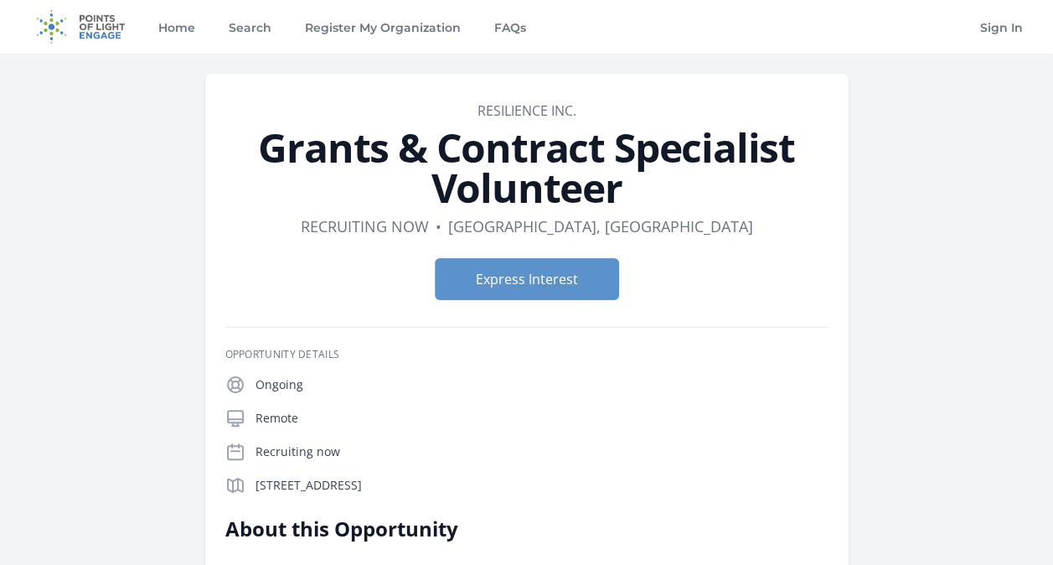
click at [751, 186] on h1 "Grants & Contract Specialist Volunteer" at bounding box center [526, 167] width 603 height 80
click at [500, 107] on link "Resilience Inc." at bounding box center [526, 110] width 99 height 18
click at [252, 34] on link "Search" at bounding box center [249, 27] width 49 height 54
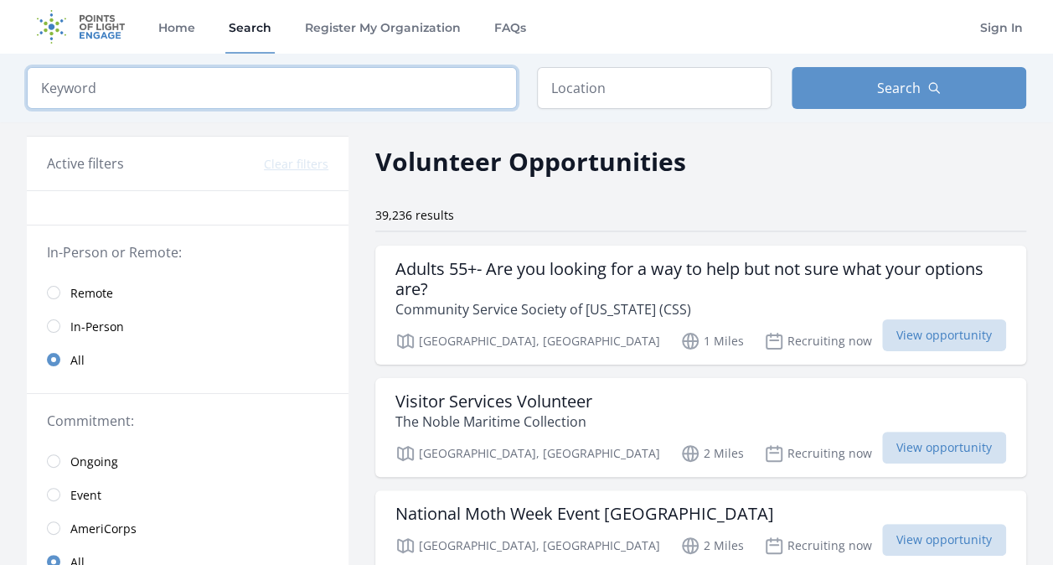
click at [387, 96] on input "search" at bounding box center [272, 88] width 490 height 42
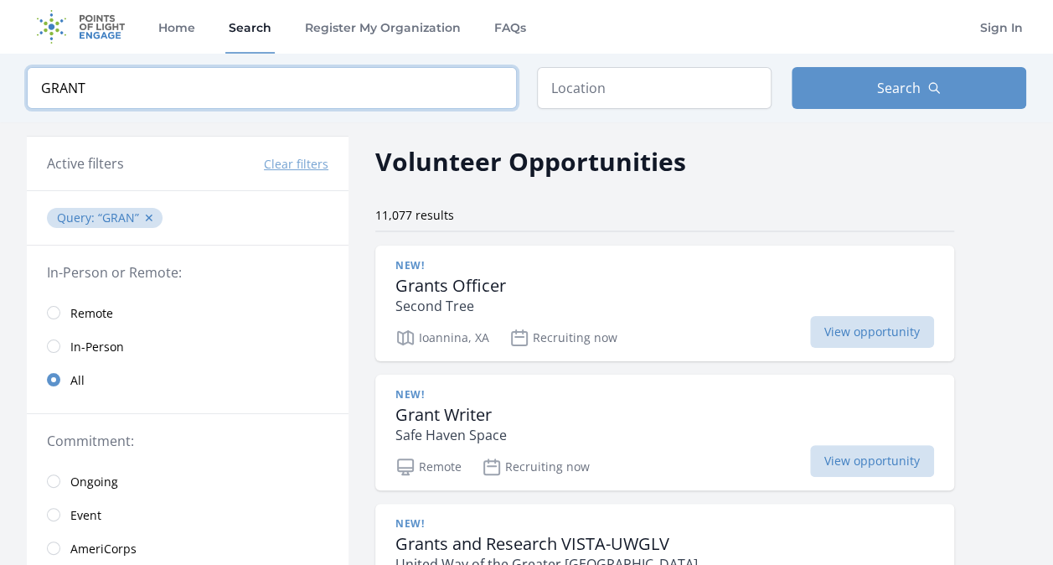
click button "submit" at bounding box center [0, 0] width 0 height 0
click at [375, 77] on input "GRANT" at bounding box center [272, 88] width 490 height 42
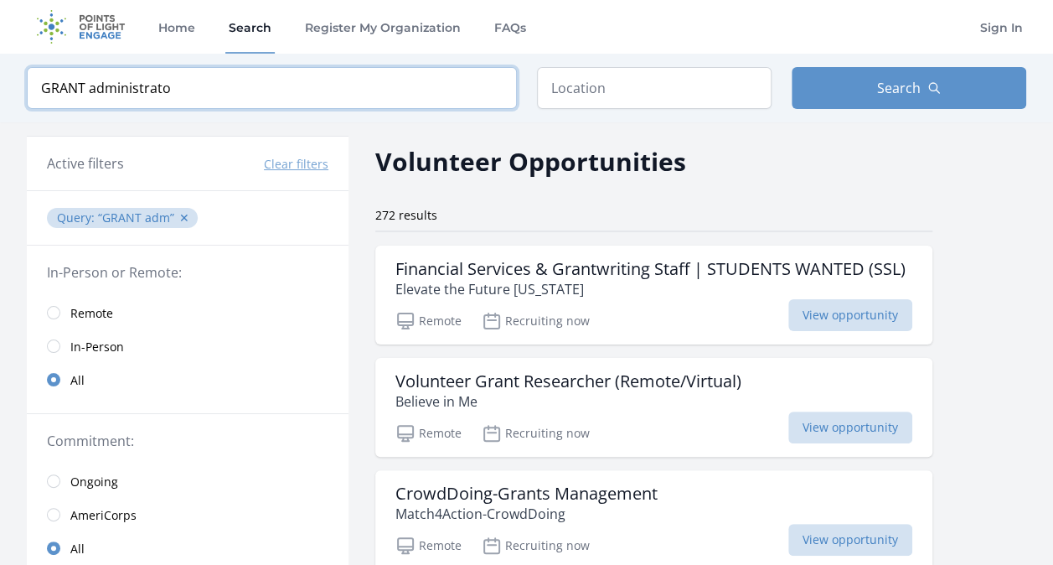
type input "GRANT administrator"
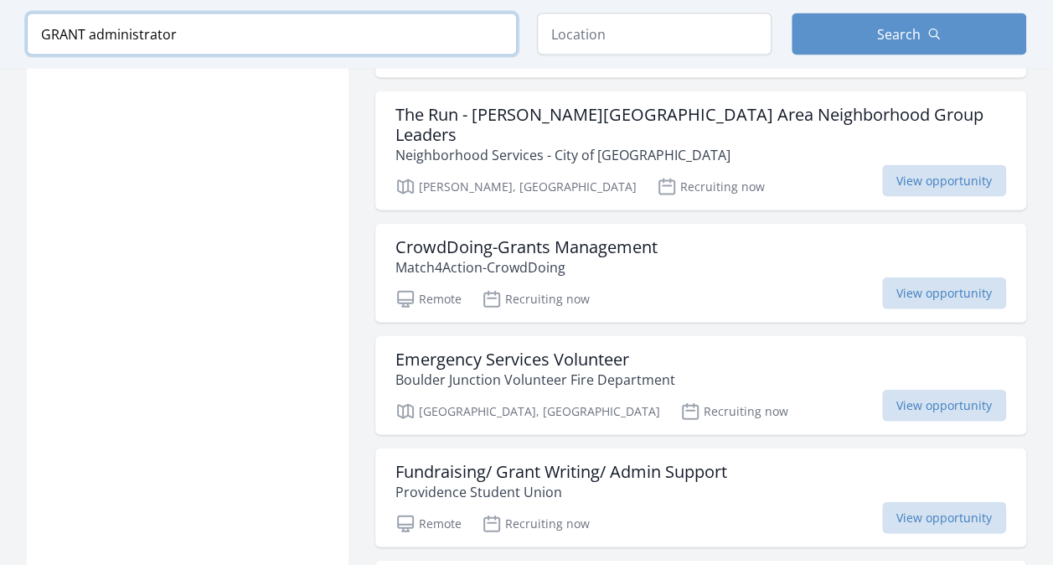
scroll to position [1768, 0]
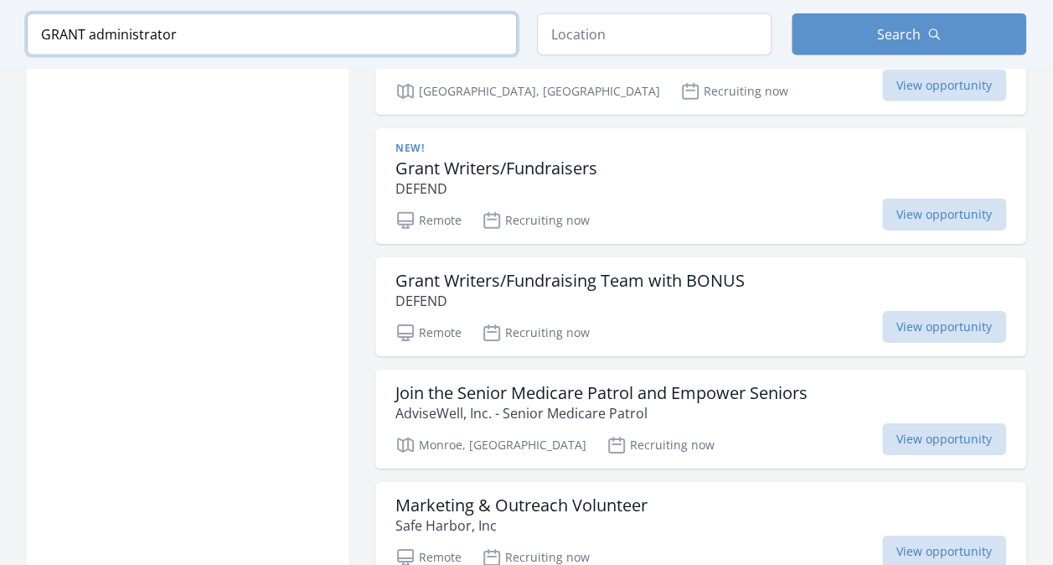
scroll to position [2552, 0]
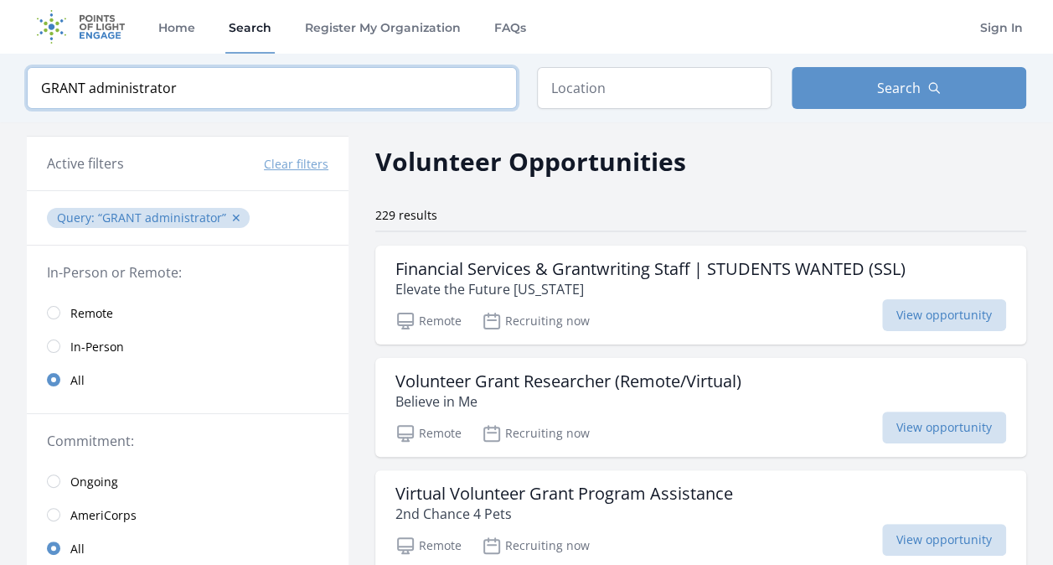
click at [494, 84] on input "GRANT administrator" at bounding box center [272, 88] width 490 height 42
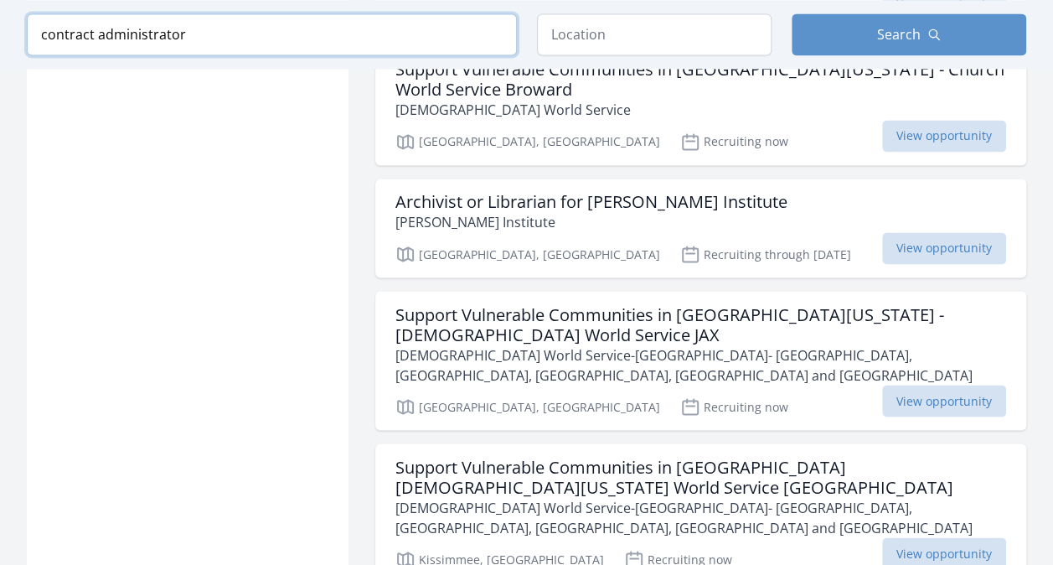
scroll to position [1328, 0]
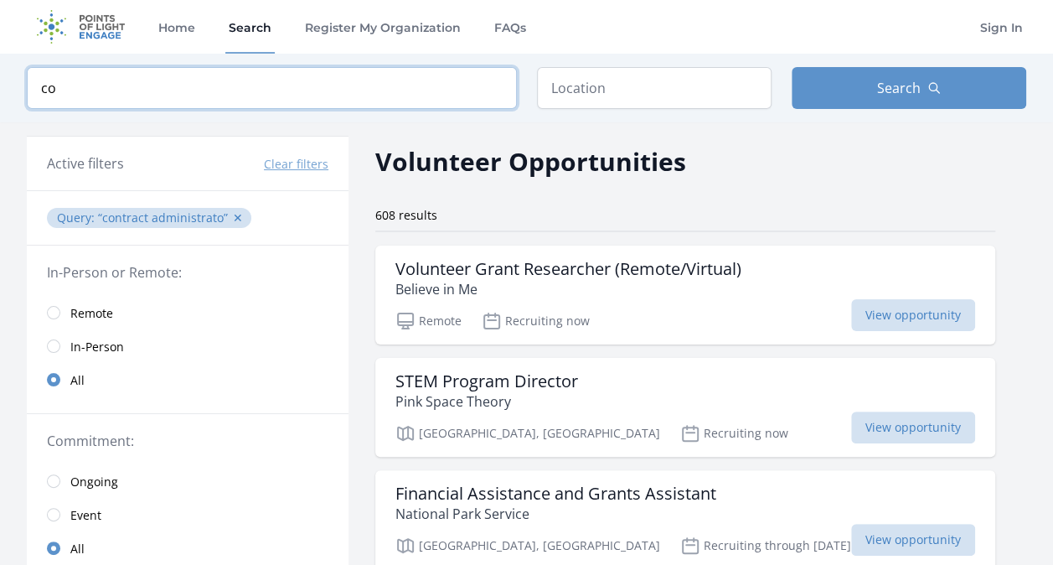
type input "c"
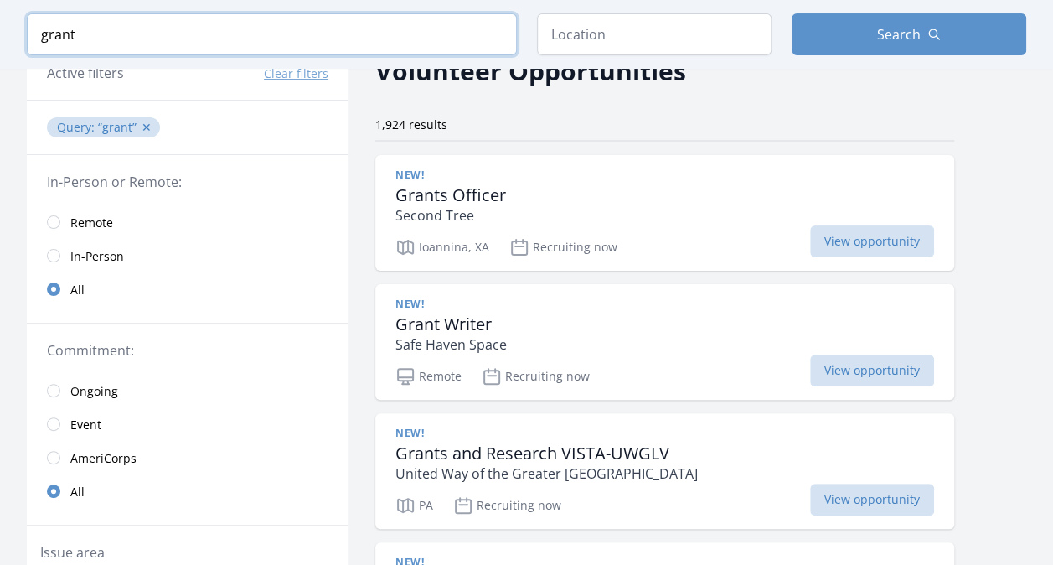
scroll to position [70, 0]
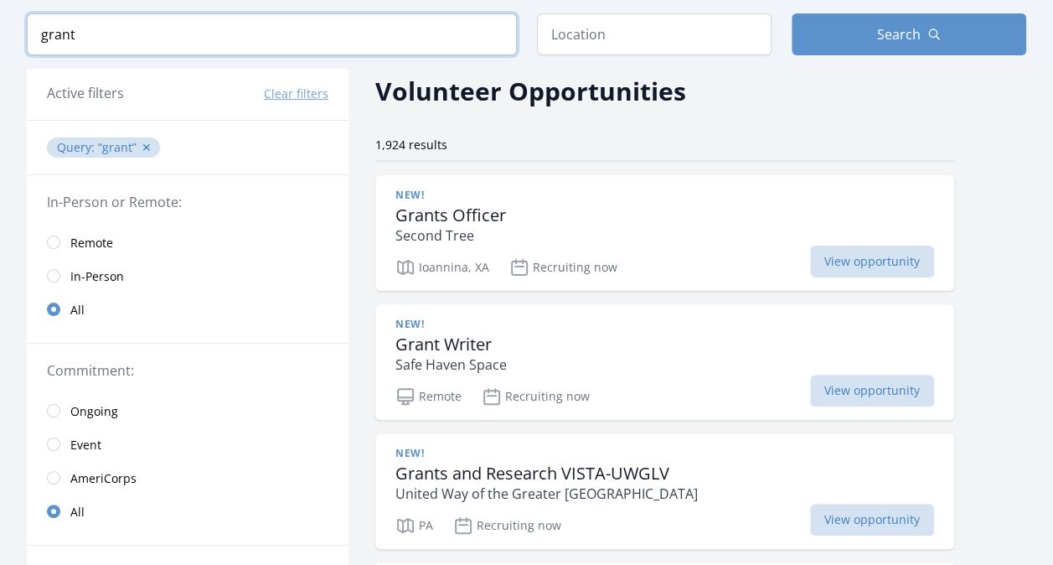
type input "grant"
click at [90, 238] on span "Remote" at bounding box center [91, 243] width 43 height 17
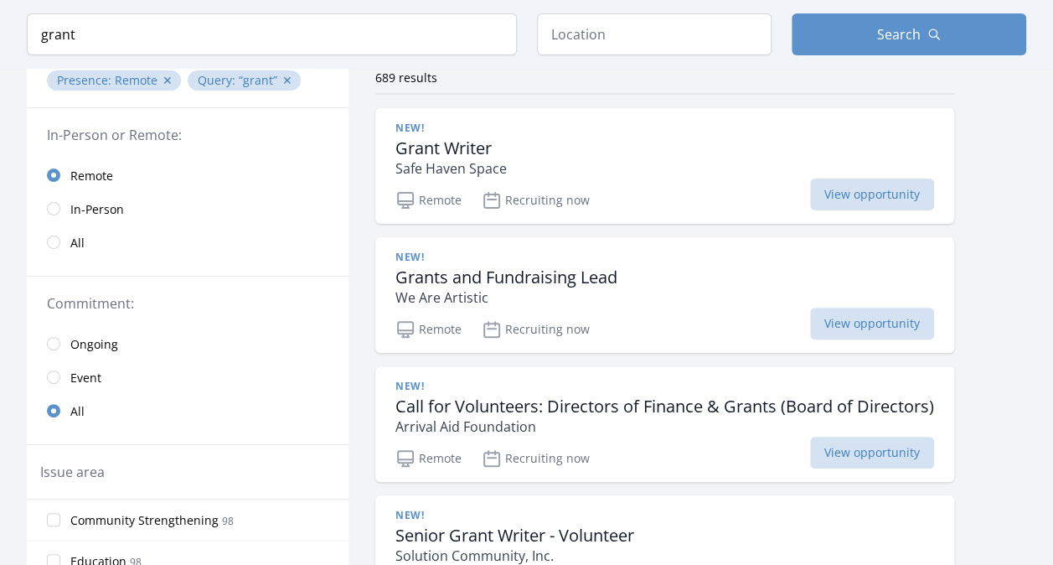
scroll to position [152, 0]
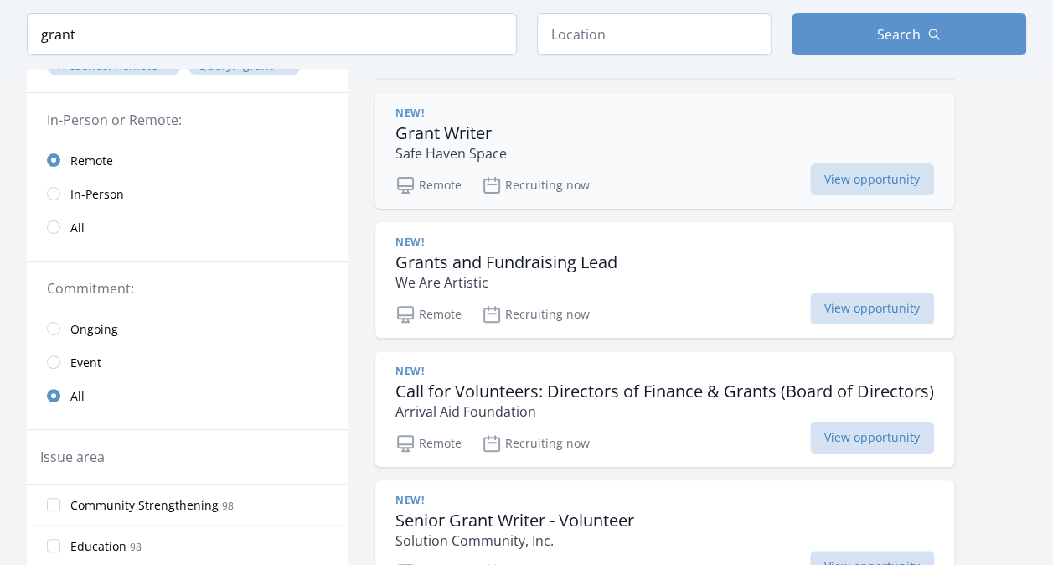
click at [777, 141] on div "New! Grant Writer Safe Haven Space" at bounding box center [664, 134] width 539 height 57
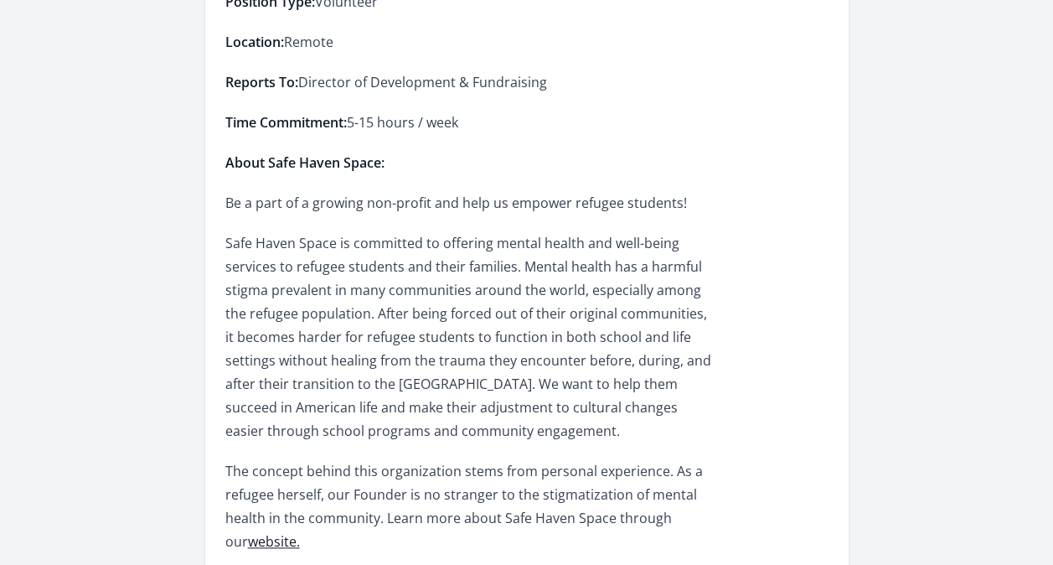
scroll to position [327, 0]
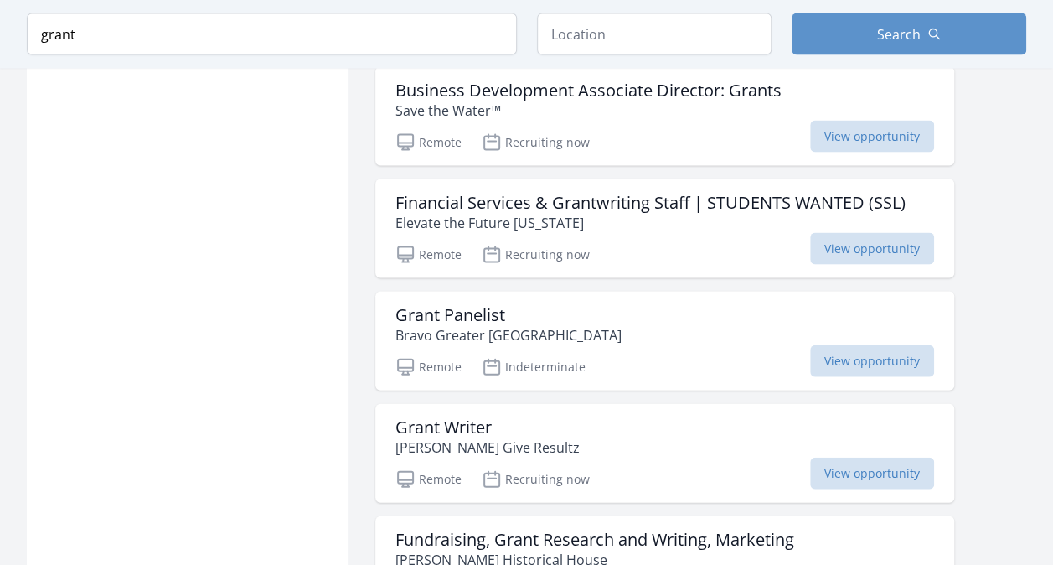
scroll to position [1682, 0]
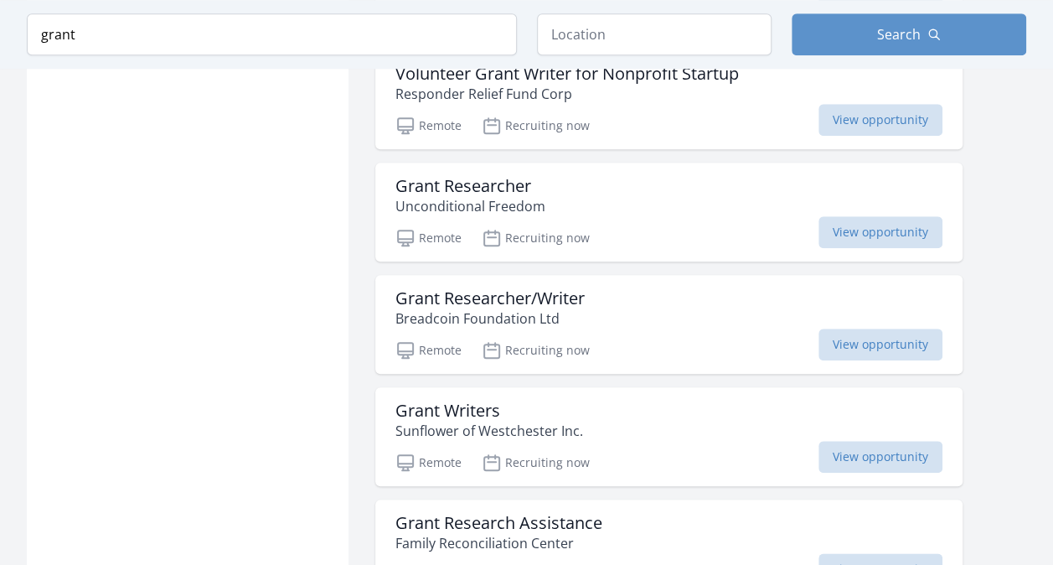
scroll to position [3820, 0]
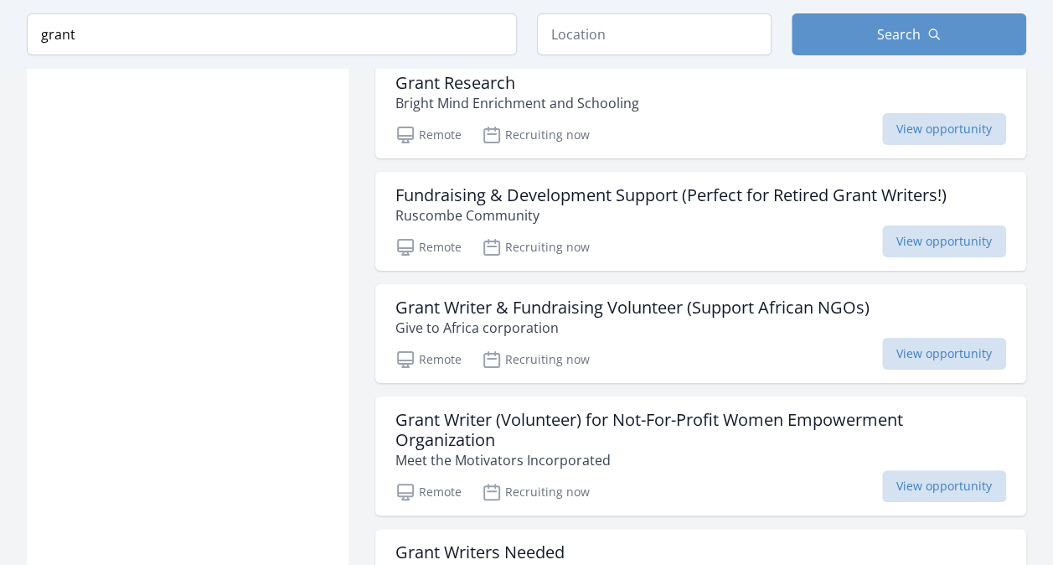
scroll to position [6309, 0]
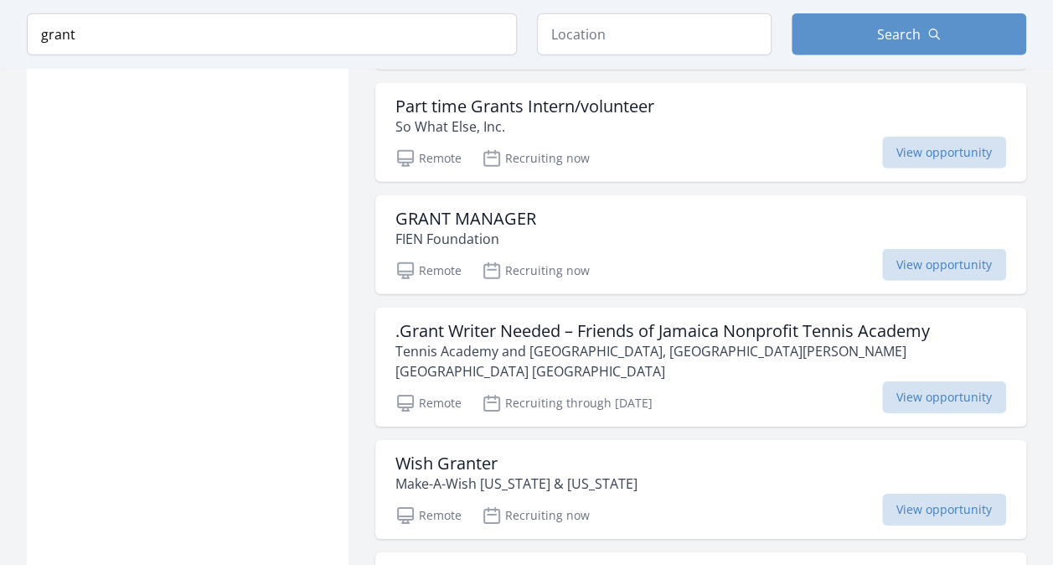
scroll to position [8869, 0]
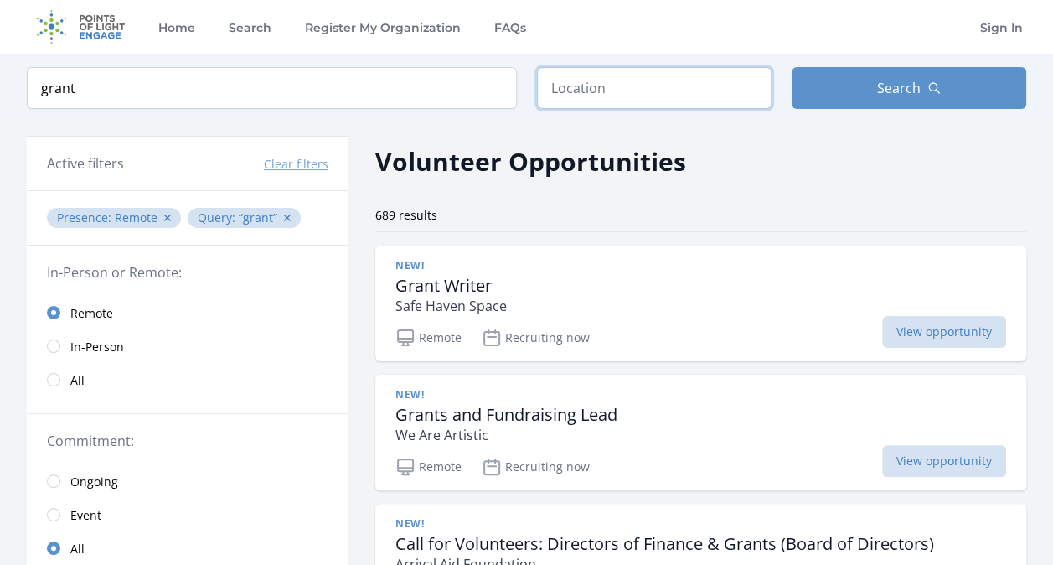
click at [682, 92] on input "text" at bounding box center [654, 88] width 235 height 42
click at [647, 283] on div "New! Grant Writer Safe Haven Space" at bounding box center [700, 287] width 611 height 57
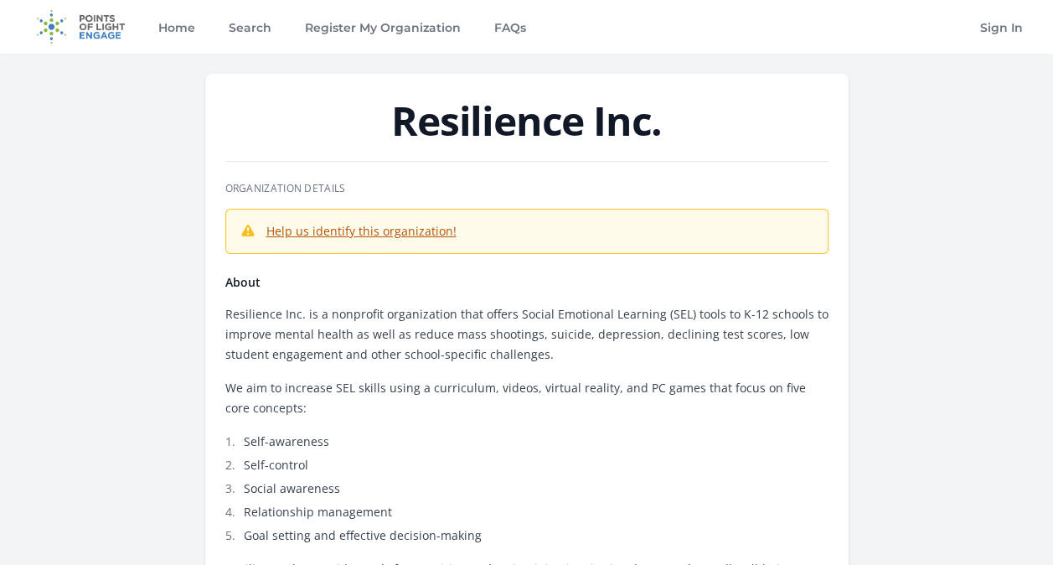
drag, startPoint x: 393, startPoint y: 106, endPoint x: 719, endPoint y: 107, distance: 325.9
click at [719, 107] on h1 "Resilience Inc." at bounding box center [526, 121] width 603 height 40
copy h1 "Resilience Inc."
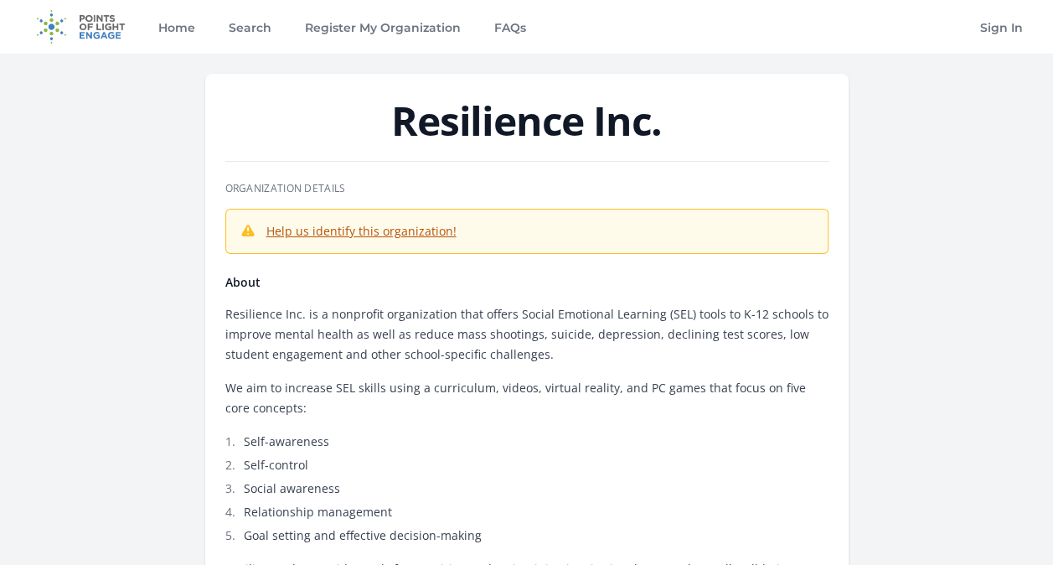
click at [496, 136] on h1 "Resilience Inc." at bounding box center [526, 121] width 603 height 40
click at [255, 34] on link "Search" at bounding box center [249, 27] width 49 height 54
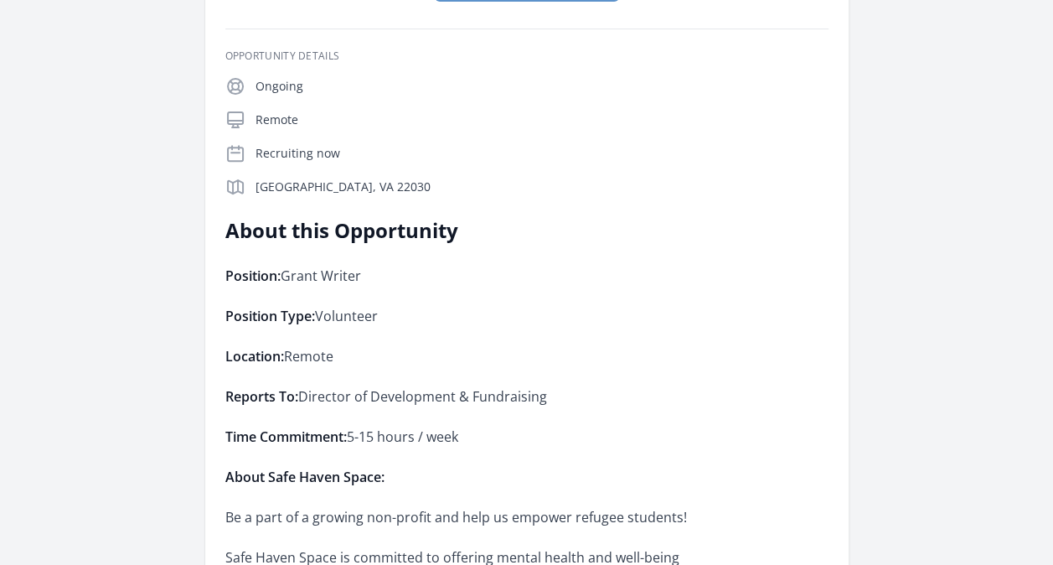
scroll to position [252, 0]
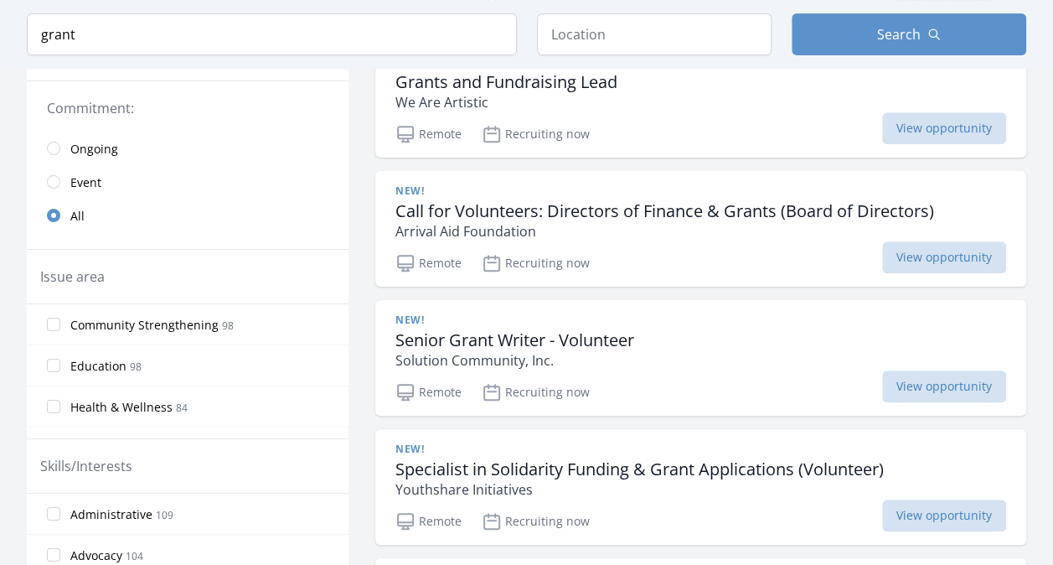
scroll to position [409, 0]
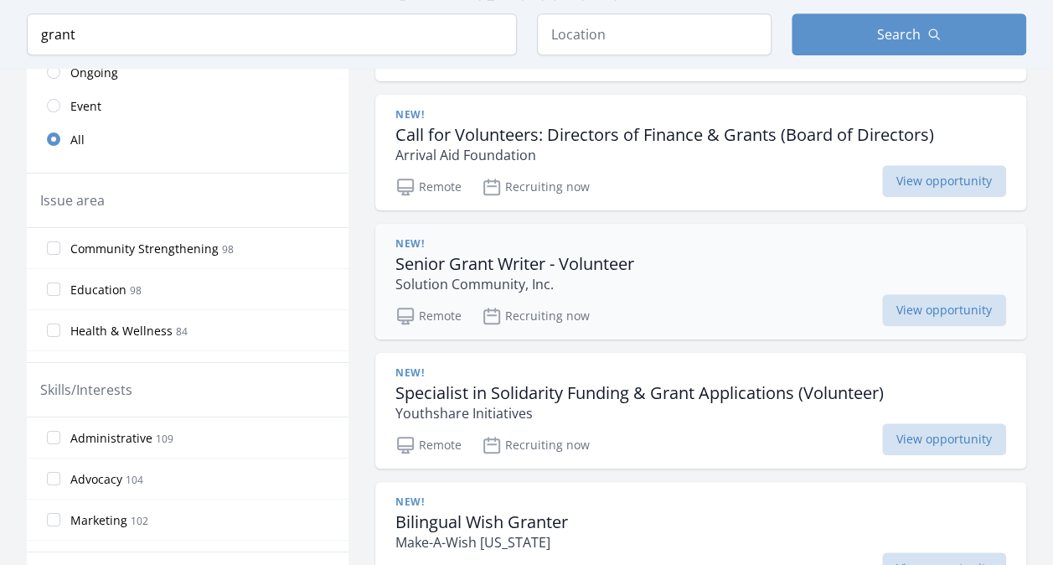
click at [730, 288] on div "New! Senior Grant Writer - Volunteer Solution Community, Inc." at bounding box center [700, 265] width 611 height 57
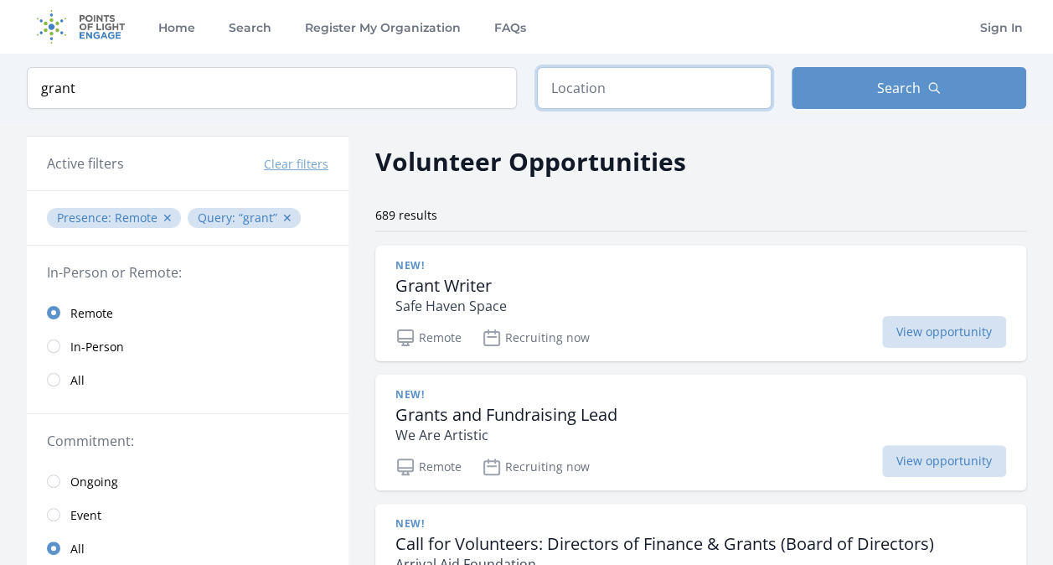
click at [627, 96] on input "text" at bounding box center [654, 88] width 235 height 42
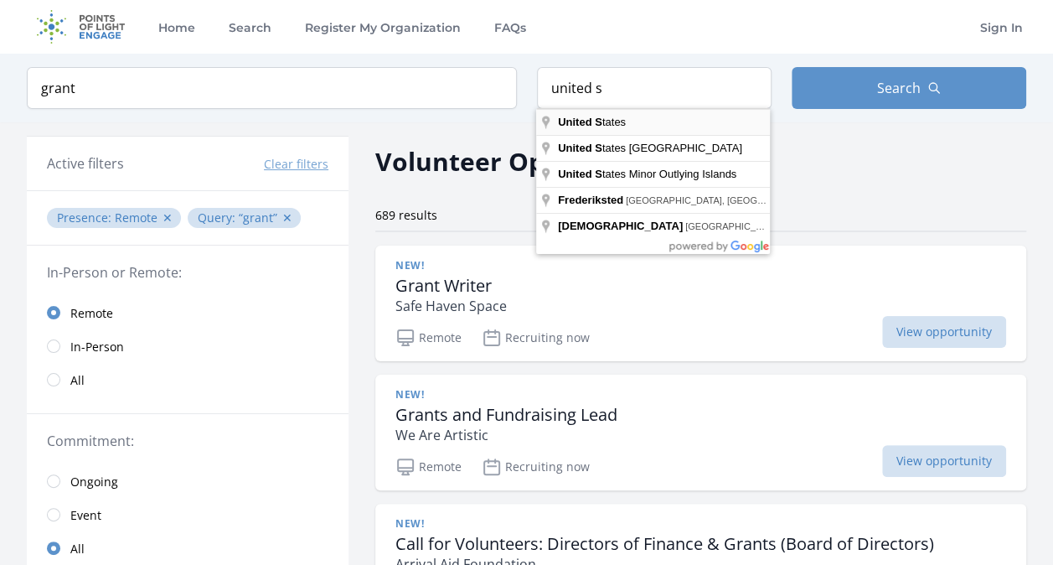
type input "[GEOGRAPHIC_DATA]"
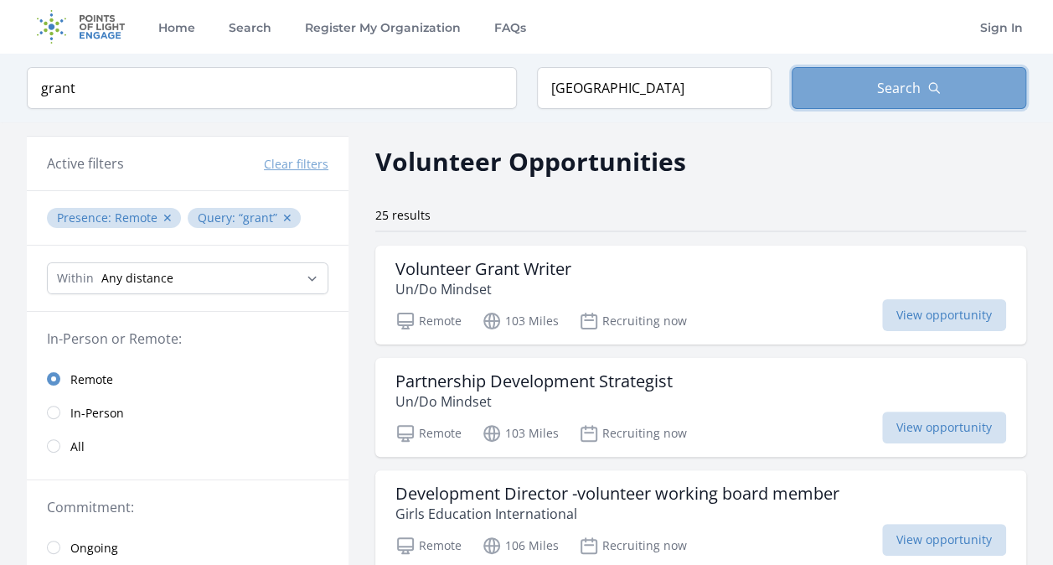
click at [898, 102] on button "Search" at bounding box center [909, 88] width 235 height 42
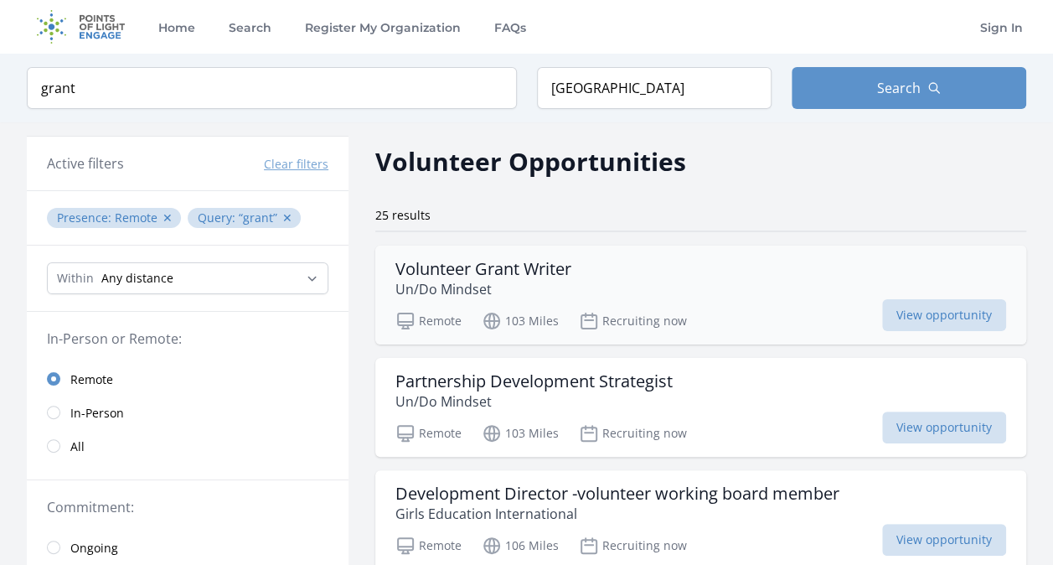
click at [725, 315] on div "Remote 103 Miles Recruiting now View opportunity" at bounding box center [700, 318] width 611 height 25
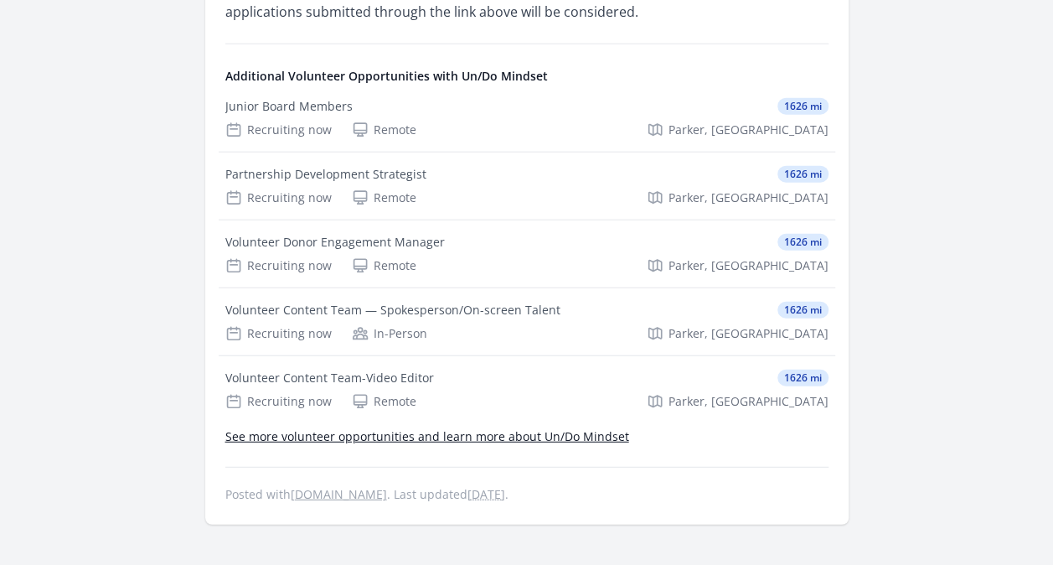
scroll to position [2009, 0]
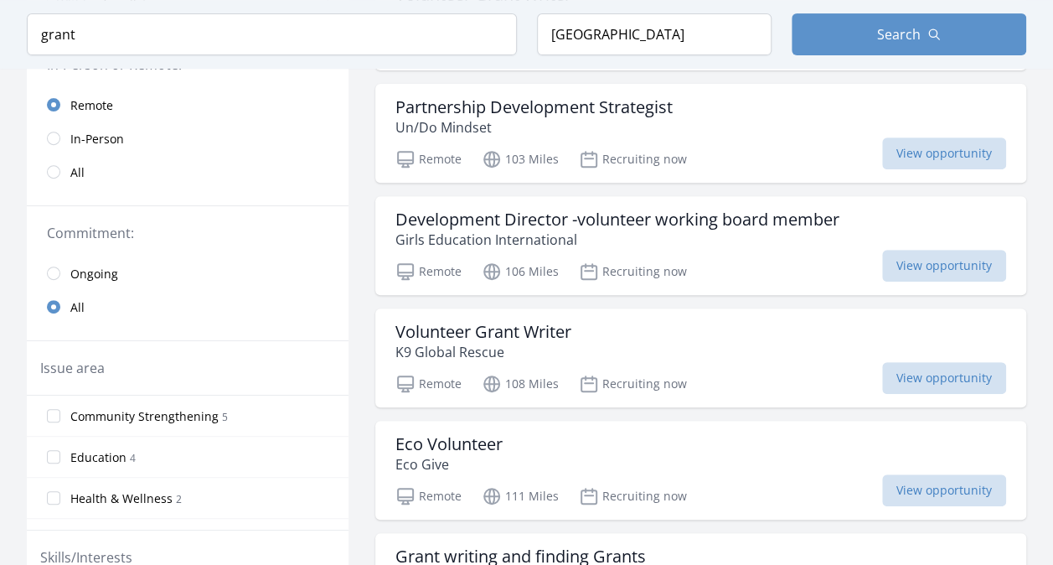
scroll to position [280, 0]
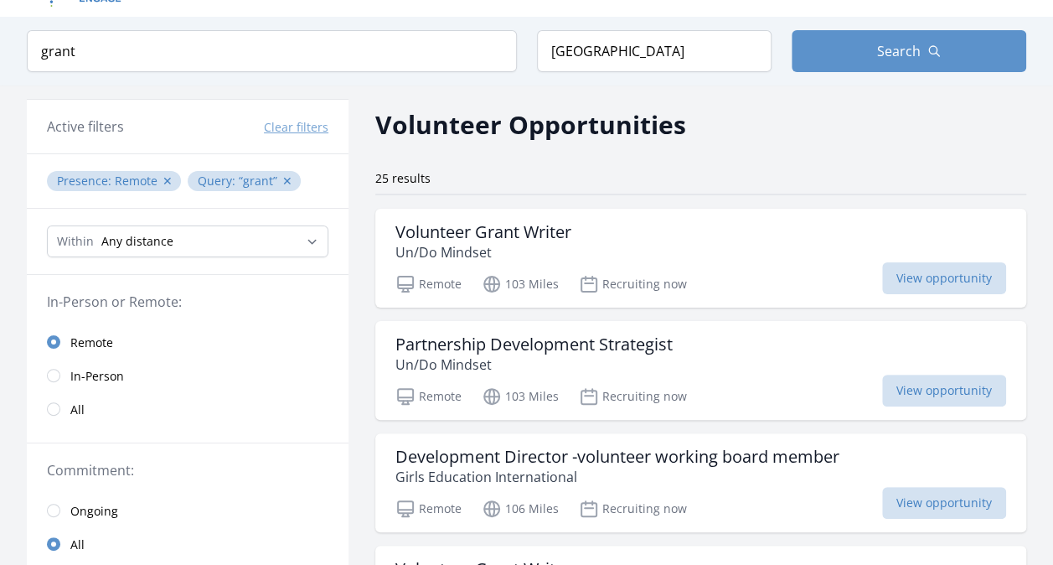
scroll to position [30, 0]
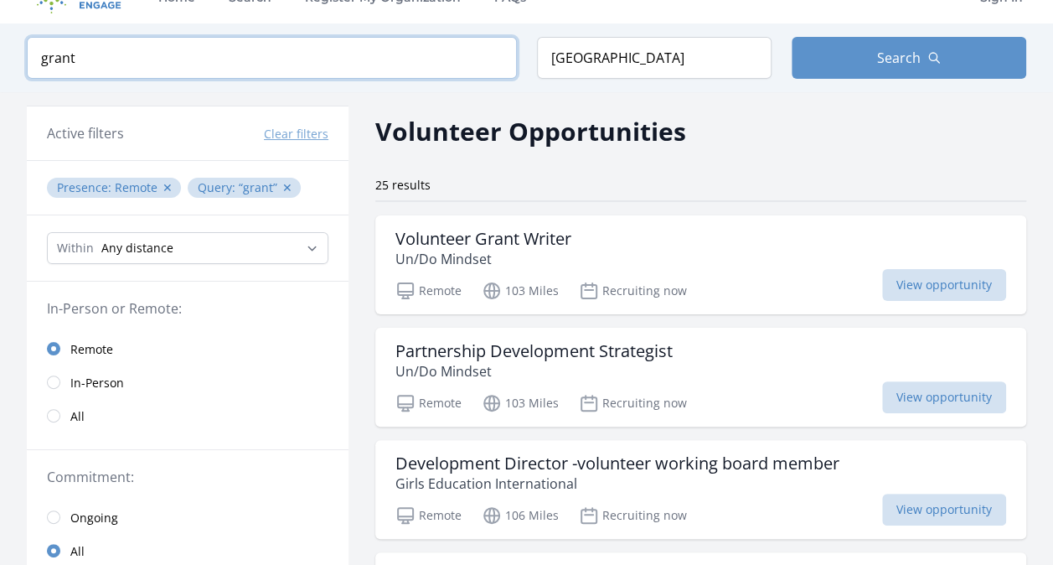
click at [369, 63] on input "grant" at bounding box center [272, 58] width 490 height 42
type input "g"
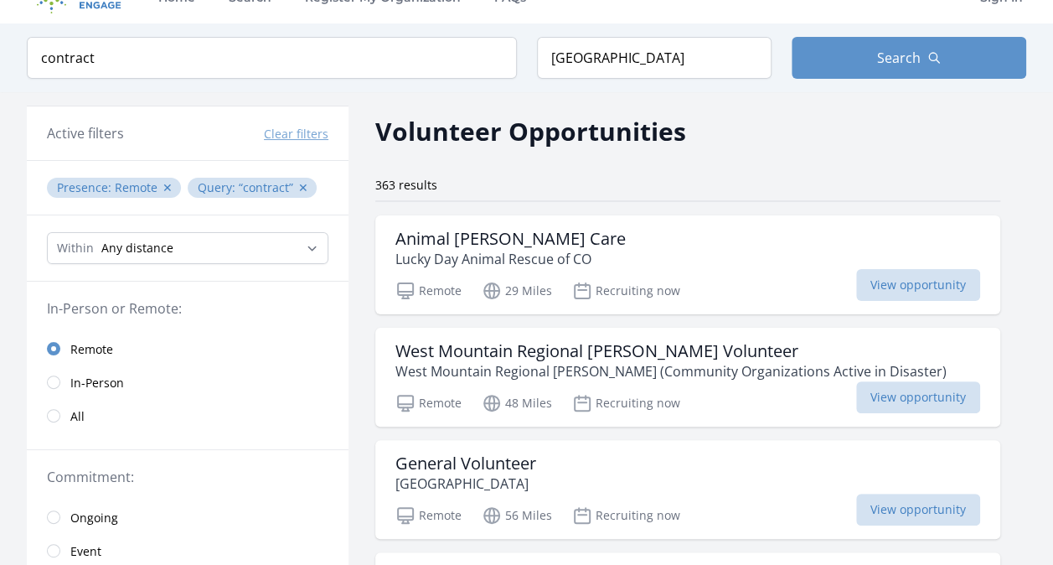
click at [871, 52] on button "Search" at bounding box center [909, 58] width 235 height 42
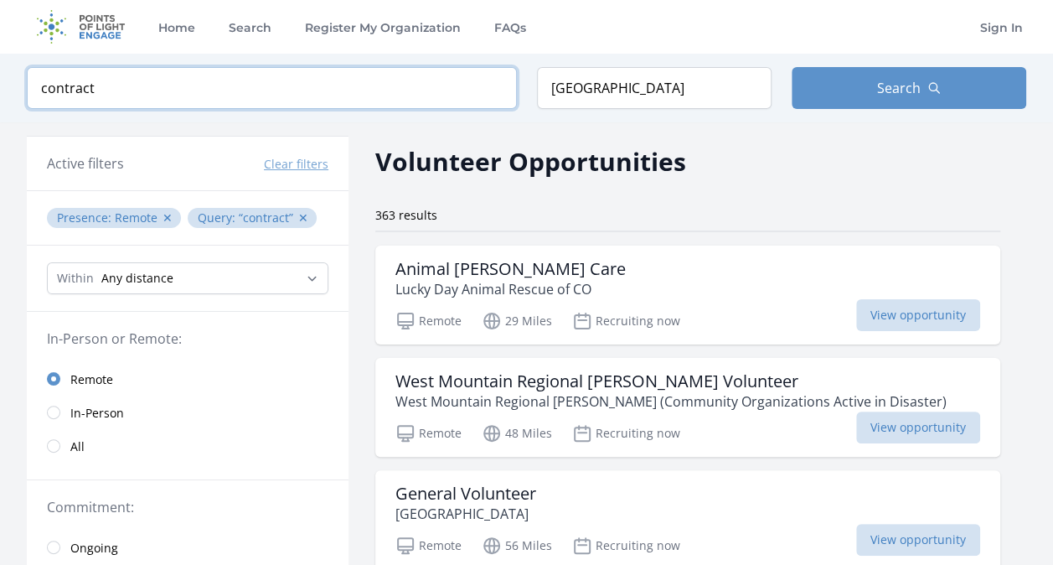
click at [227, 106] on input "contract" at bounding box center [272, 88] width 490 height 42
type input "c"
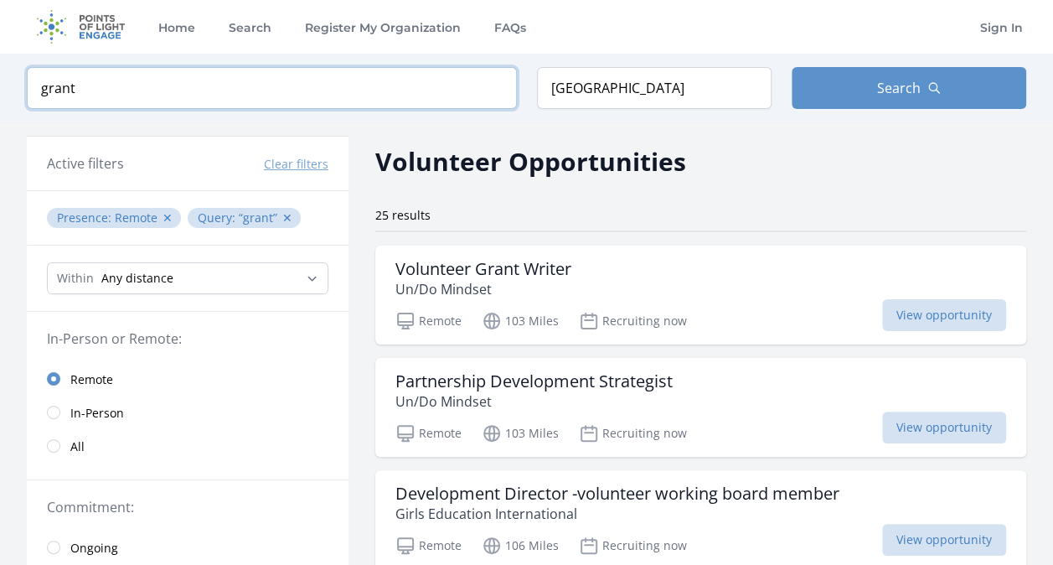
type input "grant"
click at [876, 178] on div "Volunteer Opportunities" at bounding box center [700, 161] width 651 height 38
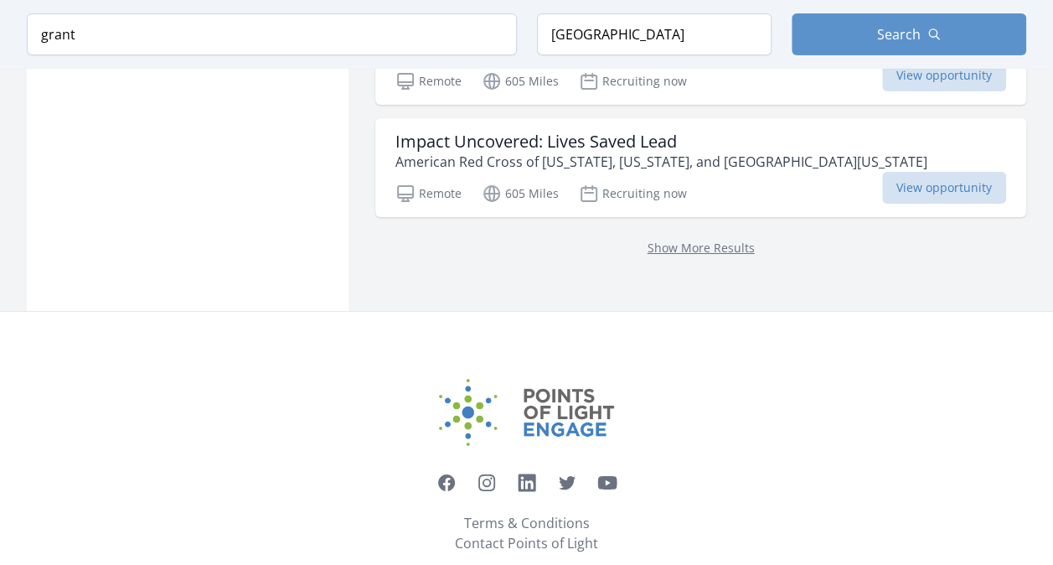
scroll to position [2862, 0]
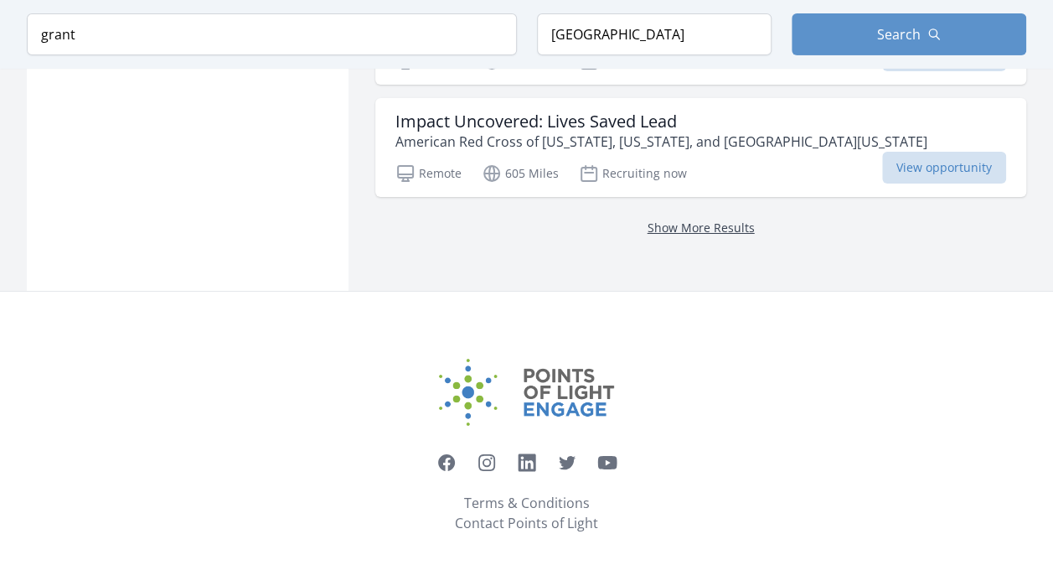
click at [738, 219] on link "Show More Results" at bounding box center [701, 227] width 107 height 16
click at [730, 219] on link "Show More Results" at bounding box center [701, 227] width 107 height 16
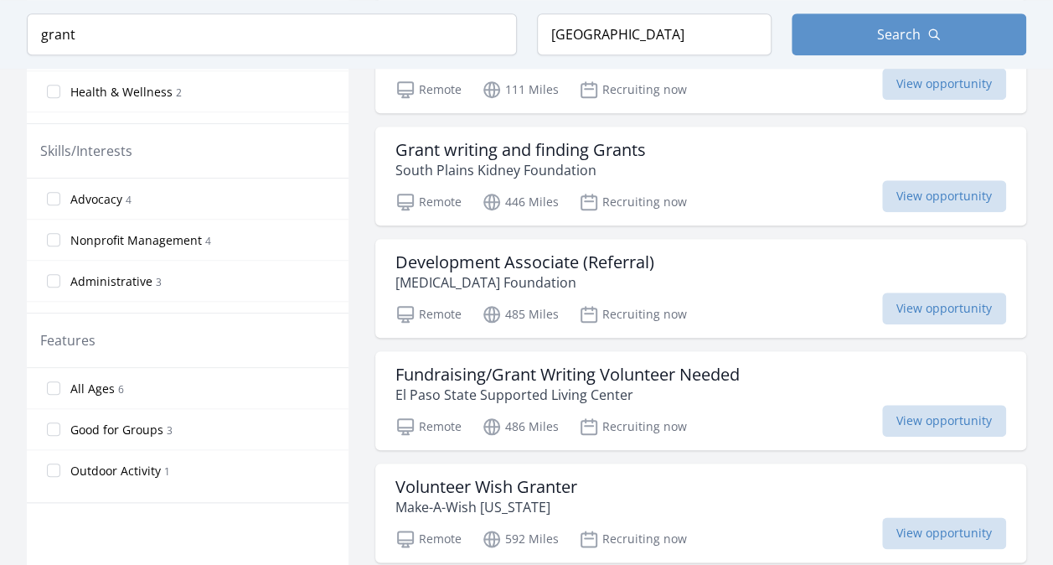
scroll to position [637, 0]
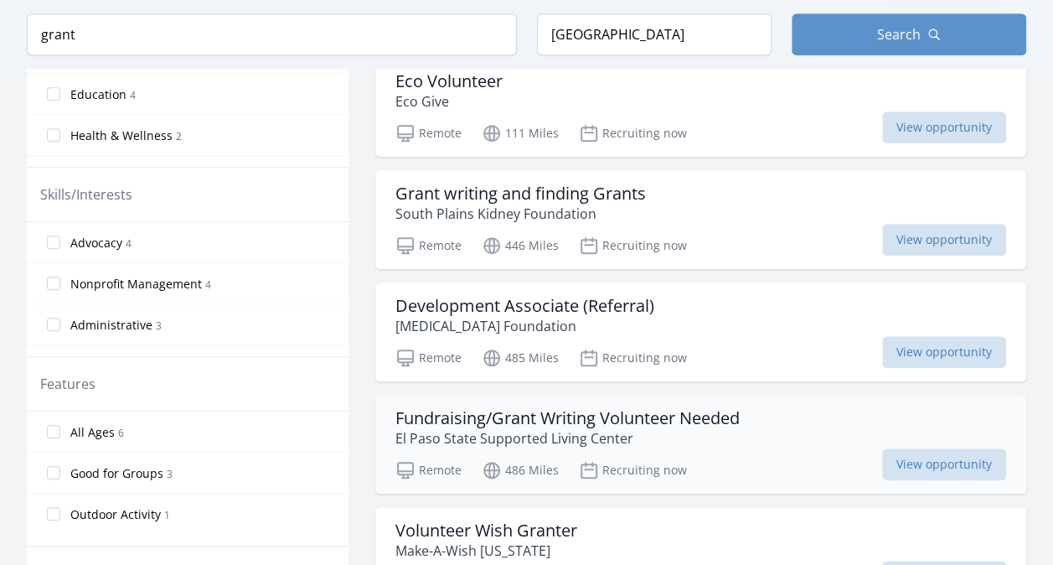
click at [730, 408] on h3 "Fundraising/Grant Writing Volunteer Needed" at bounding box center [567, 418] width 344 height 20
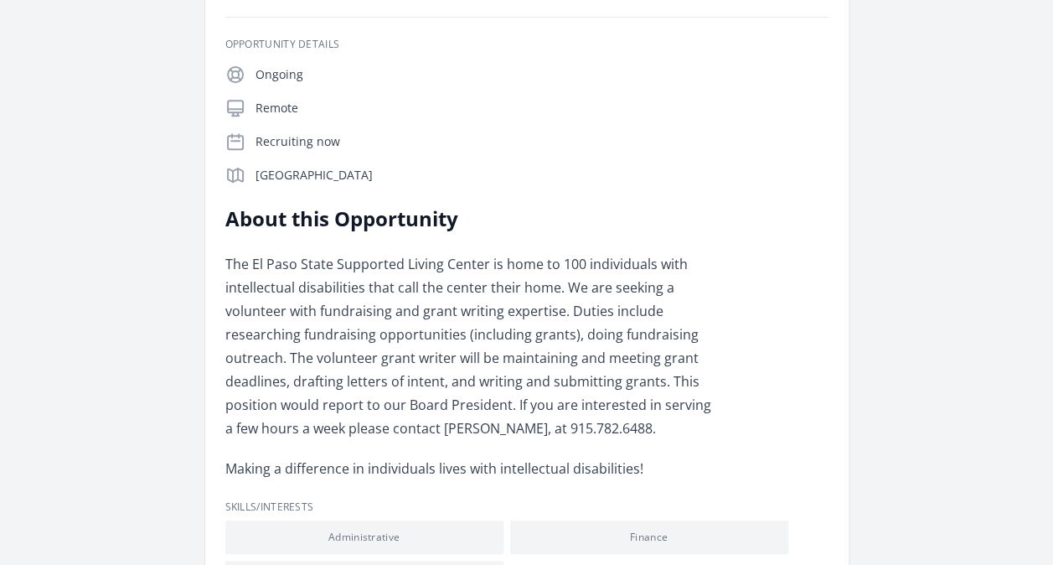
scroll to position [258, 0]
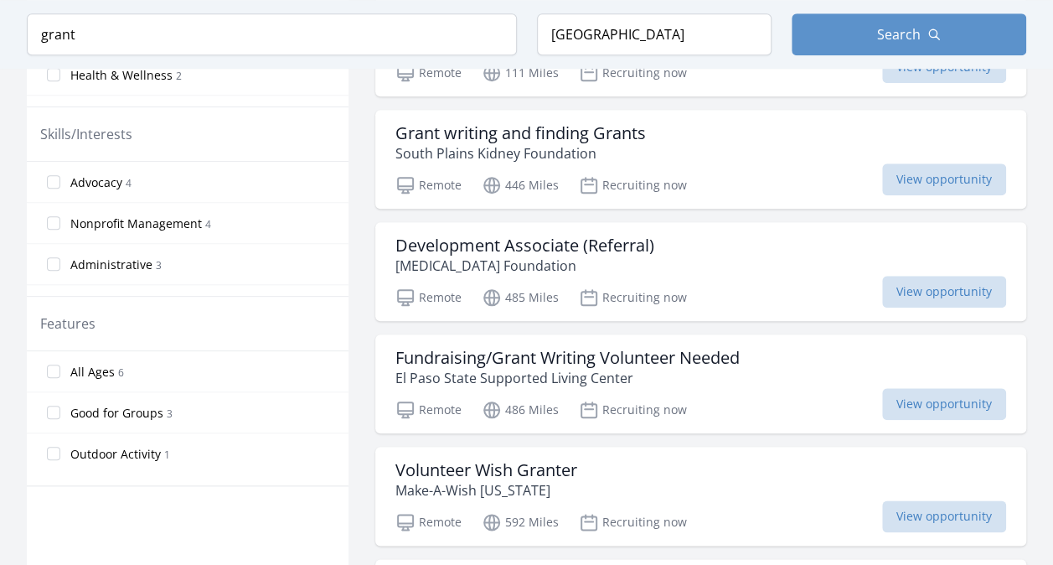
scroll to position [553, 0]
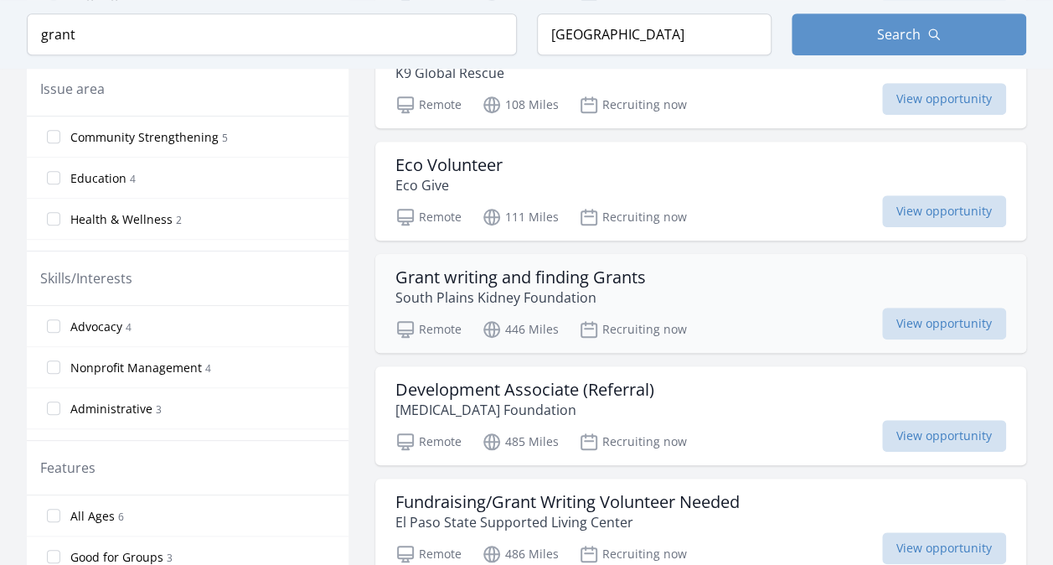
click at [712, 314] on div "Remote 446 Miles Recruiting now View opportunity" at bounding box center [700, 326] width 611 height 25
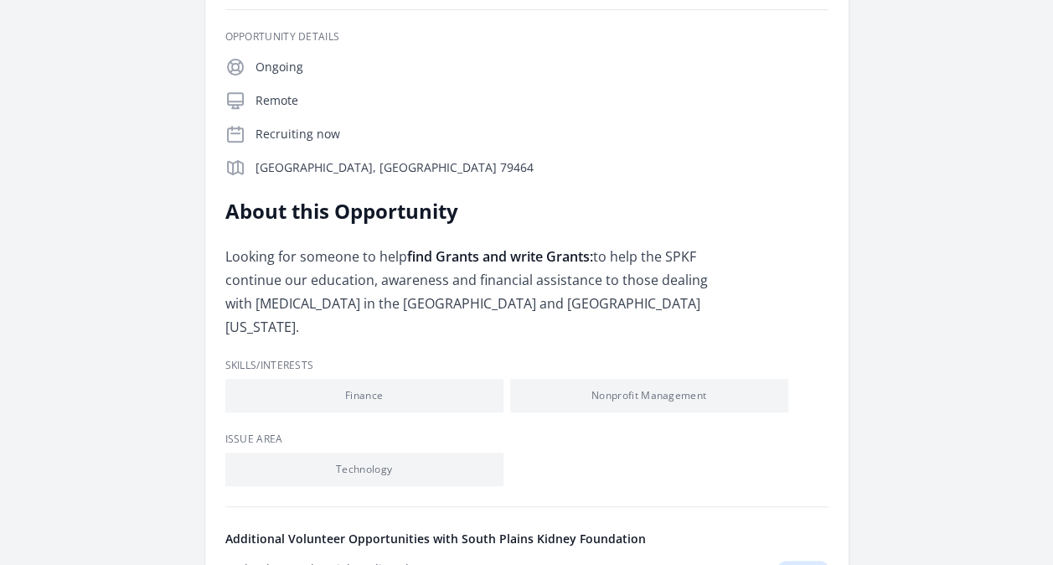
scroll to position [313, 0]
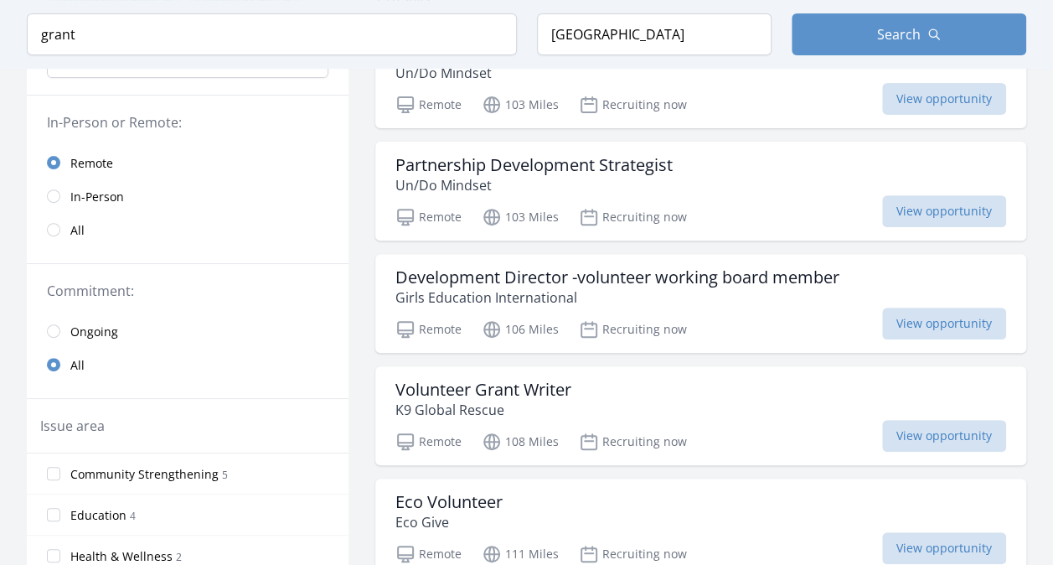
scroll to position [198, 0]
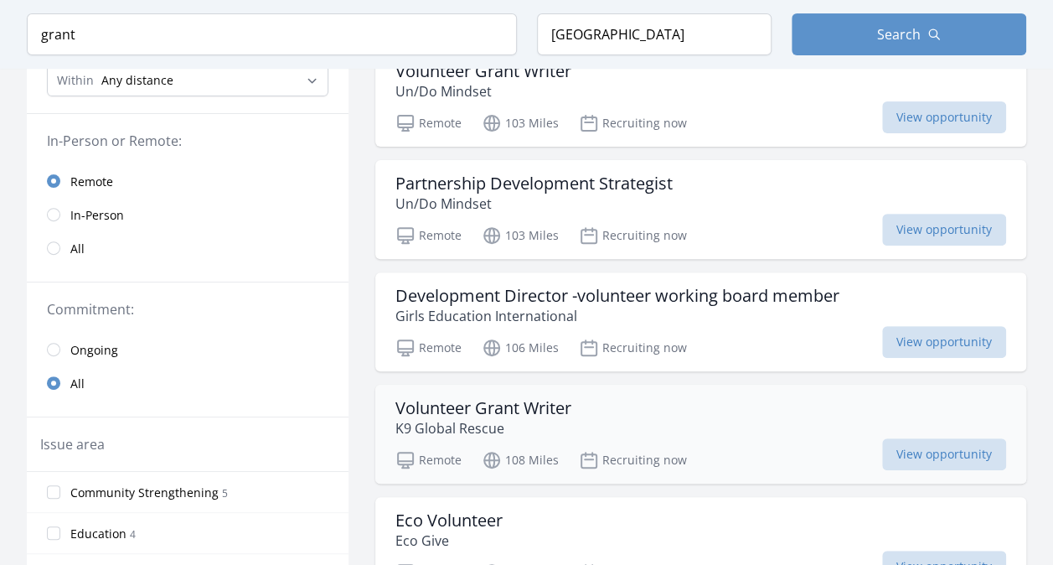
click at [741, 425] on div "Volunteer Grant Writer K9 Global Rescue" at bounding box center [700, 418] width 611 height 40
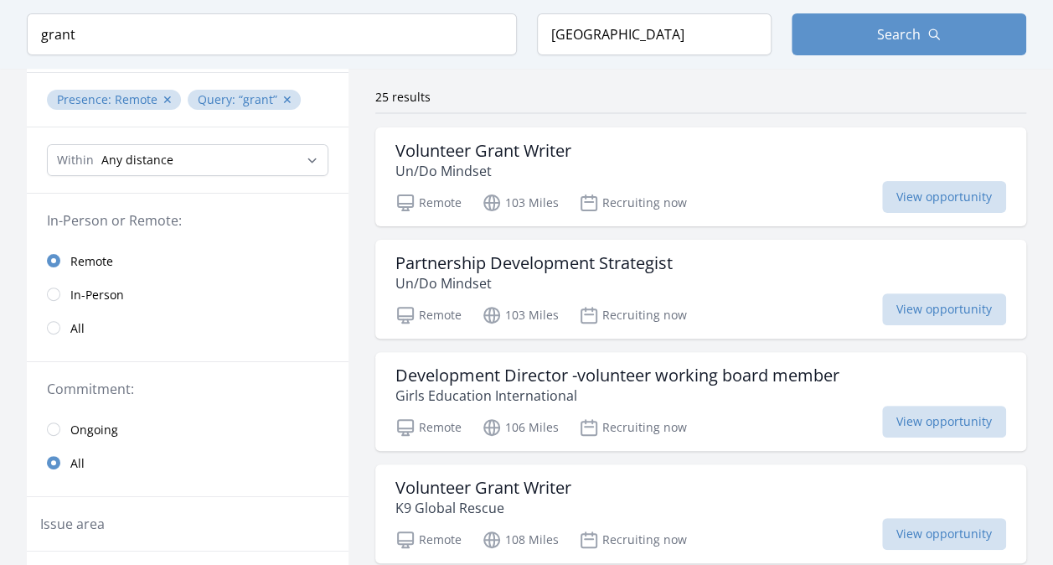
scroll to position [107, 0]
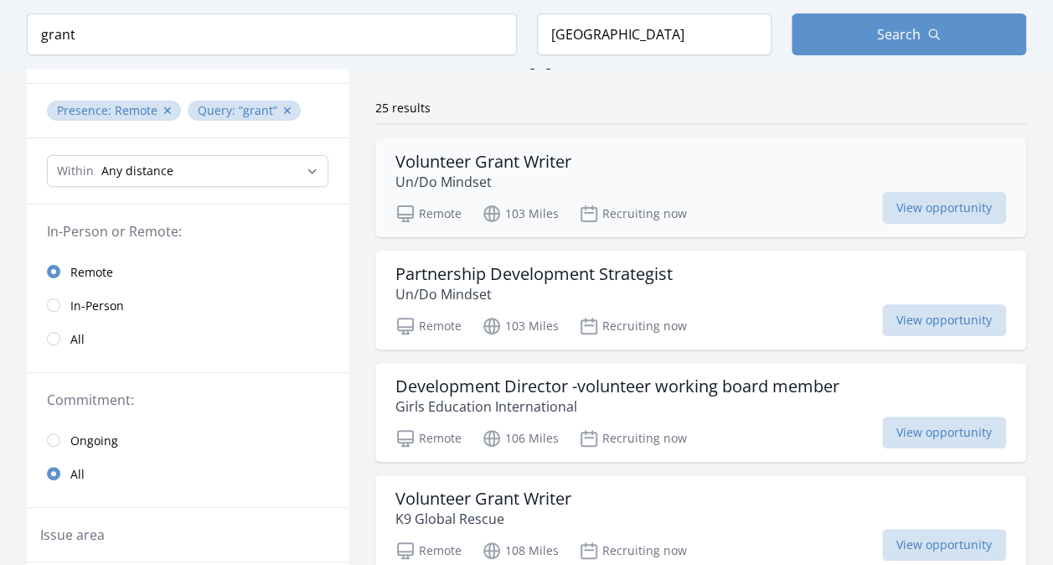
click at [767, 204] on div "Remote 103 Miles Recruiting now View opportunity" at bounding box center [700, 211] width 611 height 25
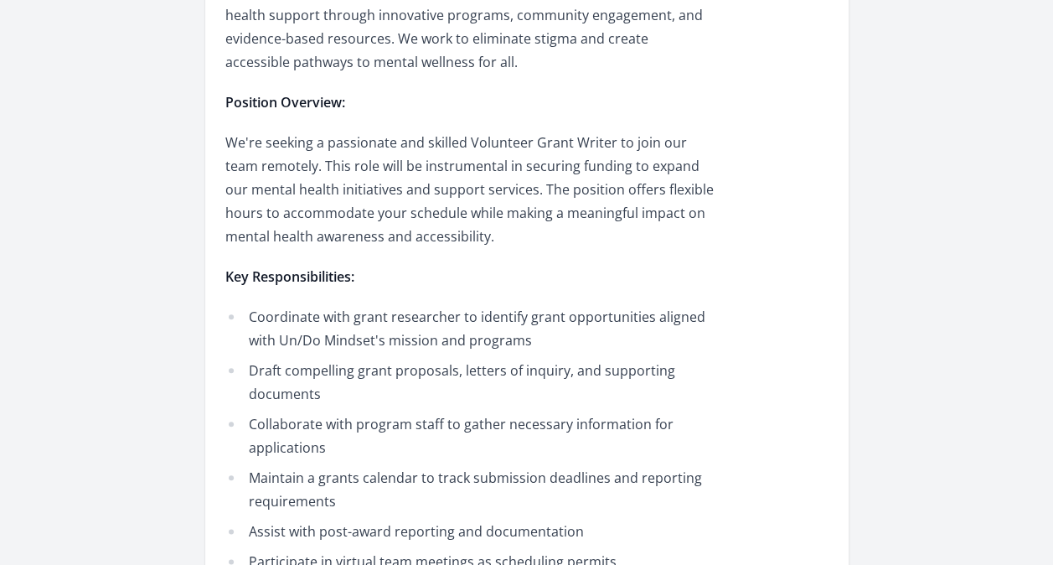
scroll to position [657, 0]
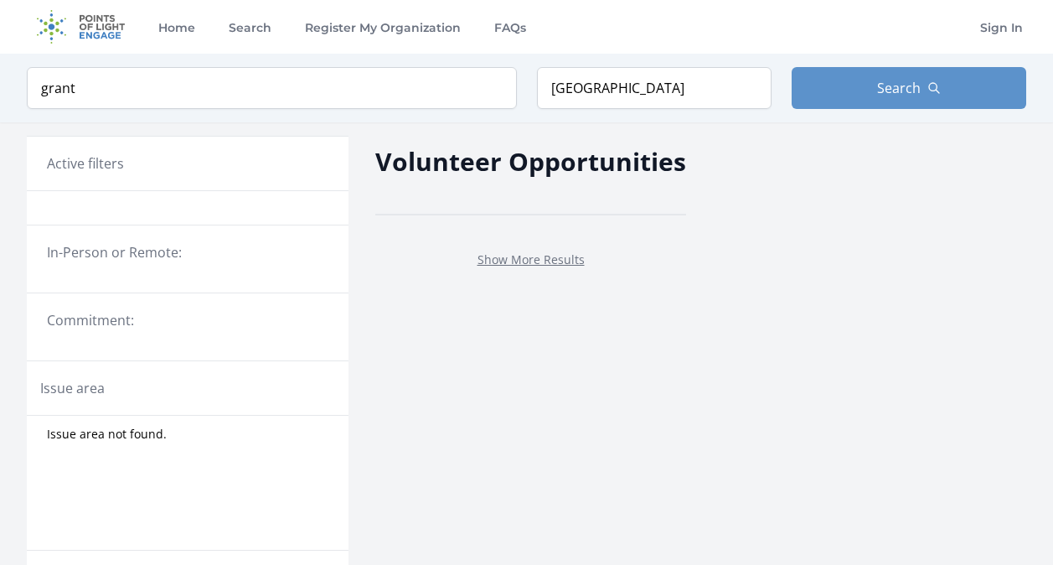
scroll to position [107, 0]
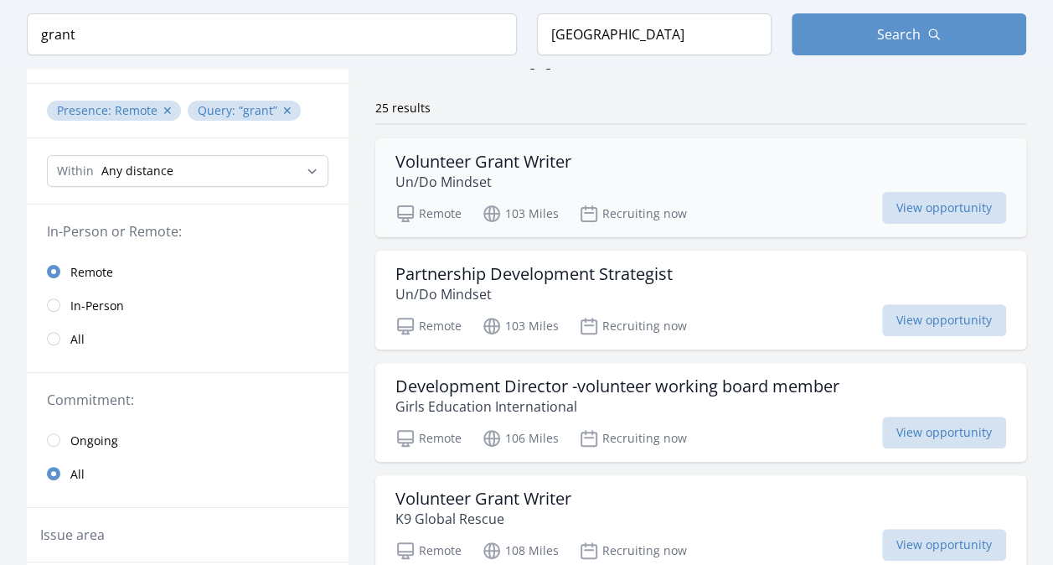
click at [727, 171] on div "Volunteer Grant Writer Un/Do Mindset" at bounding box center [700, 172] width 611 height 40
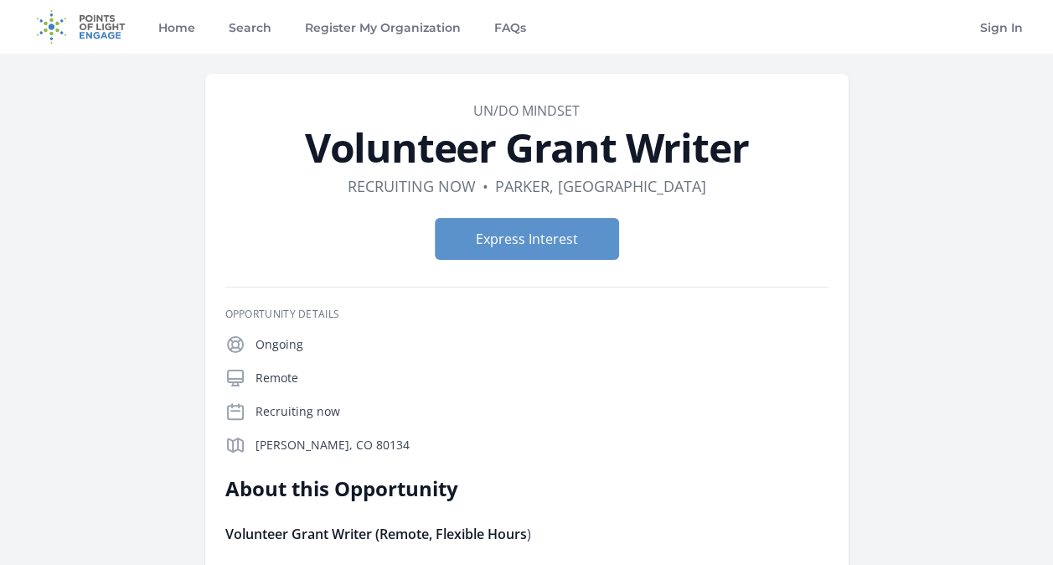
click at [230, 27] on link "Search" at bounding box center [249, 27] width 49 height 54
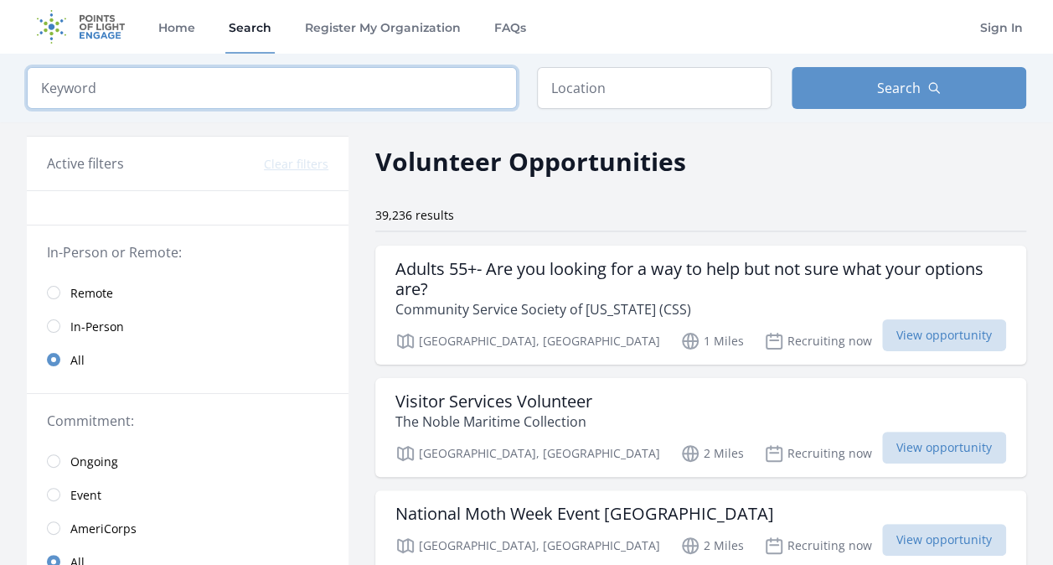
click at [299, 97] on input "search" at bounding box center [272, 88] width 490 height 42
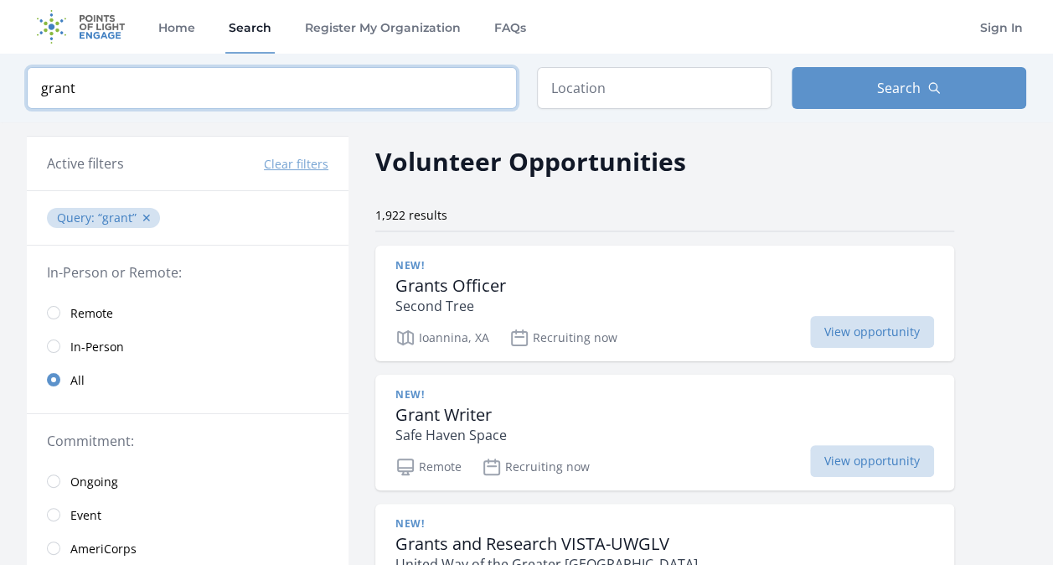
type input "grant"
click at [685, 74] on input "text" at bounding box center [654, 88] width 235 height 42
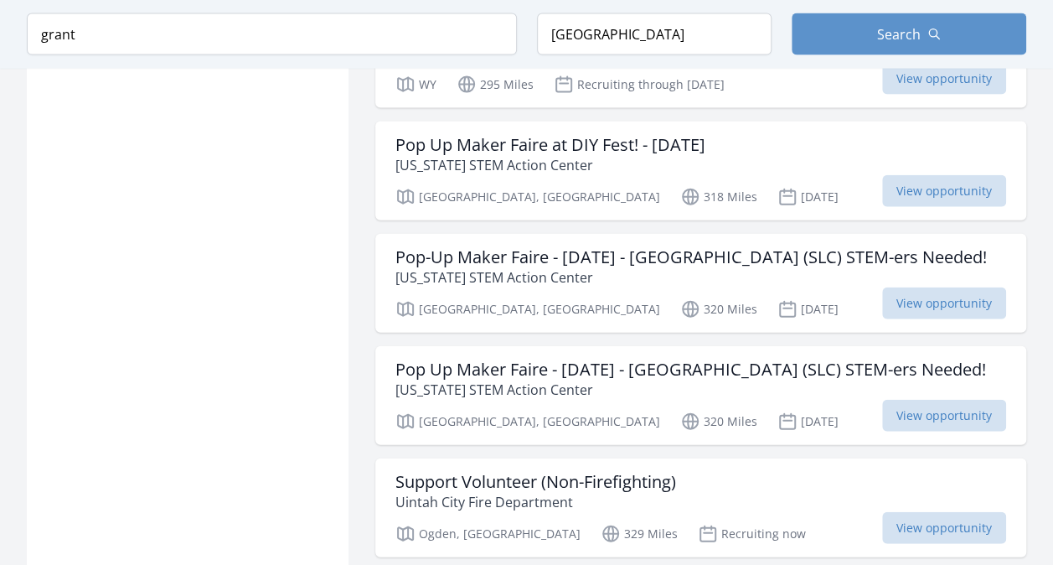
scroll to position [1840, 0]
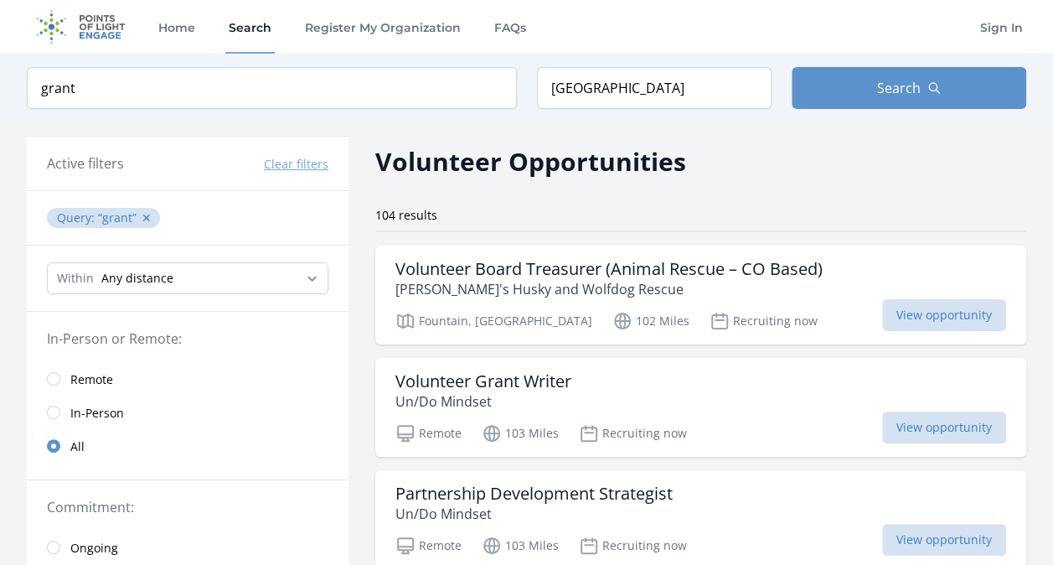
click at [102, 381] on span "Remote" at bounding box center [91, 379] width 43 height 17
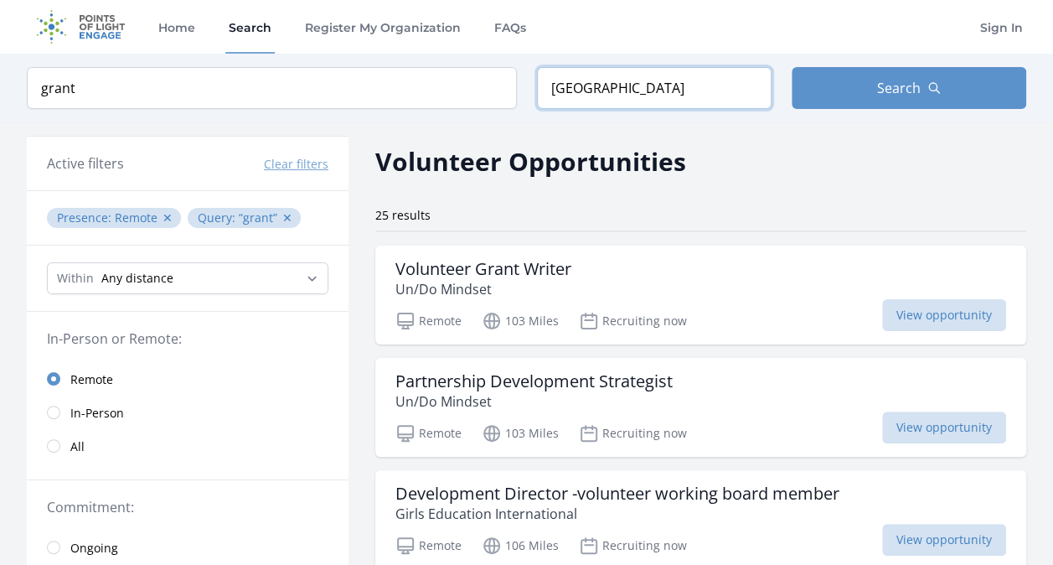
click at [646, 90] on input "United States" at bounding box center [654, 88] width 235 height 42
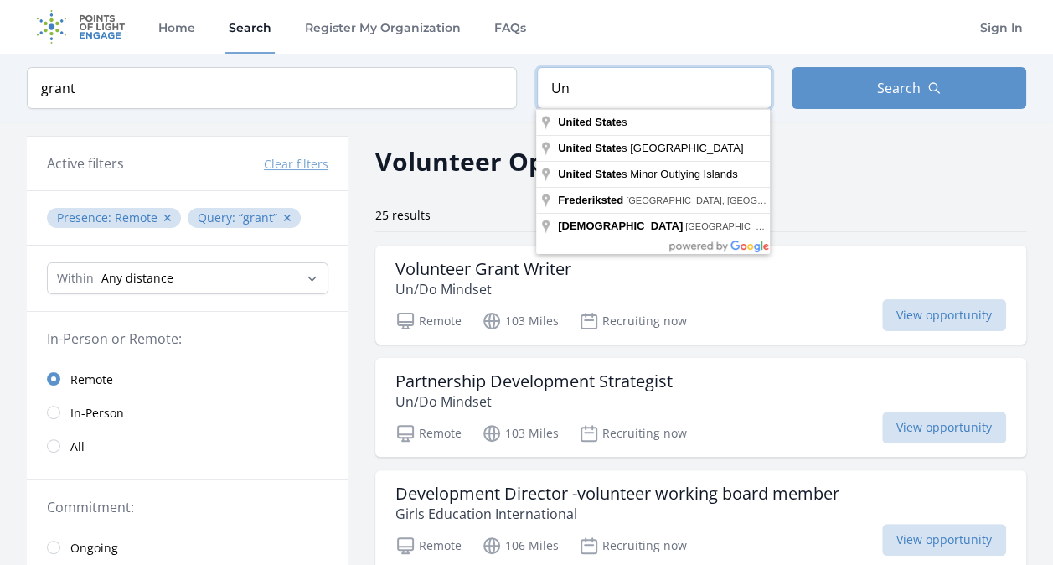
type input "U"
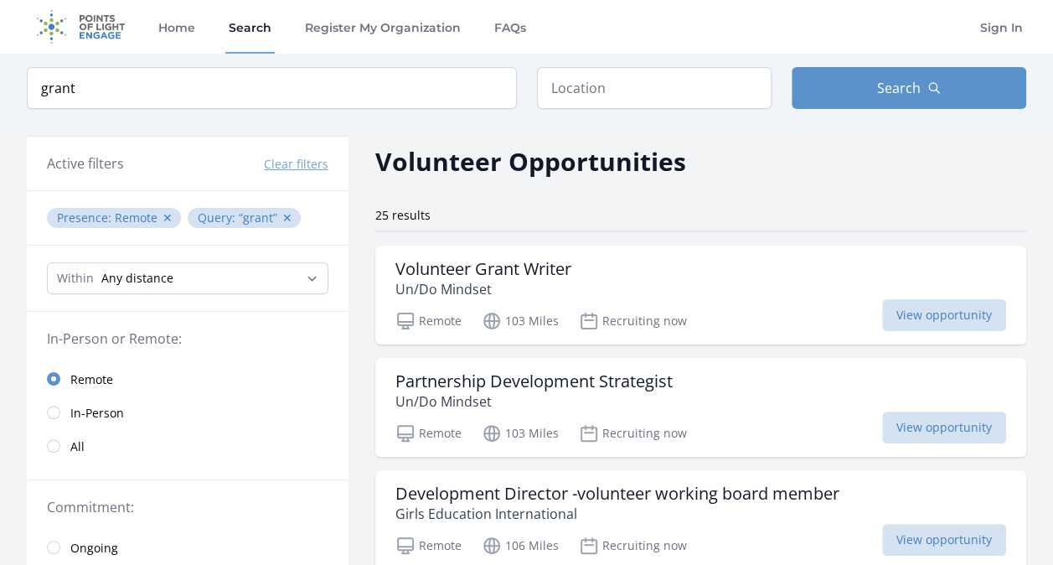
click at [794, 159] on div "Volunteer Opportunities" at bounding box center [700, 161] width 651 height 38
click at [861, 58] on div "Keyword grant Location Search" at bounding box center [526, 88] width 1053 height 69
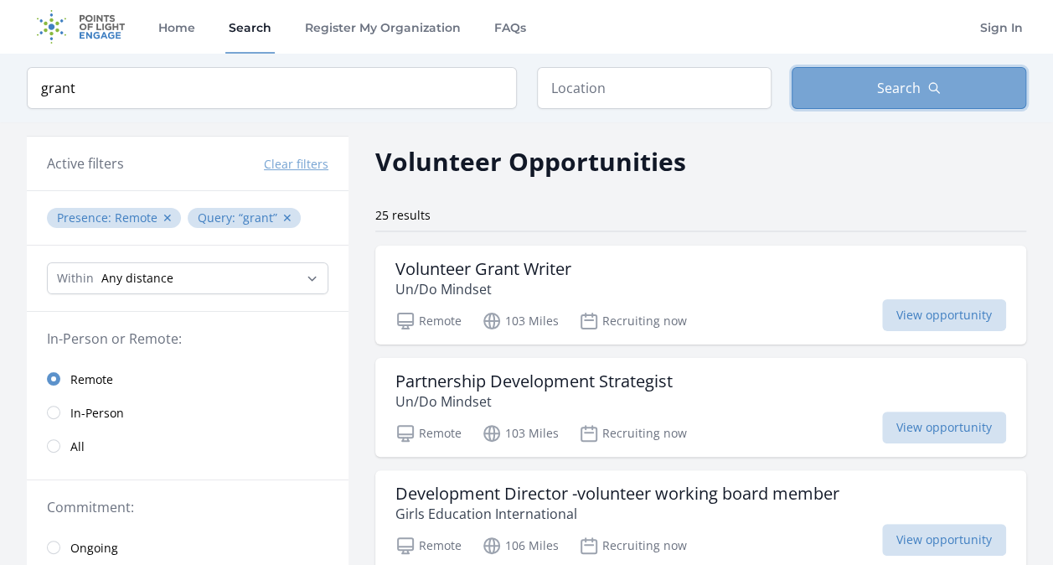
click at [894, 87] on span "Search" at bounding box center [899, 88] width 44 height 20
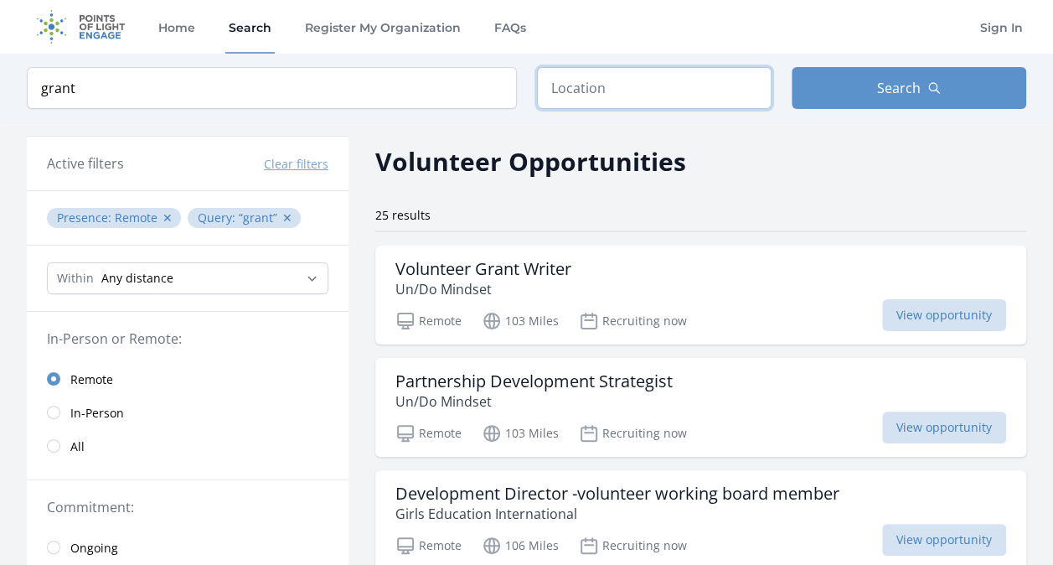
click at [707, 96] on input "text" at bounding box center [654, 88] width 235 height 42
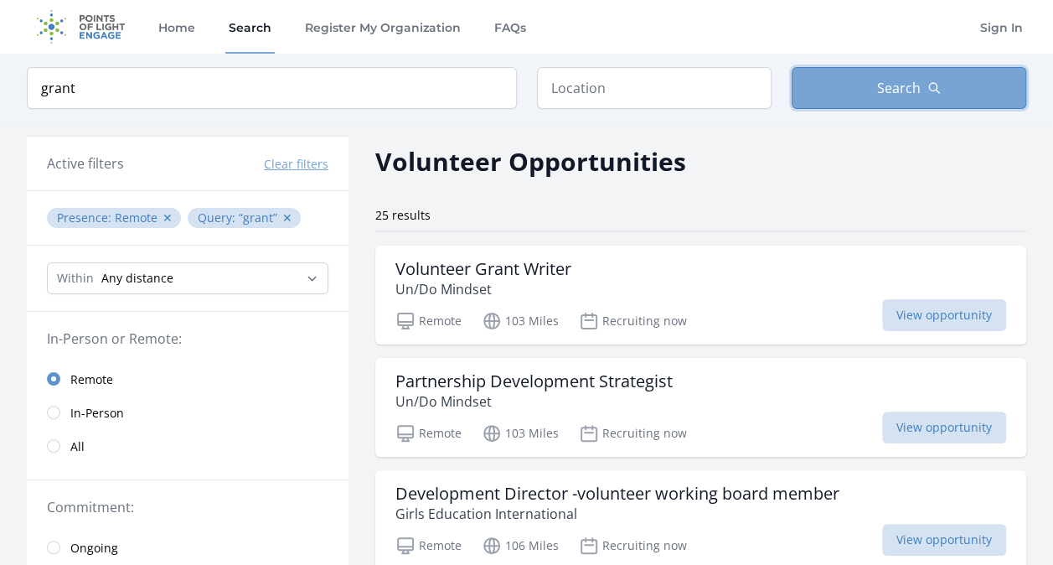
click at [887, 94] on span "Search" at bounding box center [899, 88] width 44 height 20
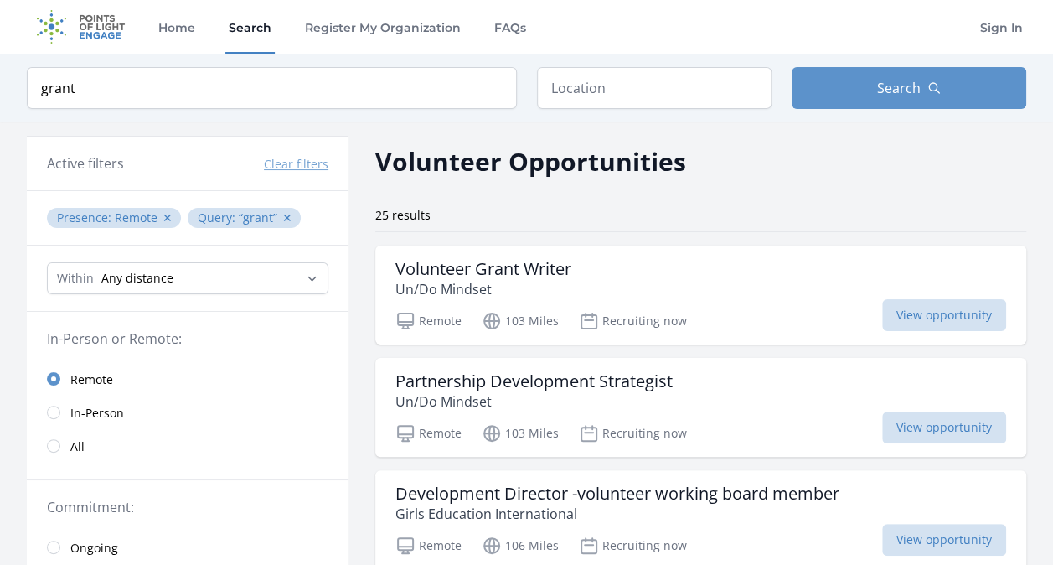
click at [246, 35] on link "Search" at bounding box center [249, 27] width 49 height 54
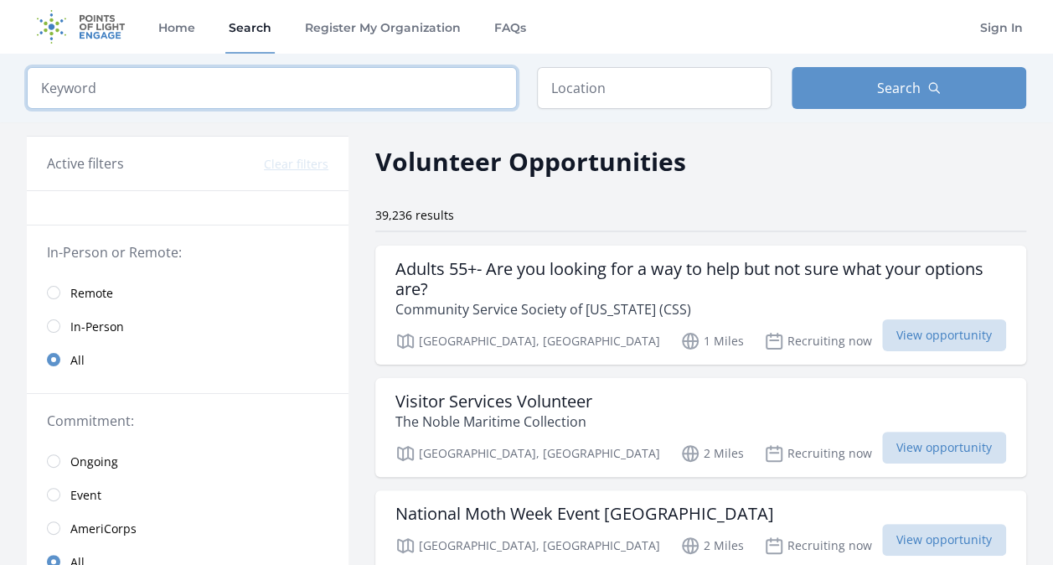
click at [272, 92] on input "search" at bounding box center [272, 88] width 490 height 42
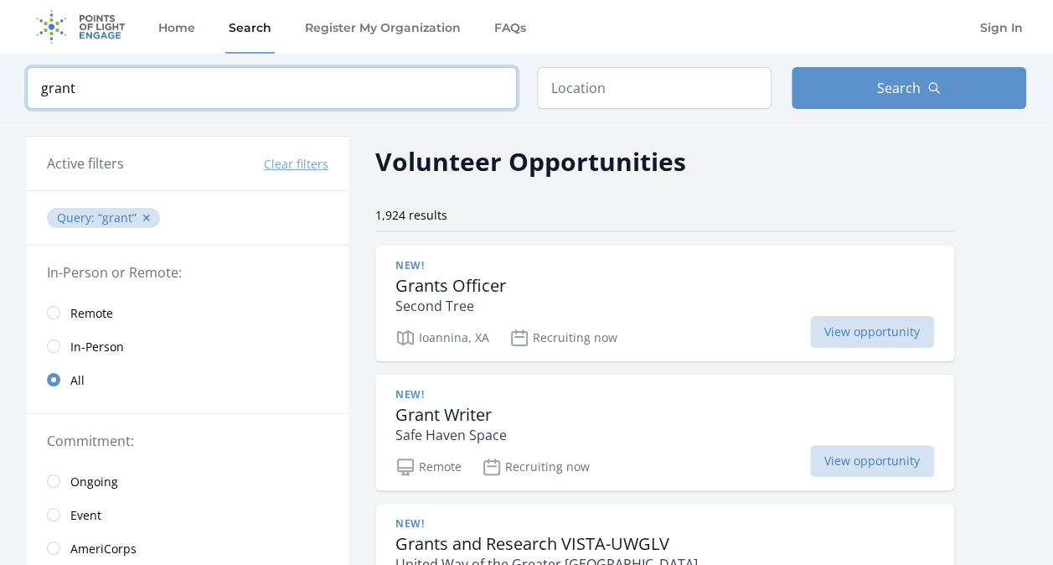
type input "grant"
click at [102, 312] on span "Remote" at bounding box center [91, 313] width 43 height 17
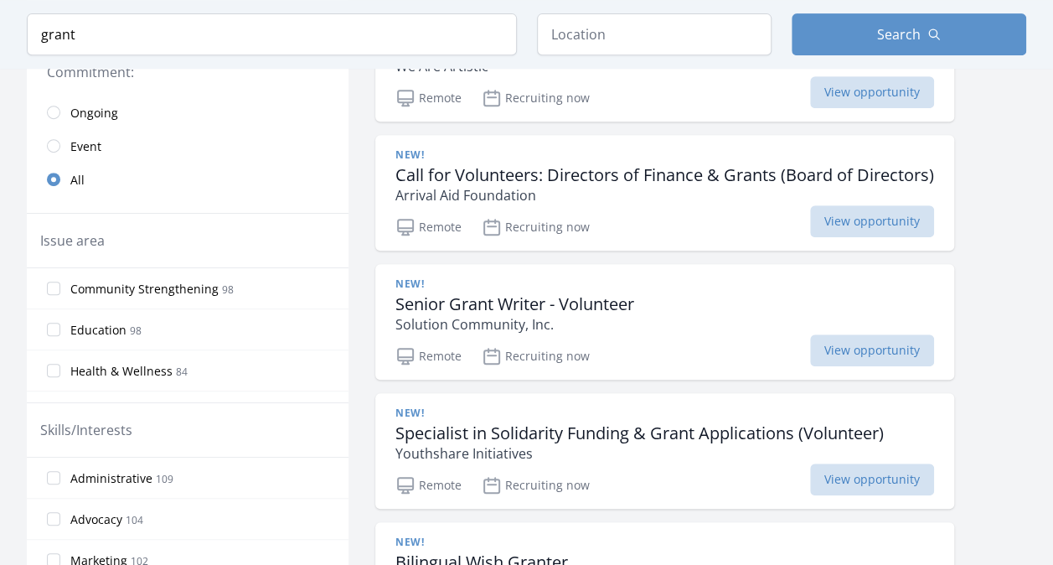
scroll to position [432, 0]
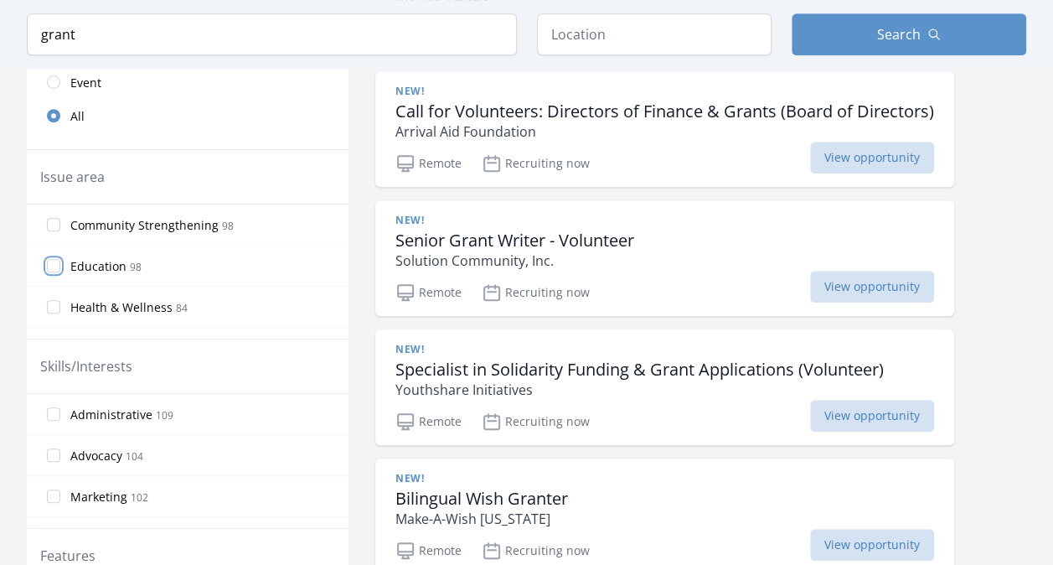
click at [51, 265] on input "Education 98" at bounding box center [53, 265] width 13 height 13
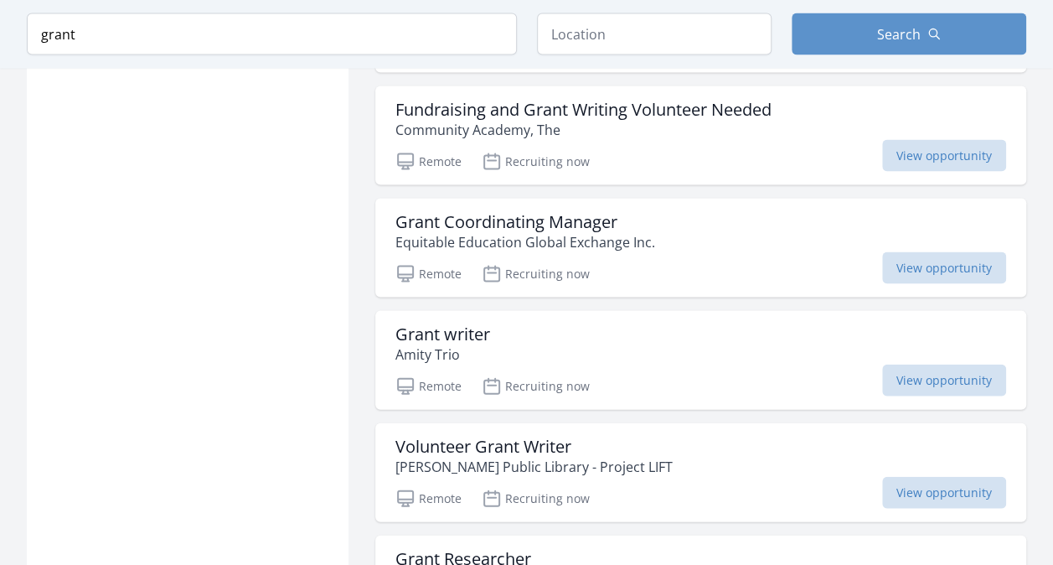
scroll to position [1651, 0]
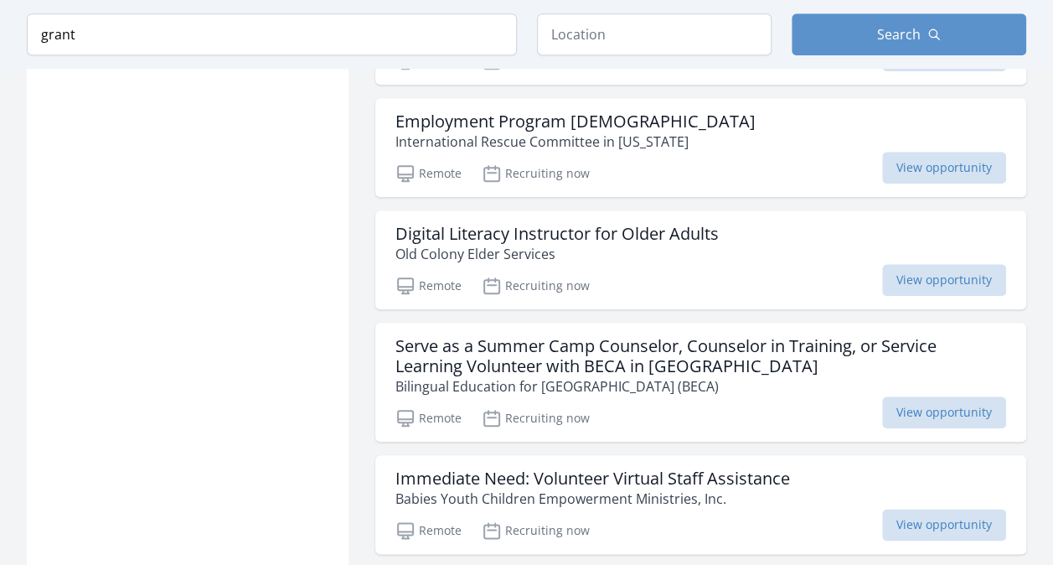
scroll to position [4307, 0]
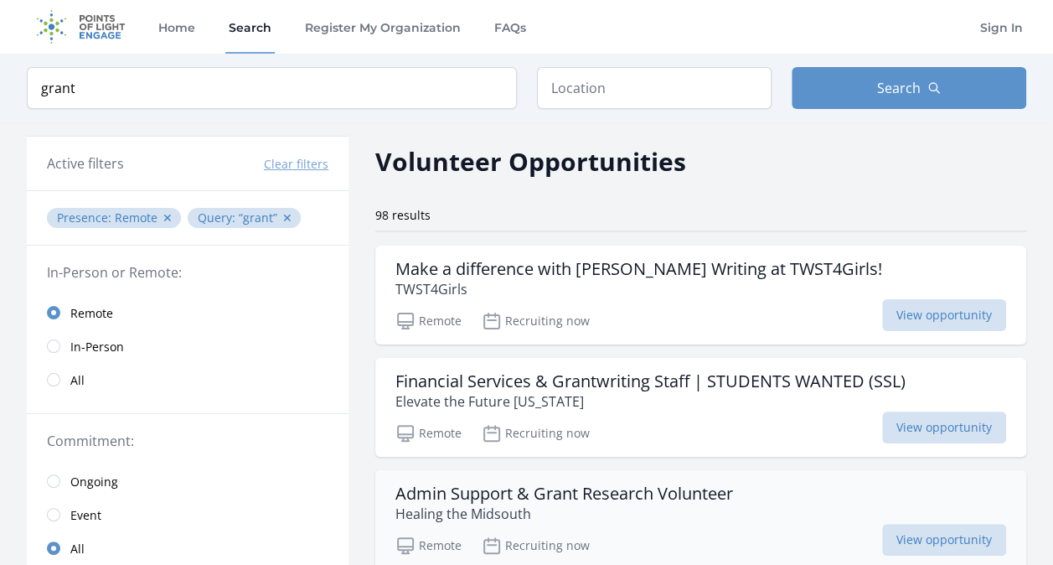
click at [741, 503] on div "Admin Support & Grant Research Volunteer Healing the Midsouth" at bounding box center [700, 503] width 611 height 40
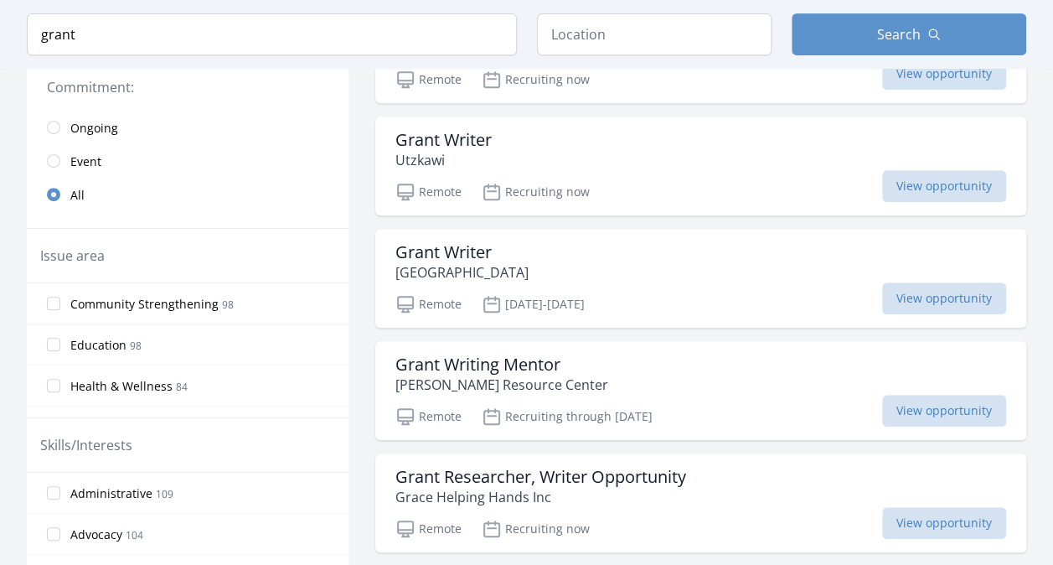
scroll to position [359, 0]
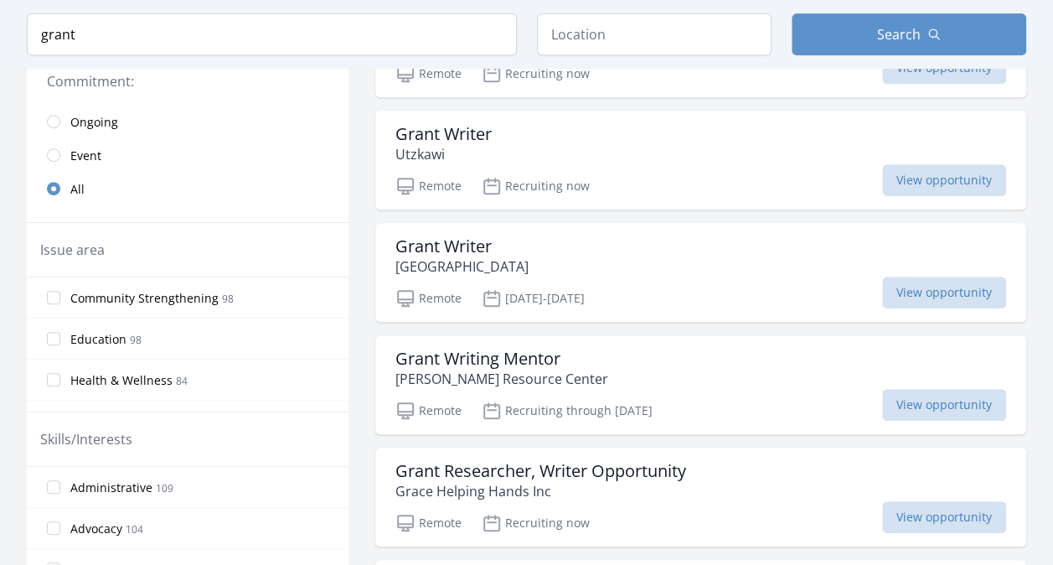
click at [157, 327] on label "Education 98" at bounding box center [188, 339] width 322 height 34
click at [60, 332] on input "Education 98" at bounding box center [53, 338] width 13 height 13
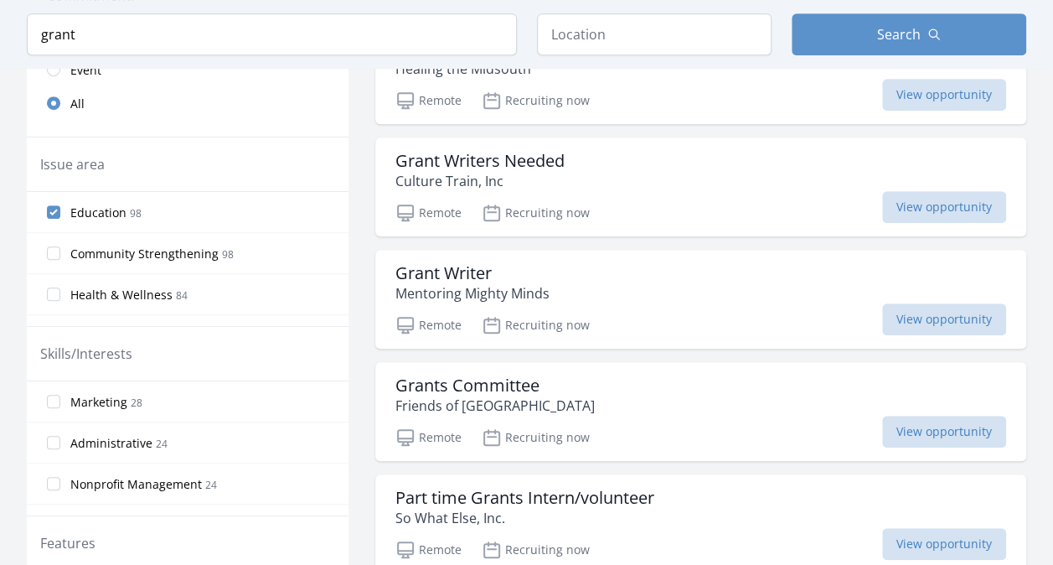
scroll to position [490, 0]
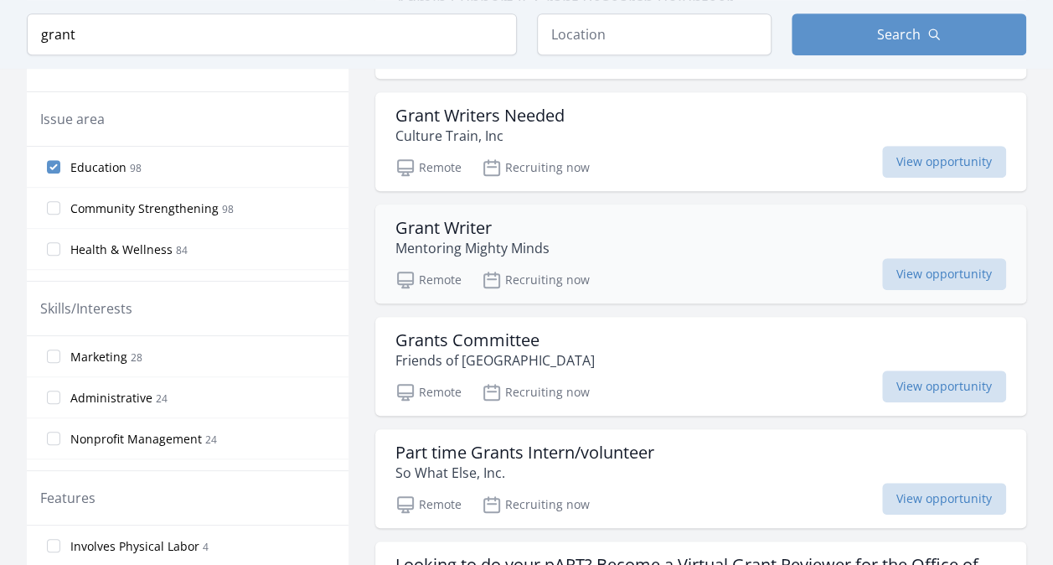
click at [814, 240] on div "Grant Writer Mentoring Mighty Minds" at bounding box center [700, 238] width 611 height 40
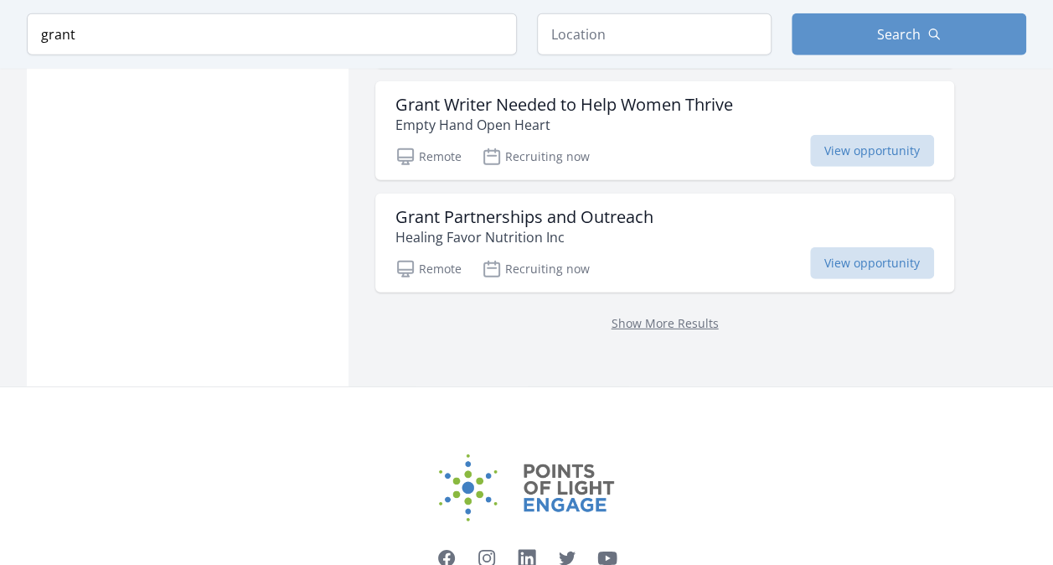
scroll to position [2418, 0]
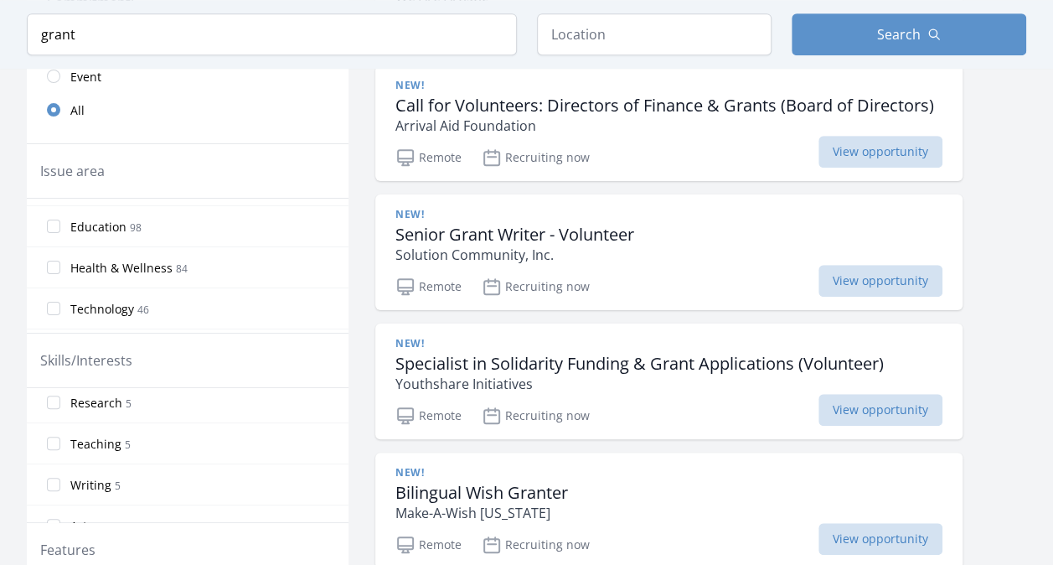
scroll to position [875, 0]
click at [203, 467] on label "Teaching 5" at bounding box center [188, 477] width 322 height 34
click at [60, 470] on input "Teaching 5" at bounding box center [53, 476] width 13 height 13
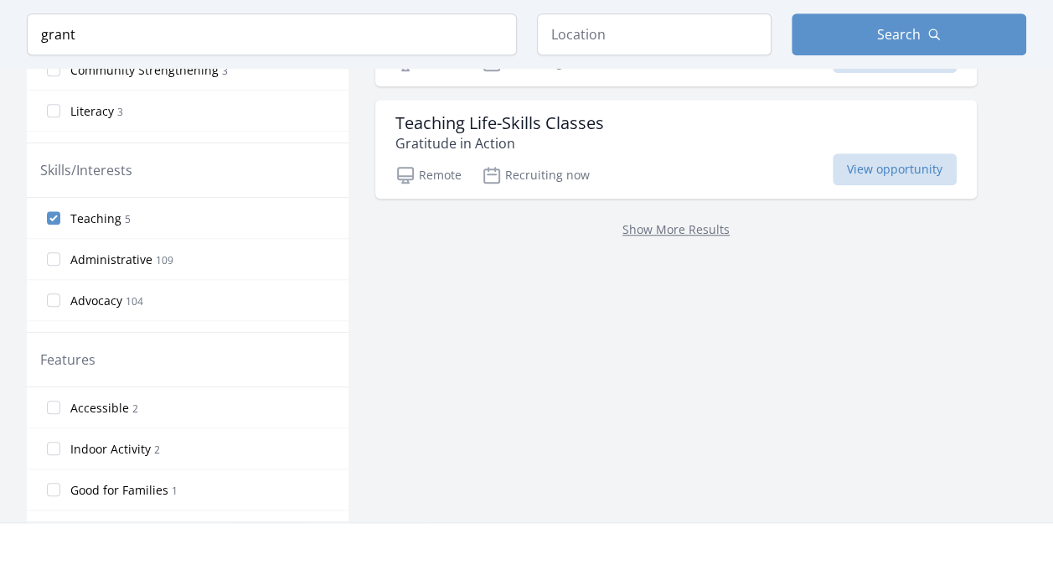
scroll to position [598, 0]
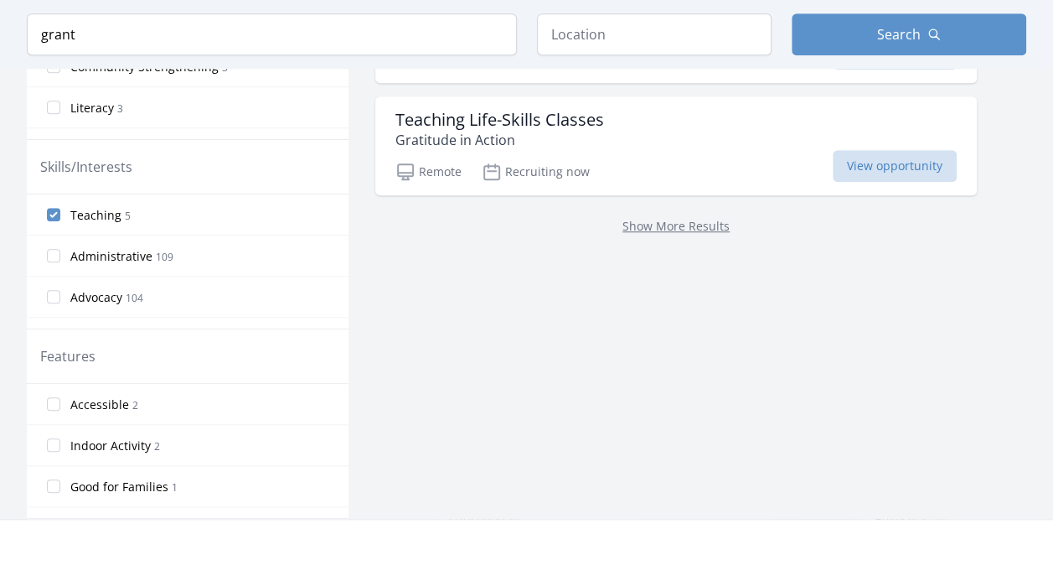
click at [87, 218] on span "Teaching" at bounding box center [95, 215] width 51 height 17
click at [60, 218] on input "Teaching 5" at bounding box center [53, 214] width 13 height 13
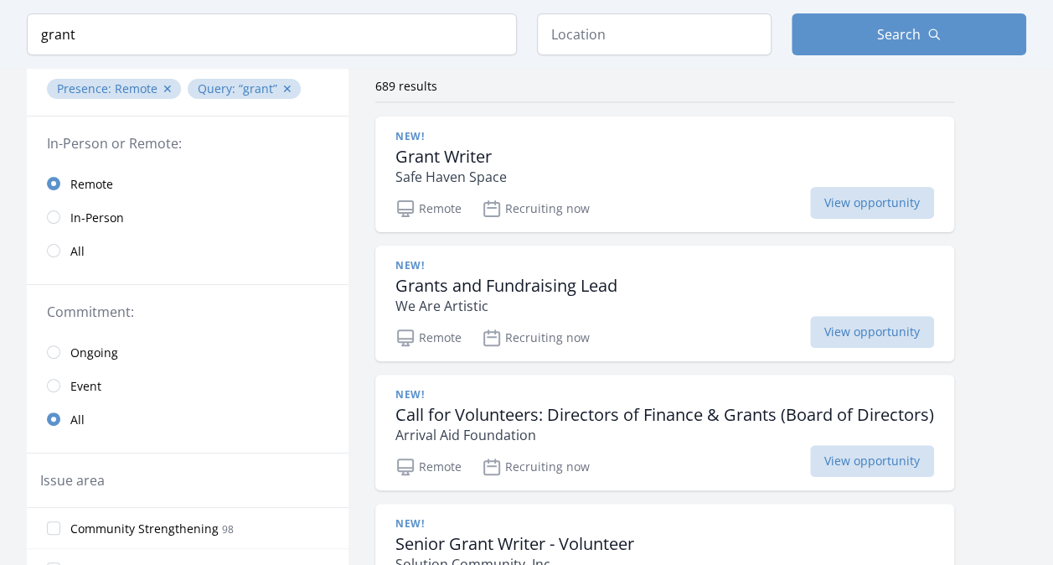
scroll to position [146, 0]
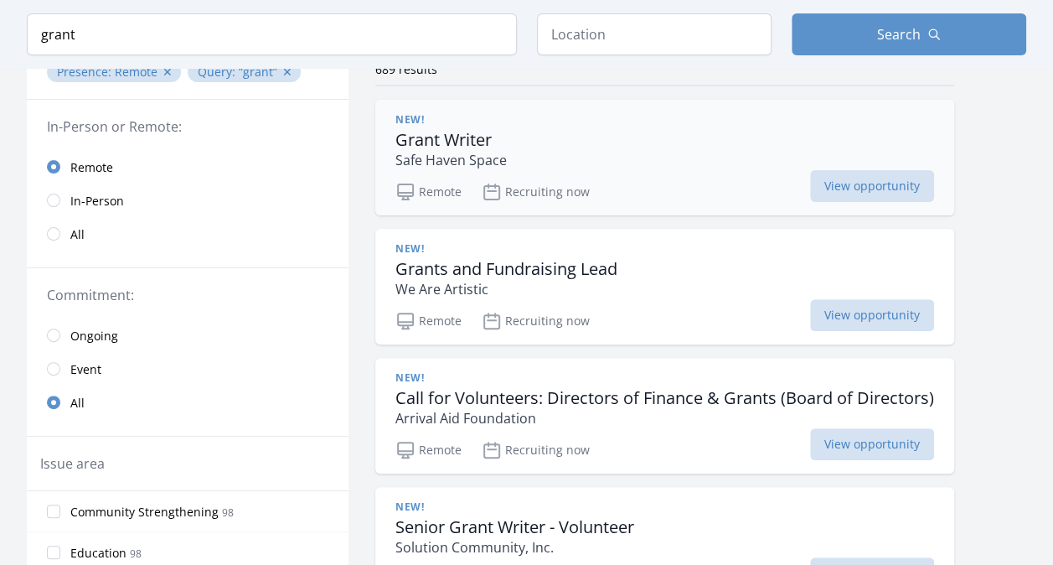
click at [585, 163] on div "New! Grant Writer Safe Haven Space" at bounding box center [664, 141] width 539 height 57
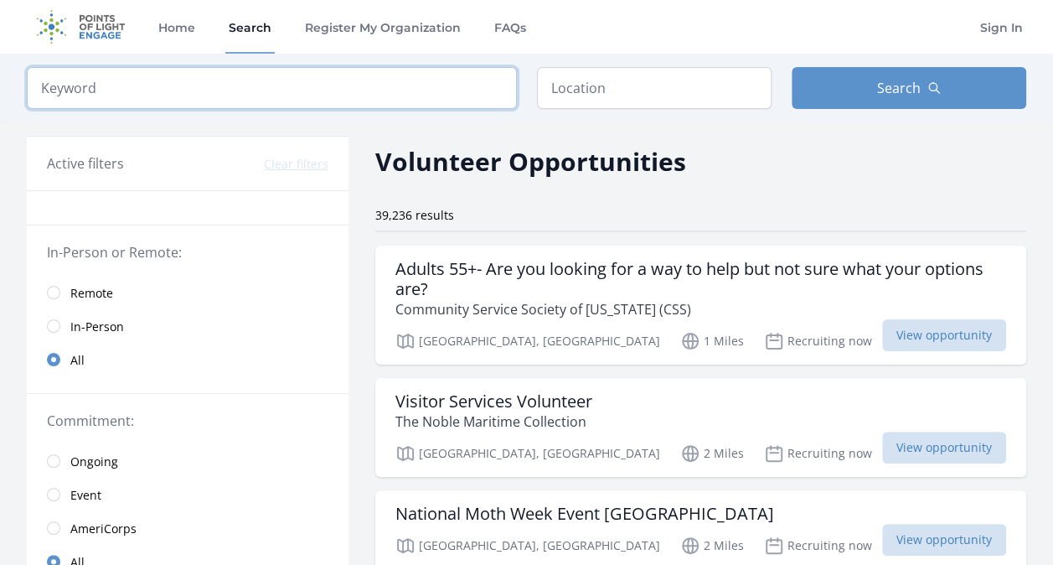
click at [281, 101] on input "search" at bounding box center [272, 88] width 490 height 42
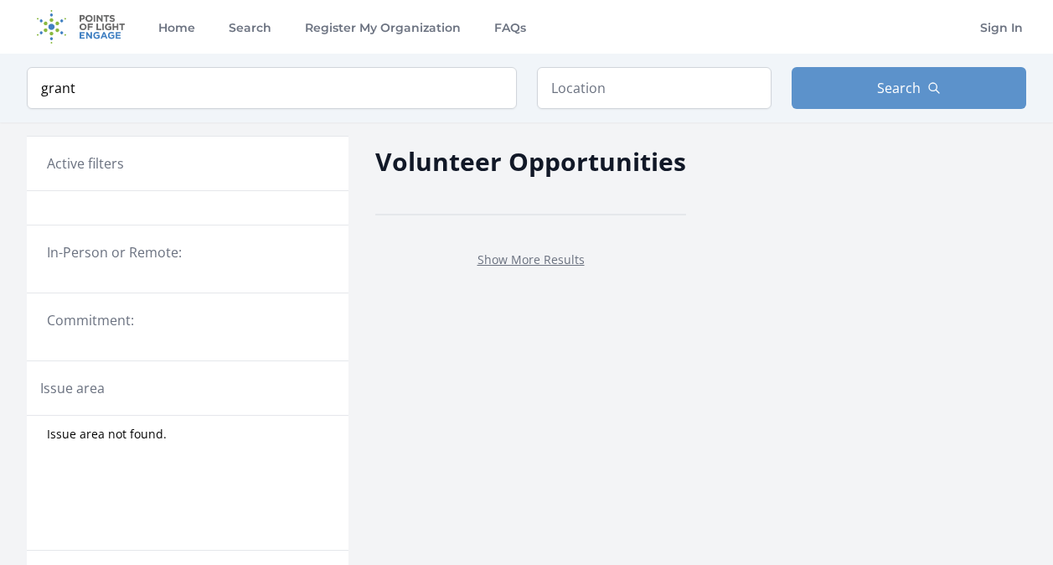
scroll to position [146, 0]
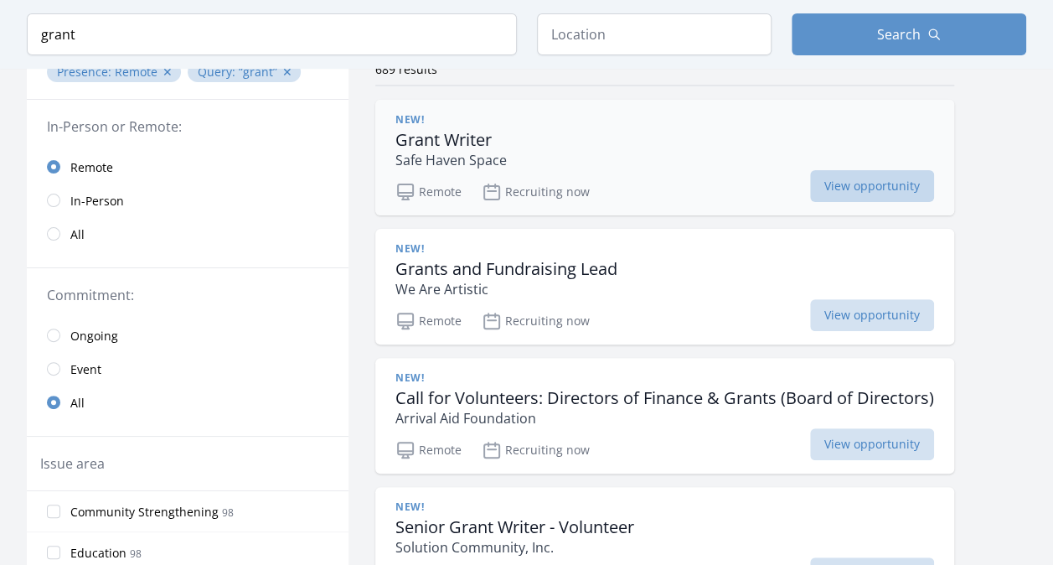
click at [851, 188] on span "View opportunity" at bounding box center [872, 186] width 124 height 32
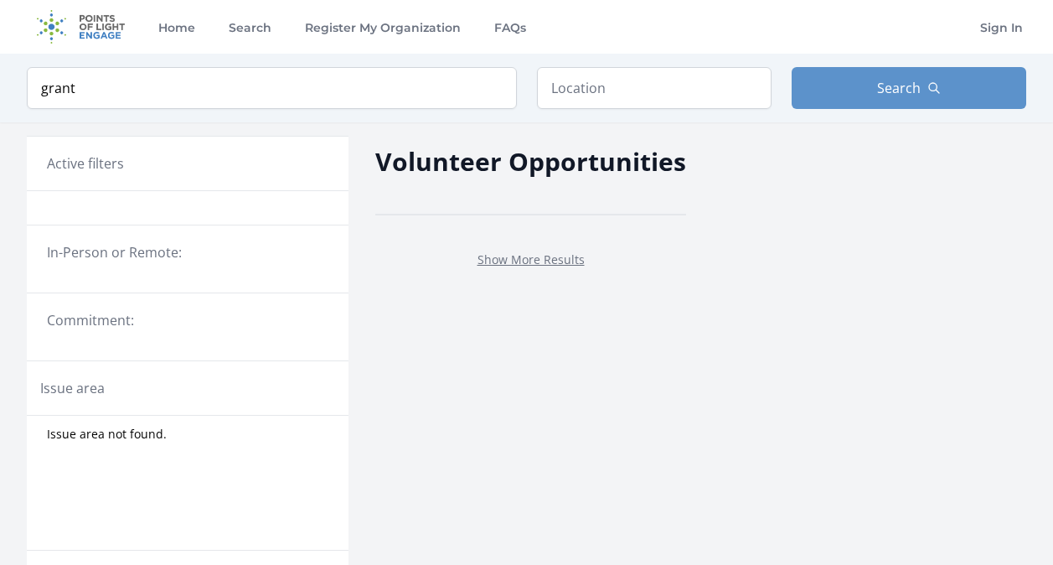
scroll to position [146, 0]
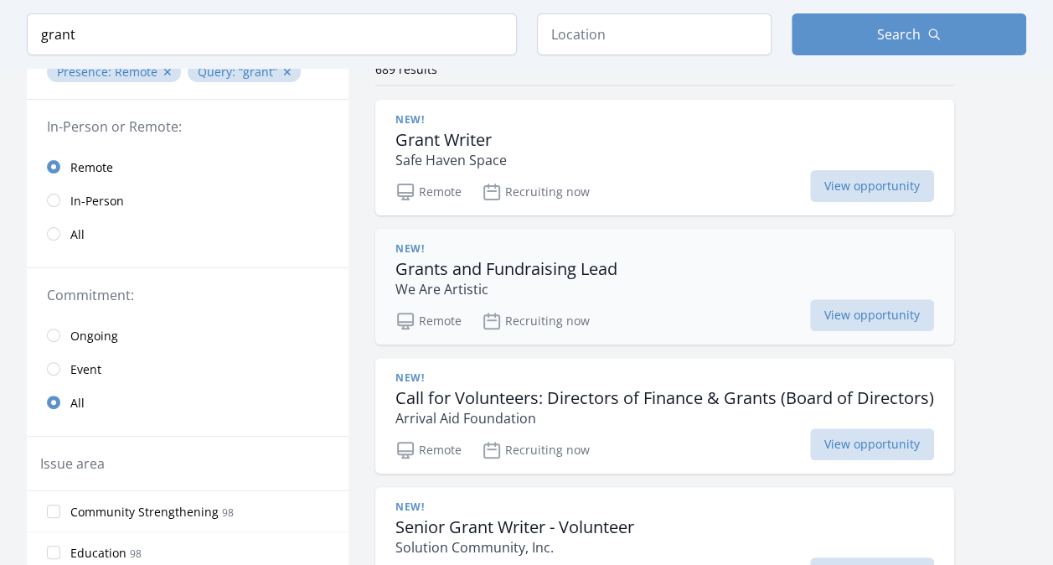
click at [670, 283] on div "New! Grants and Fundraising Lead We Are Artistic" at bounding box center [664, 270] width 539 height 57
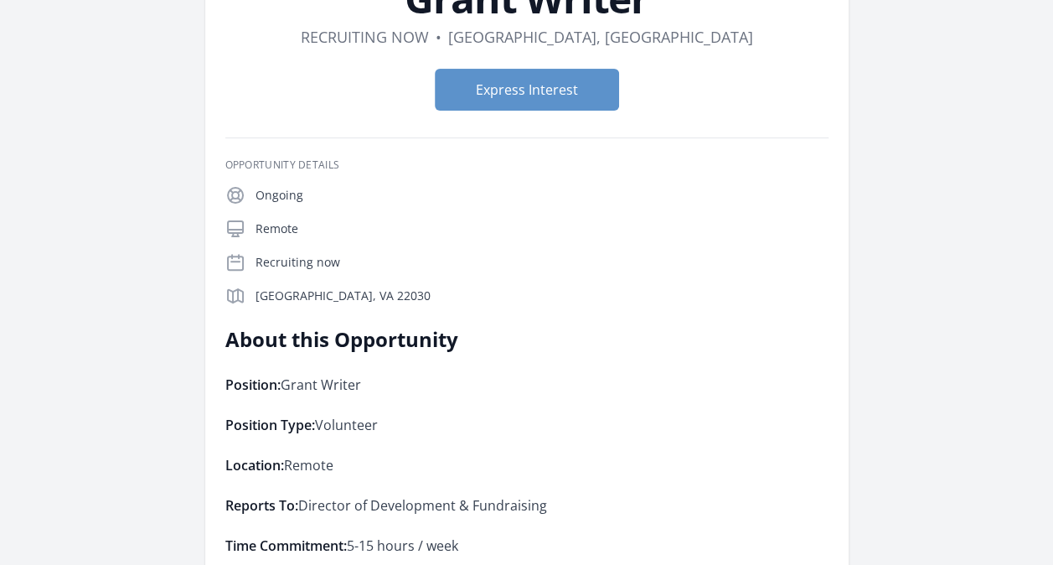
scroll to position [90, 0]
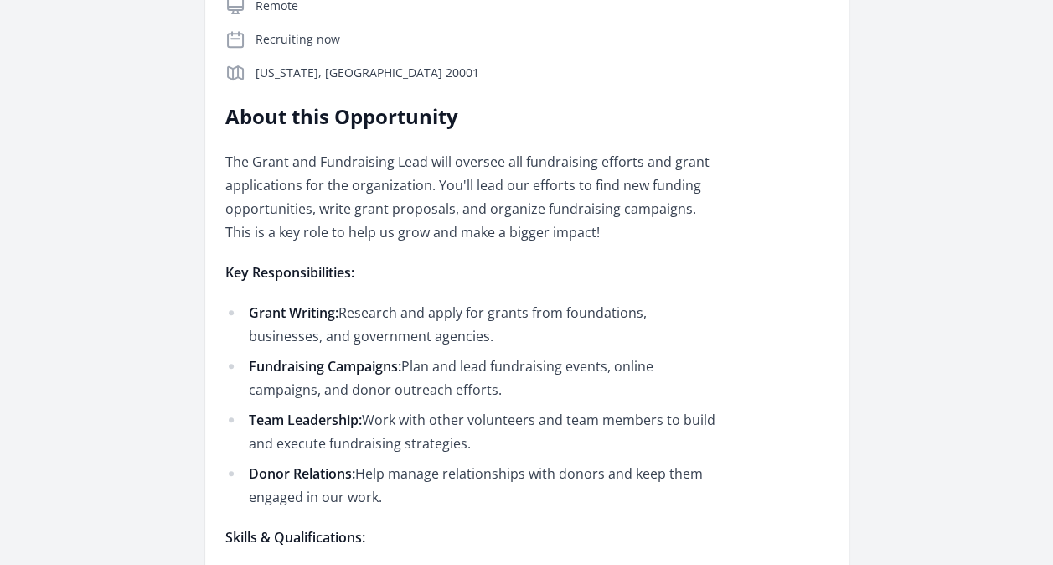
scroll to position [436, 0]
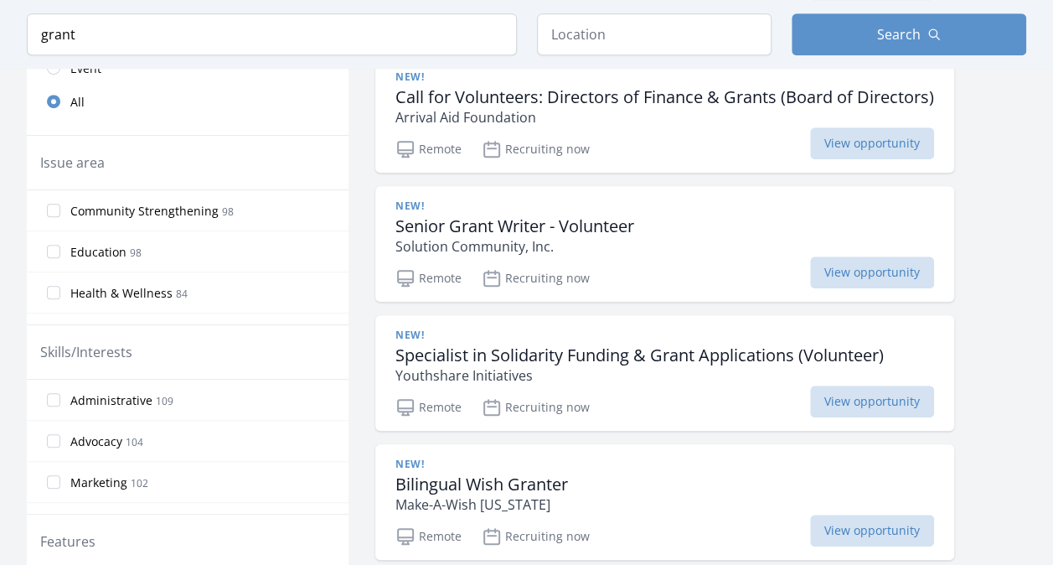
scroll to position [452, 0]
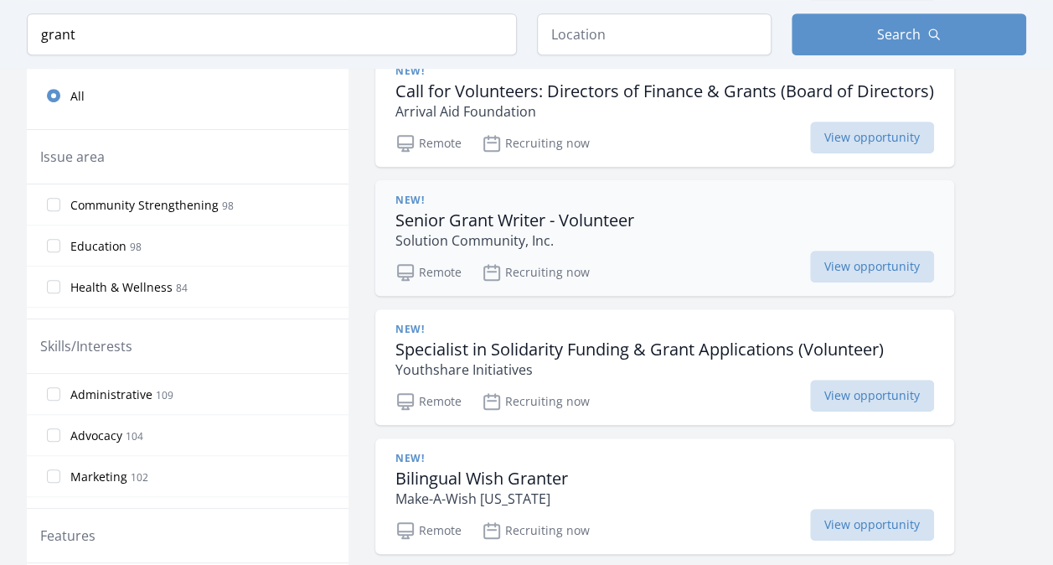
click at [684, 194] on div "New! Senior Grant Writer - Volunteer Solution Community, Inc." at bounding box center [664, 222] width 539 height 57
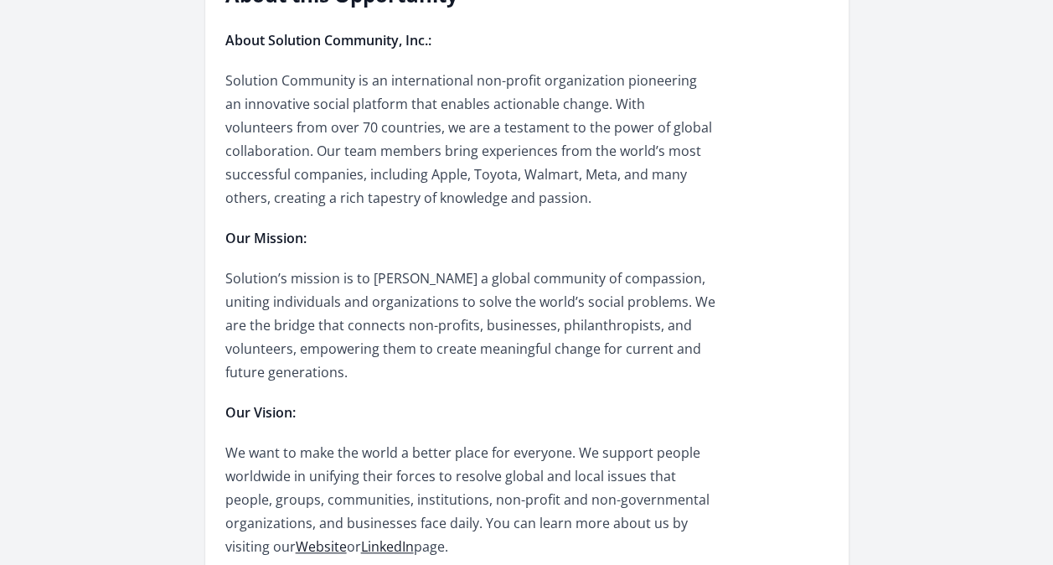
scroll to position [467, 0]
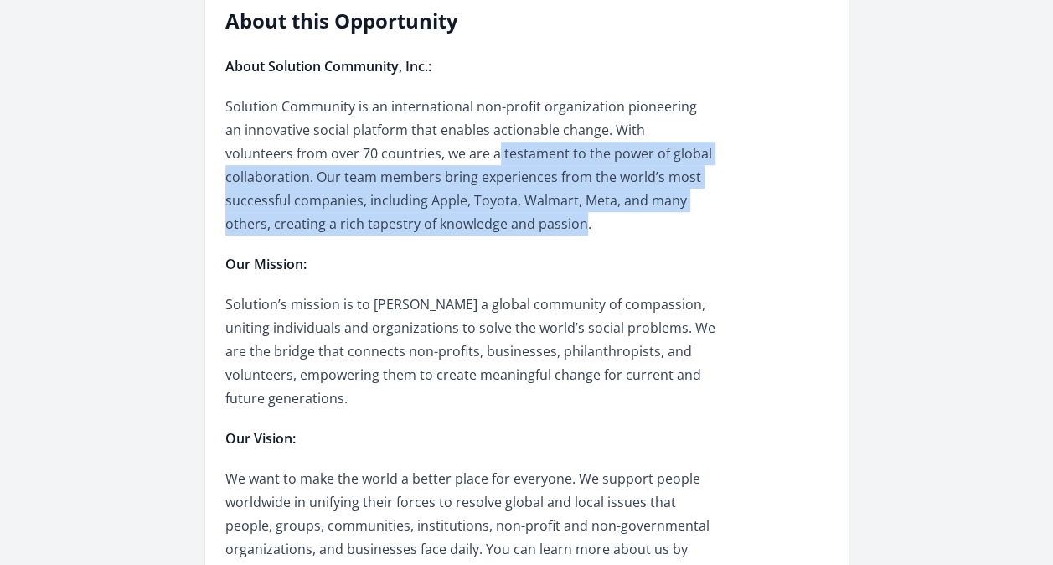
drag, startPoint x: 392, startPoint y: 156, endPoint x: 442, endPoint y: 223, distance: 83.8
click at [442, 223] on p "Solution Community is an international non-profit organization pioneering an in…" at bounding box center [470, 165] width 490 height 141
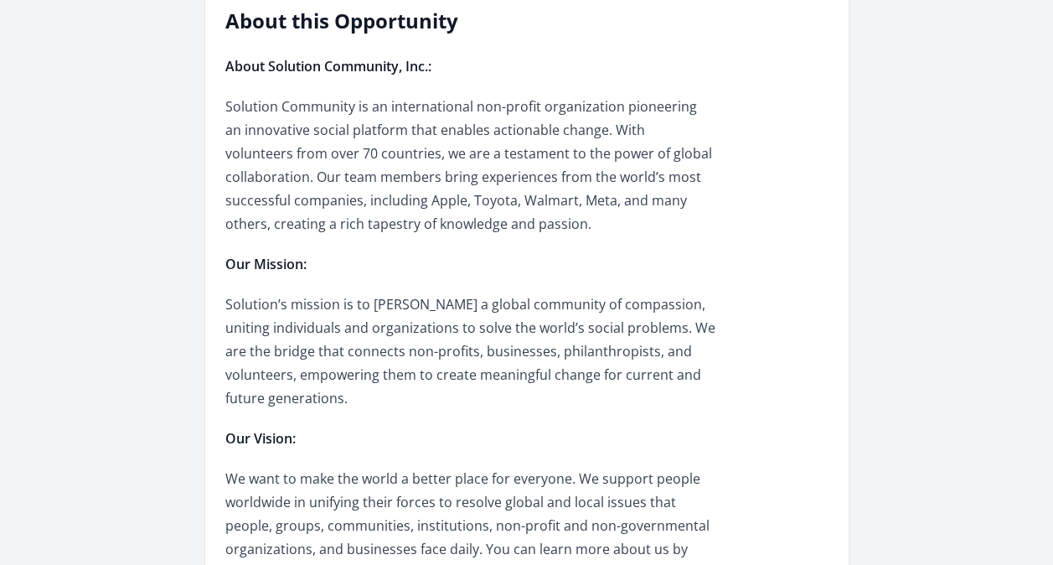
drag, startPoint x: 442, startPoint y: 223, endPoint x: 375, endPoint y: 337, distance: 132.2
click at [375, 337] on p "Solution’s mission is to foster a global community of compassion, uniting indiv…" at bounding box center [470, 350] width 490 height 117
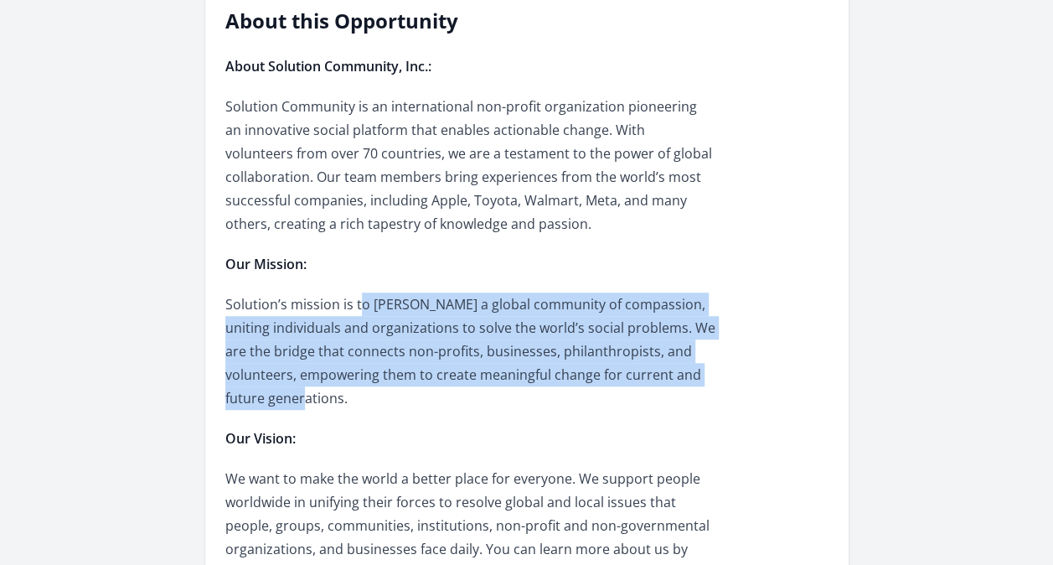
drag, startPoint x: 357, startPoint y: 310, endPoint x: 389, endPoint y: 395, distance: 91.2
click at [389, 395] on p "Solution’s mission is to foster a global community of compassion, uniting indiv…" at bounding box center [470, 350] width 490 height 117
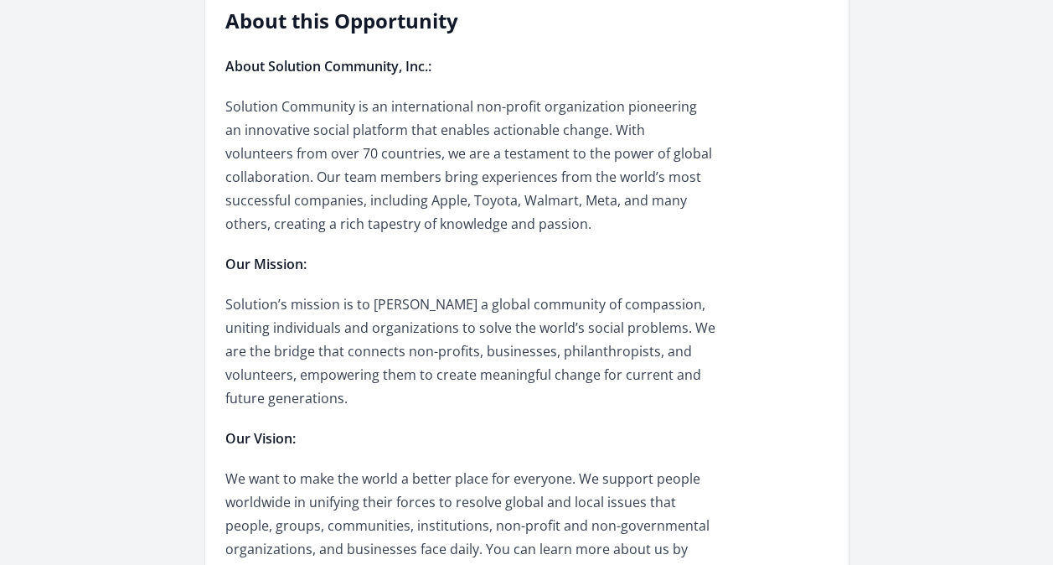
drag, startPoint x: 389, startPoint y: 395, endPoint x: 298, endPoint y: 444, distance: 102.7
click at [298, 444] on p "Our Vision:" at bounding box center [470, 437] width 490 height 23
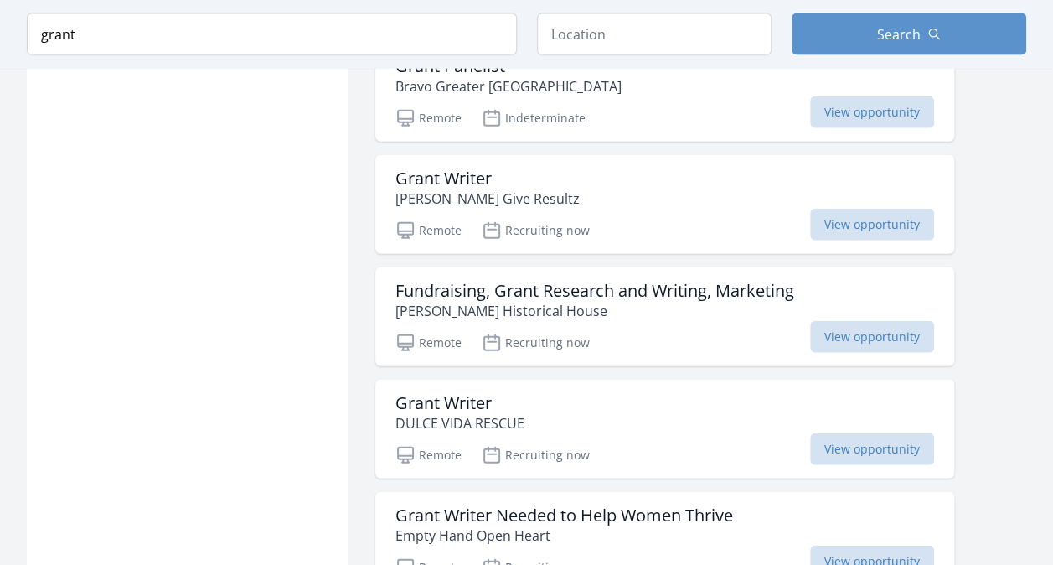
scroll to position [1921, 0]
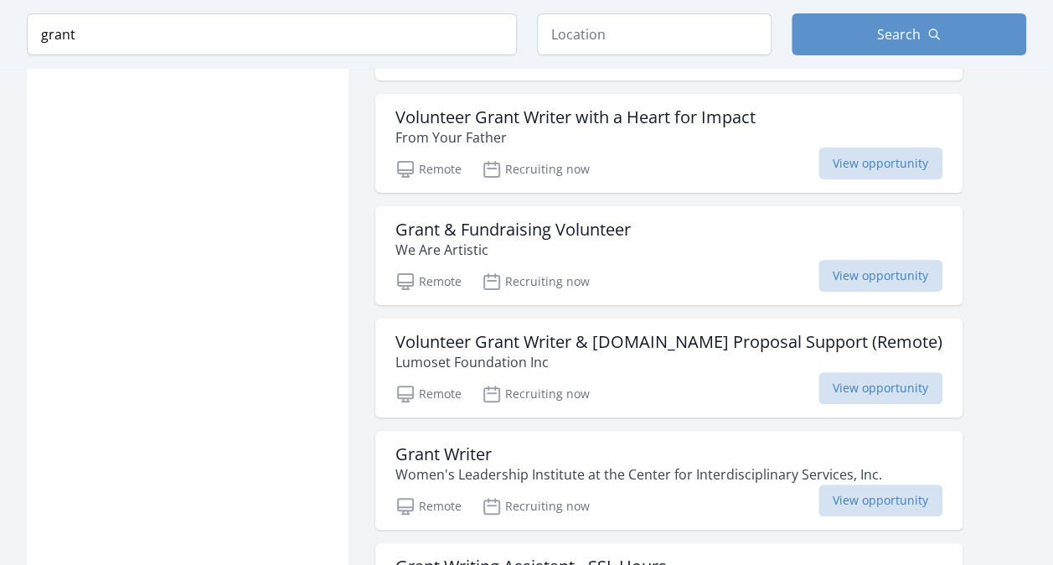
scroll to position [3221, 0]
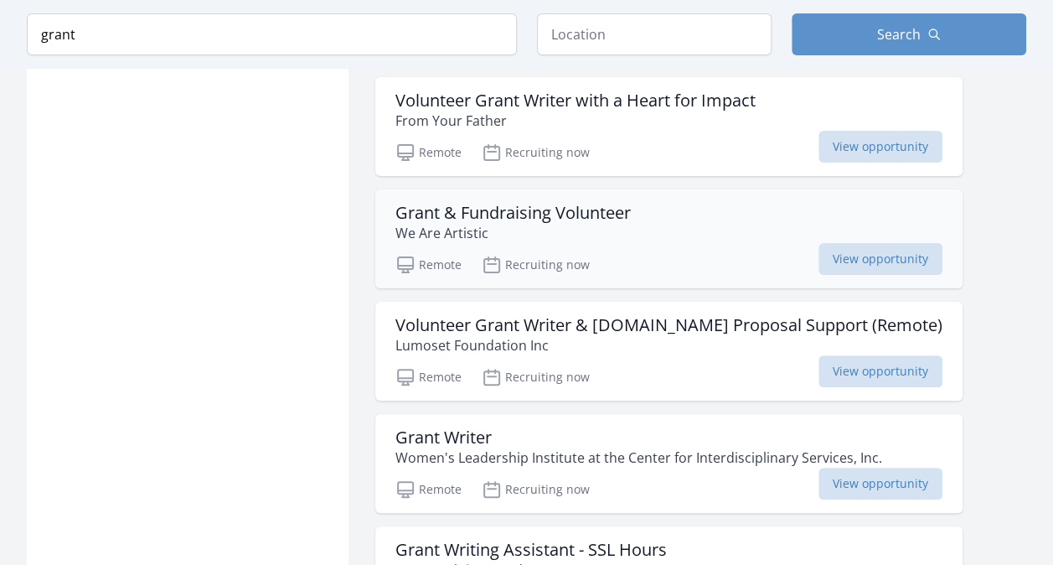
click at [668, 228] on div "Grant & Fundraising Volunteer We Are Artistic Remote Recruiting now View opport…" at bounding box center [668, 238] width 587 height 99
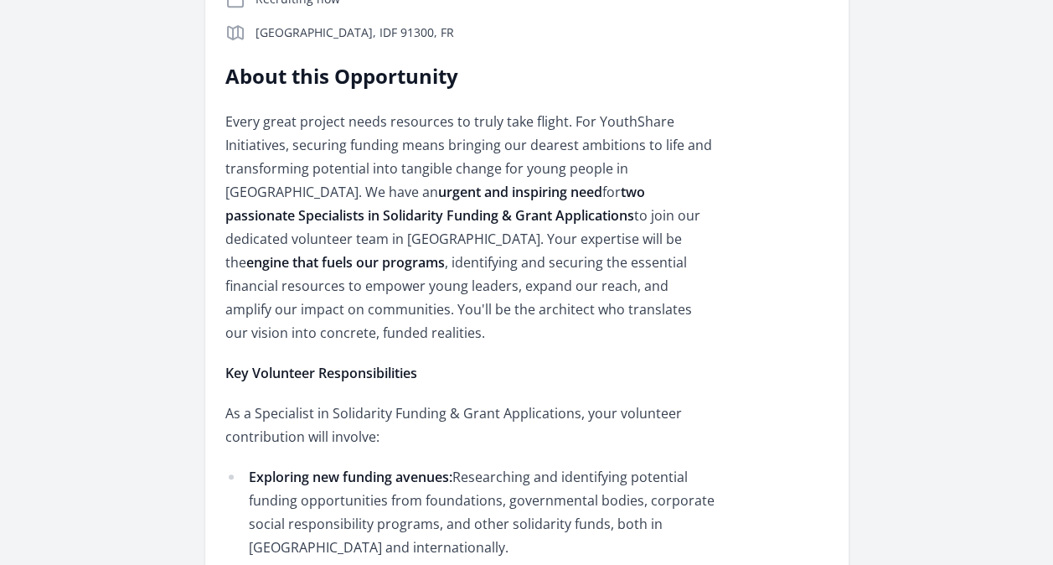
scroll to position [456, 0]
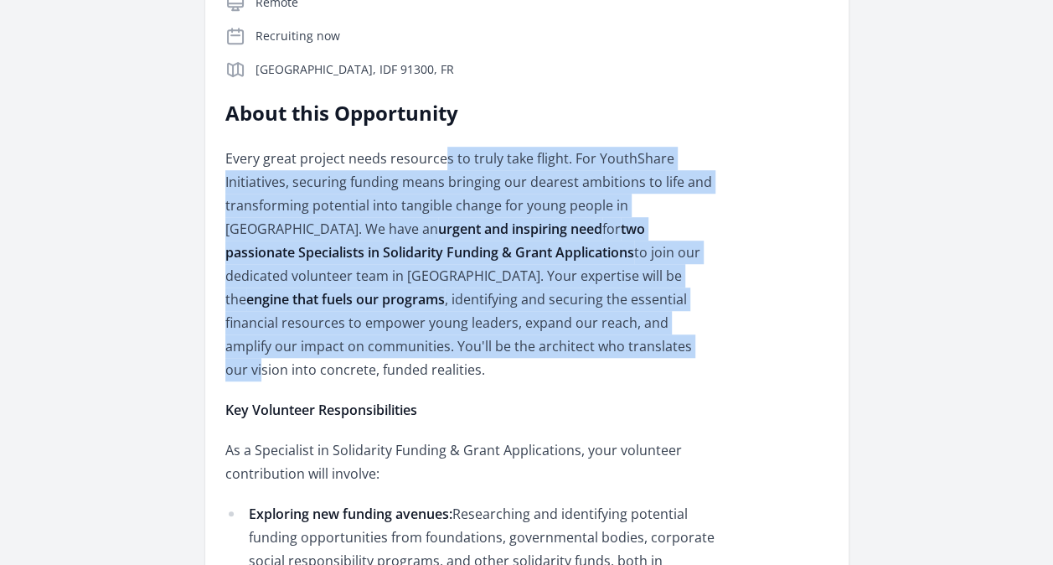
drag, startPoint x: 444, startPoint y: 157, endPoint x: 439, endPoint y: 350, distance: 193.6
click at [439, 350] on p "Every great project needs resources to truly take flight. For YouthShare Initia…" at bounding box center [470, 264] width 490 height 235
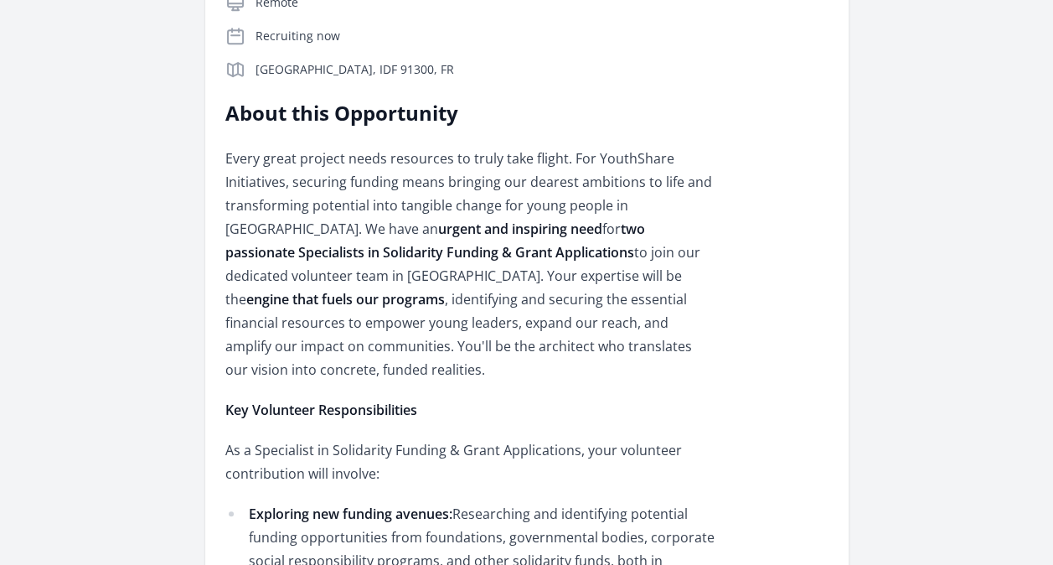
drag, startPoint x: 439, startPoint y: 350, endPoint x: 442, endPoint y: 405, distance: 54.6
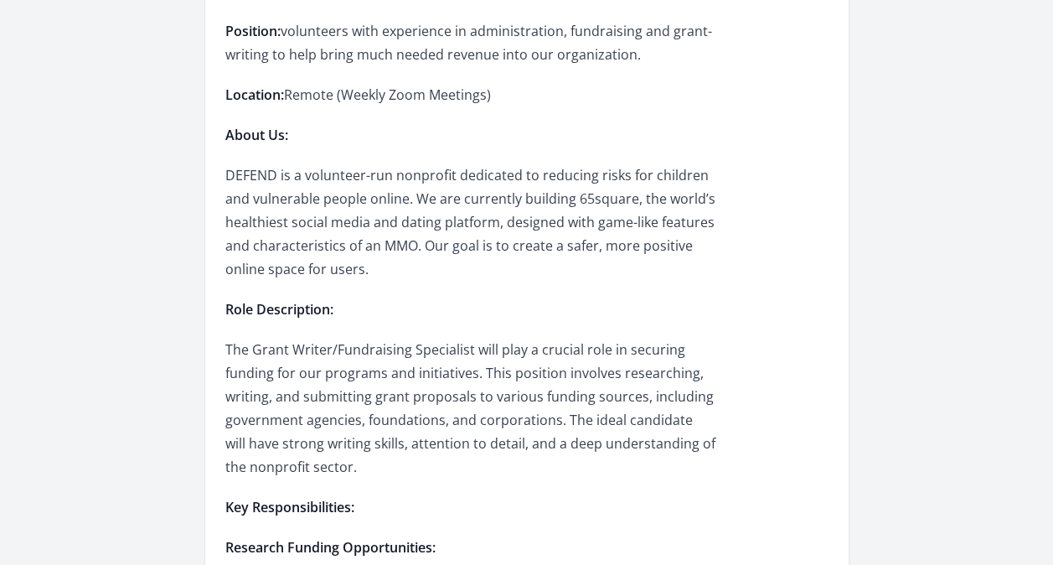
scroll to position [614, 0]
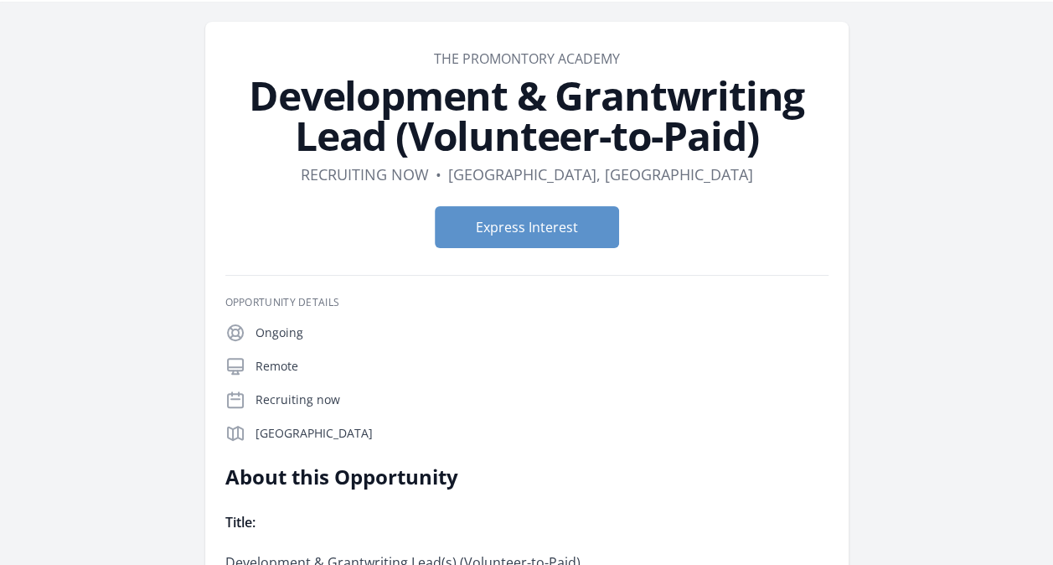
scroll to position [49, 0]
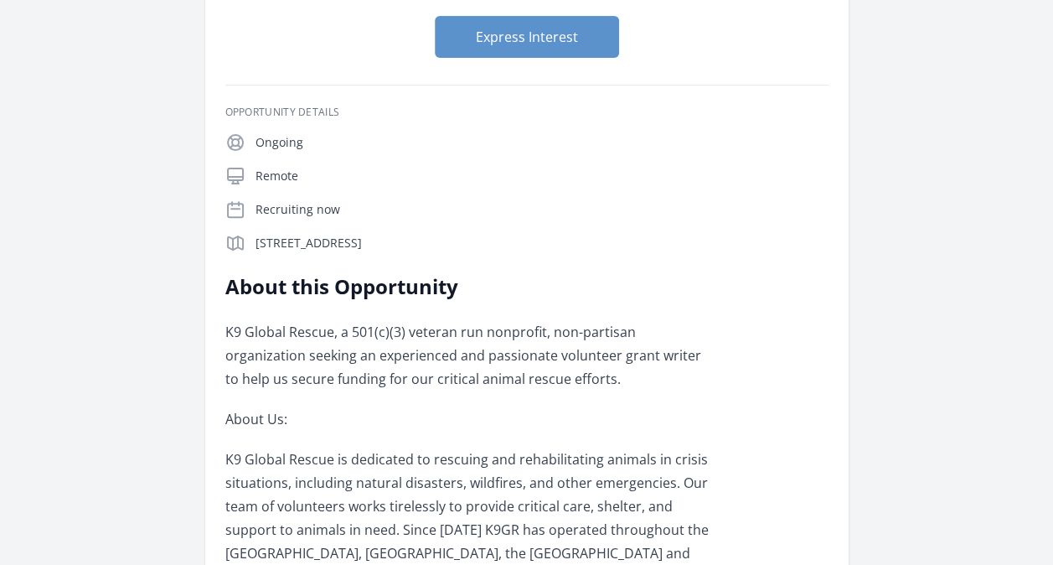
scroll to position [89, 0]
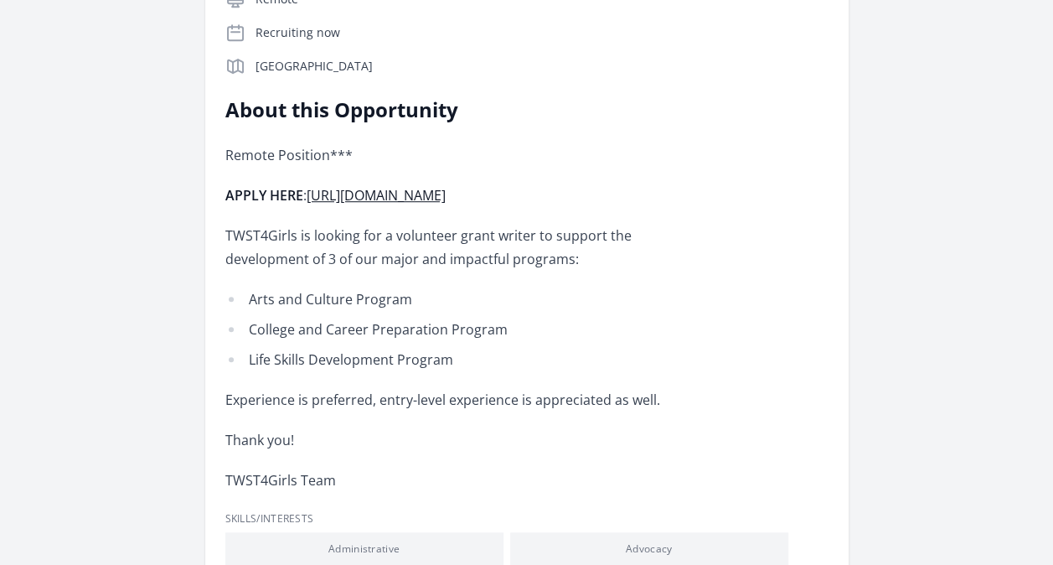
scroll to position [474, 0]
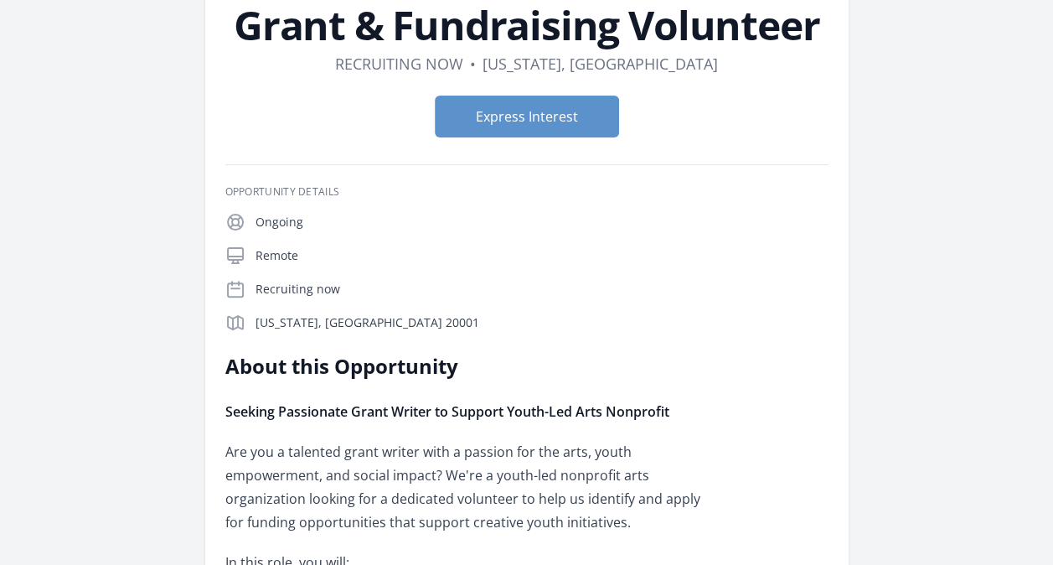
scroll to position [121, 0]
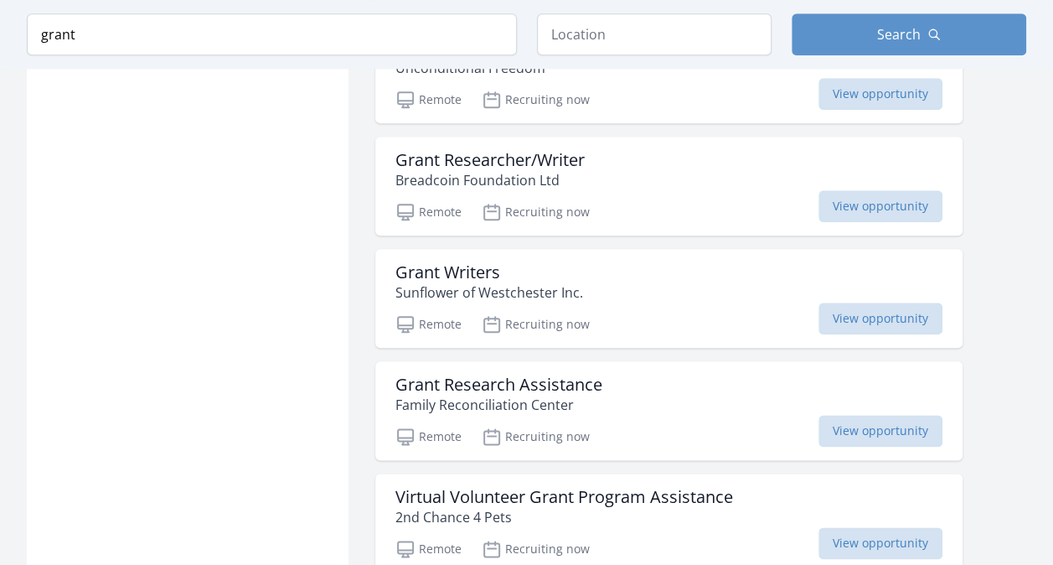
scroll to position [3959, 0]
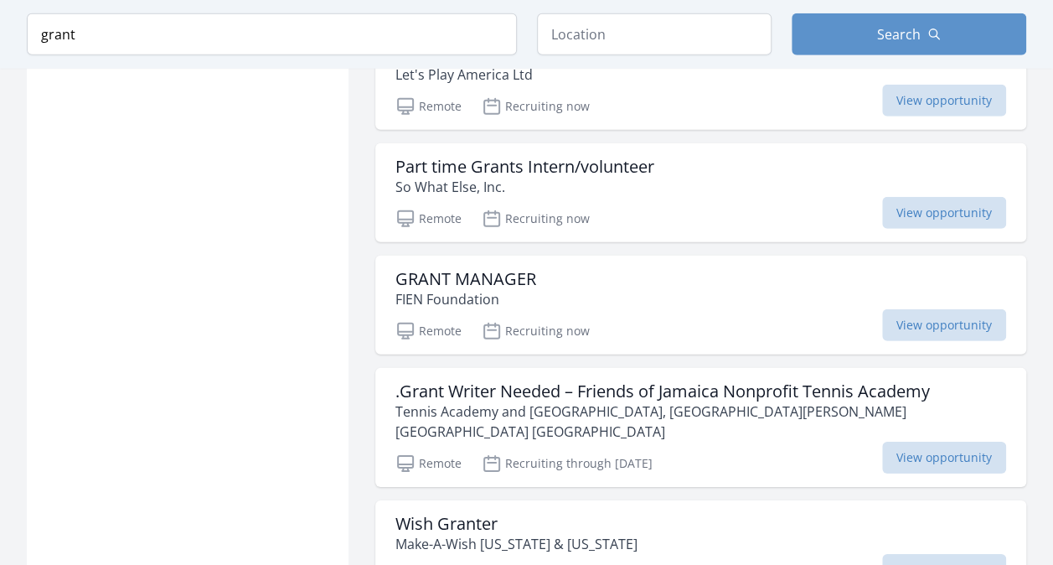
scroll to position [8798, 0]
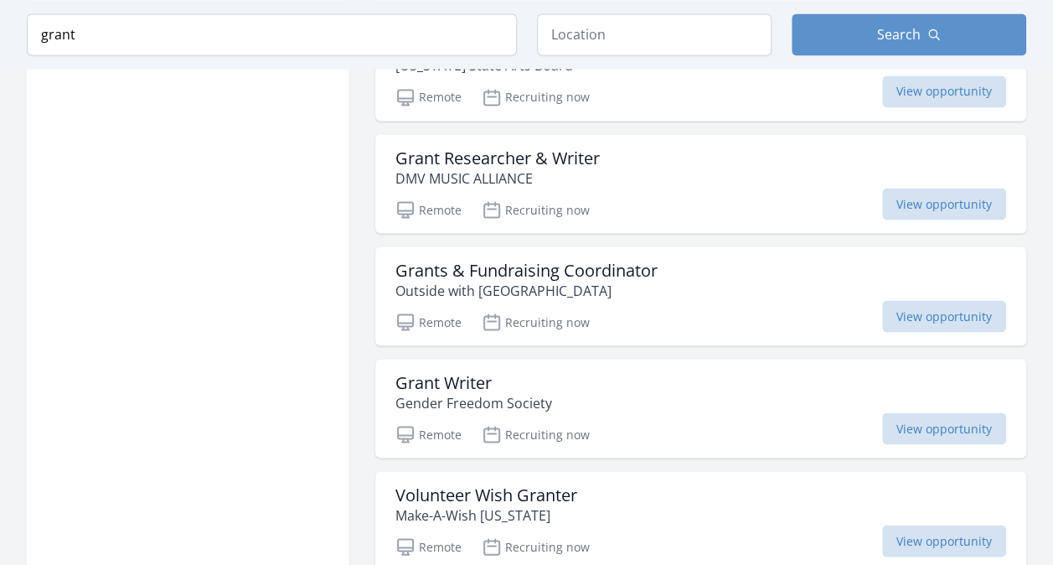
scroll to position [10923, 0]
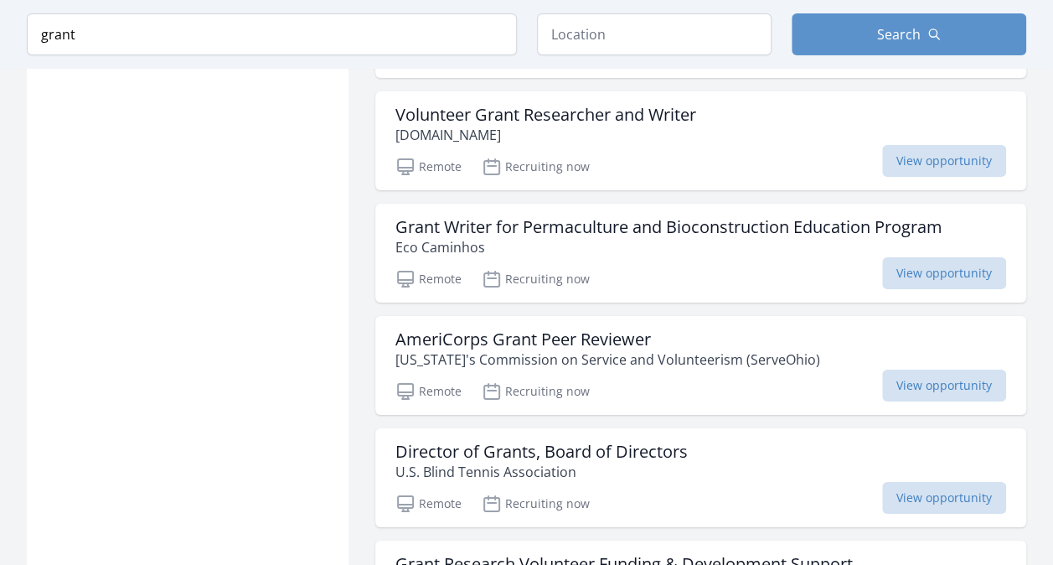
scroll to position [12405, 0]
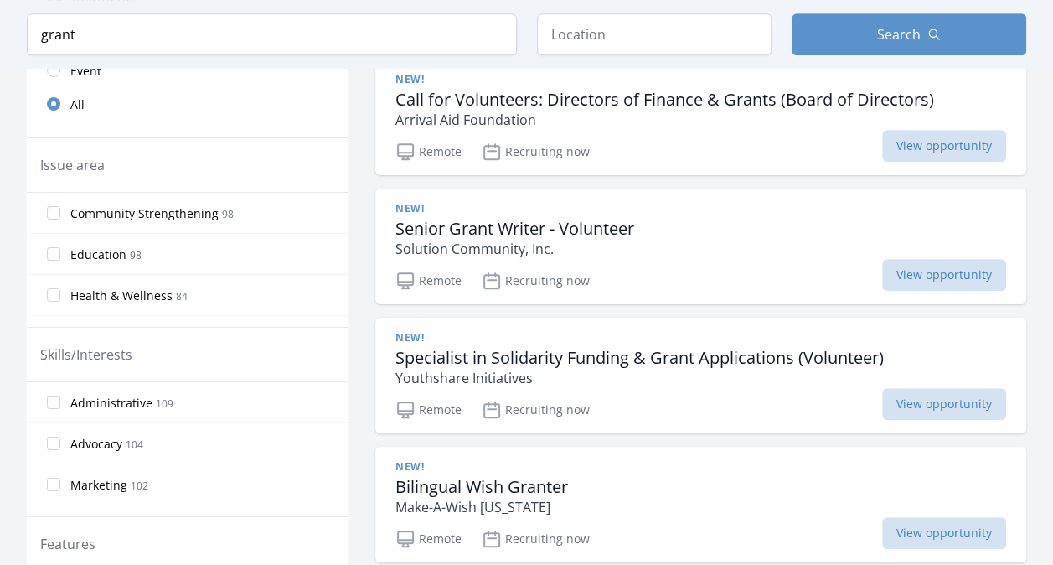
scroll to position [0, 0]
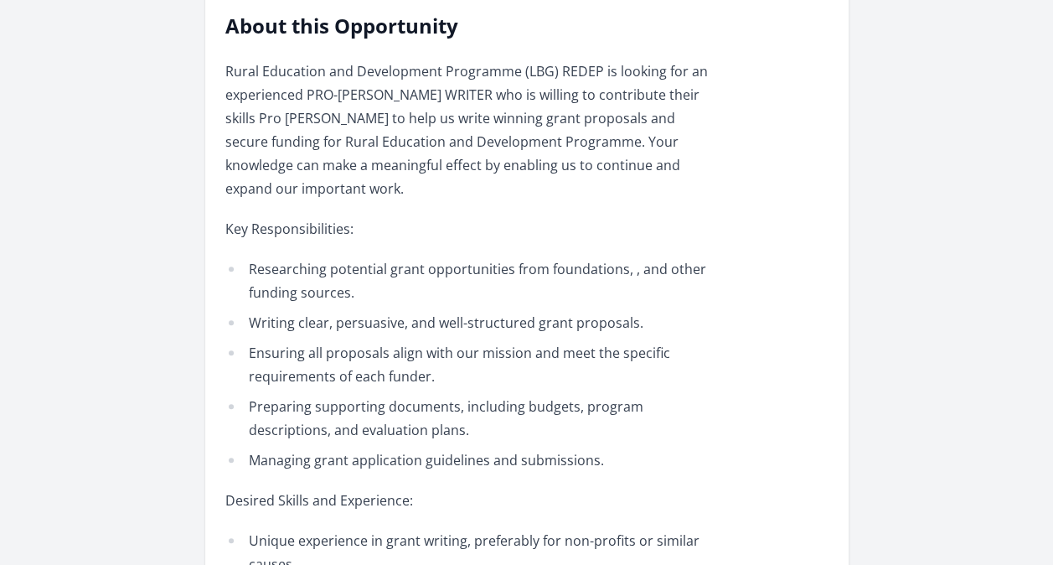
scroll to position [458, 0]
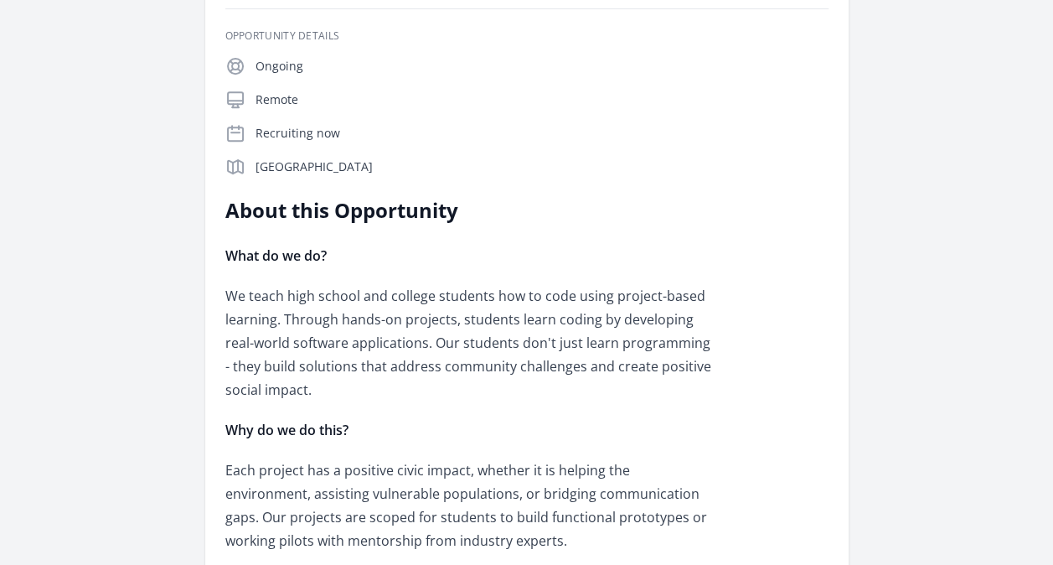
scroll to position [291, 0]
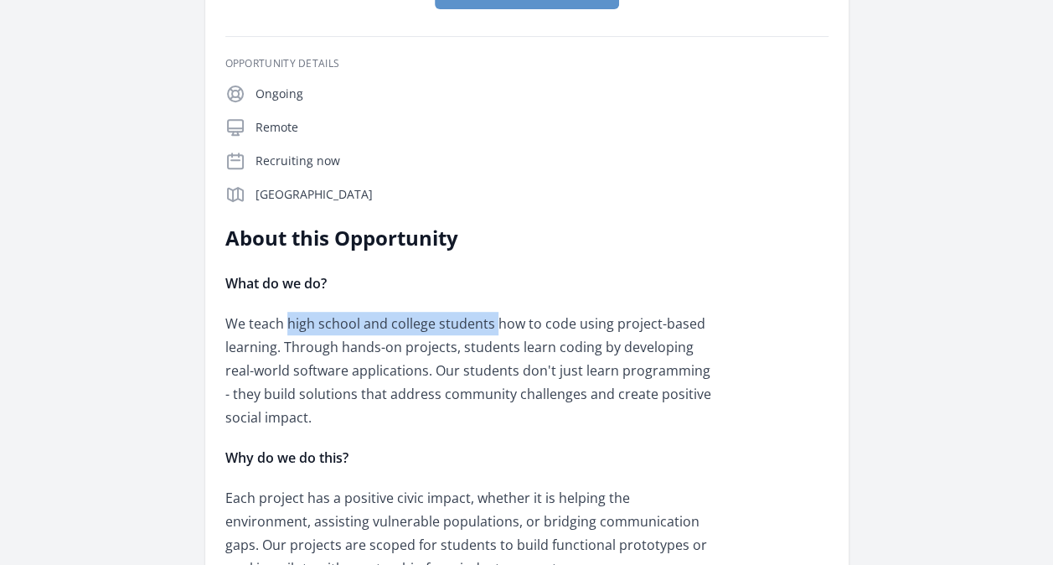
drag, startPoint x: 290, startPoint y: 321, endPoint x: 497, endPoint y: 326, distance: 207.0
click at [497, 326] on p "We teach high school and college students how to code using project-based learn…" at bounding box center [470, 370] width 490 height 117
drag, startPoint x: 497, startPoint y: 326, endPoint x: 510, endPoint y: 412, distance: 87.3
click at [510, 412] on p "We teach high school and college students how to code using project-based learn…" at bounding box center [470, 370] width 490 height 117
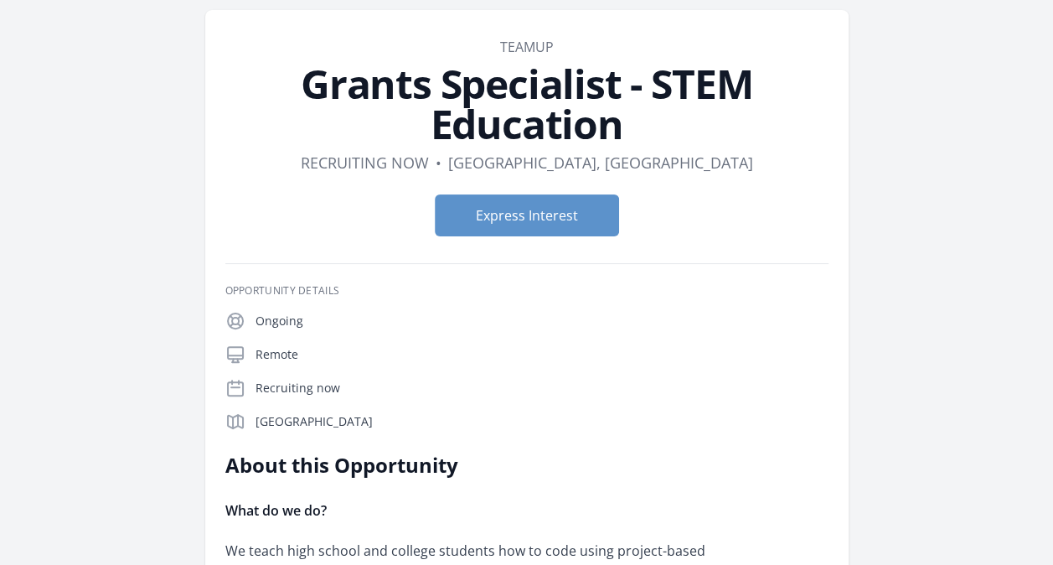
scroll to position [0, 0]
